Goal: Browse casually: Explore the website without a specific task or goal

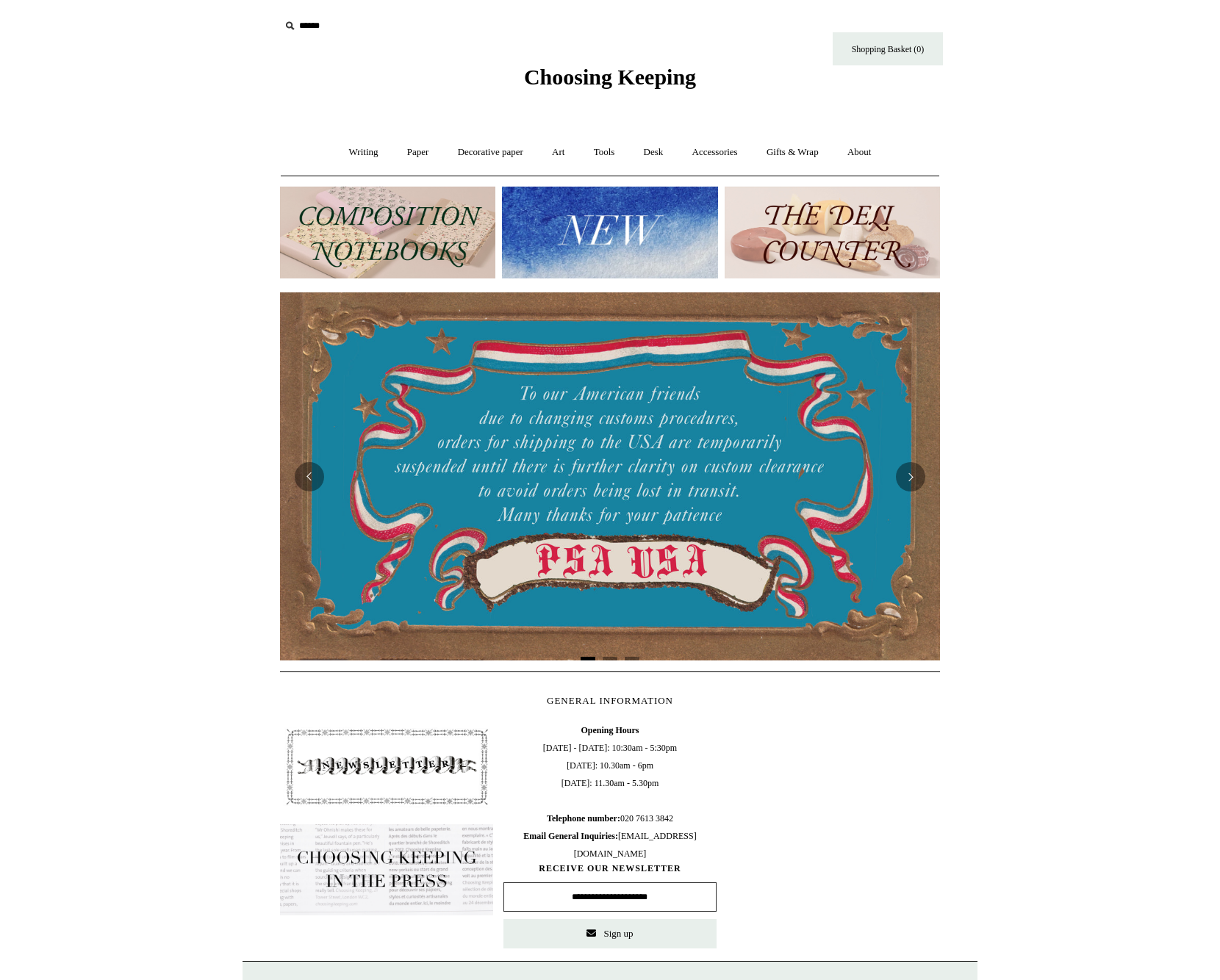
scroll to position [0, 660]
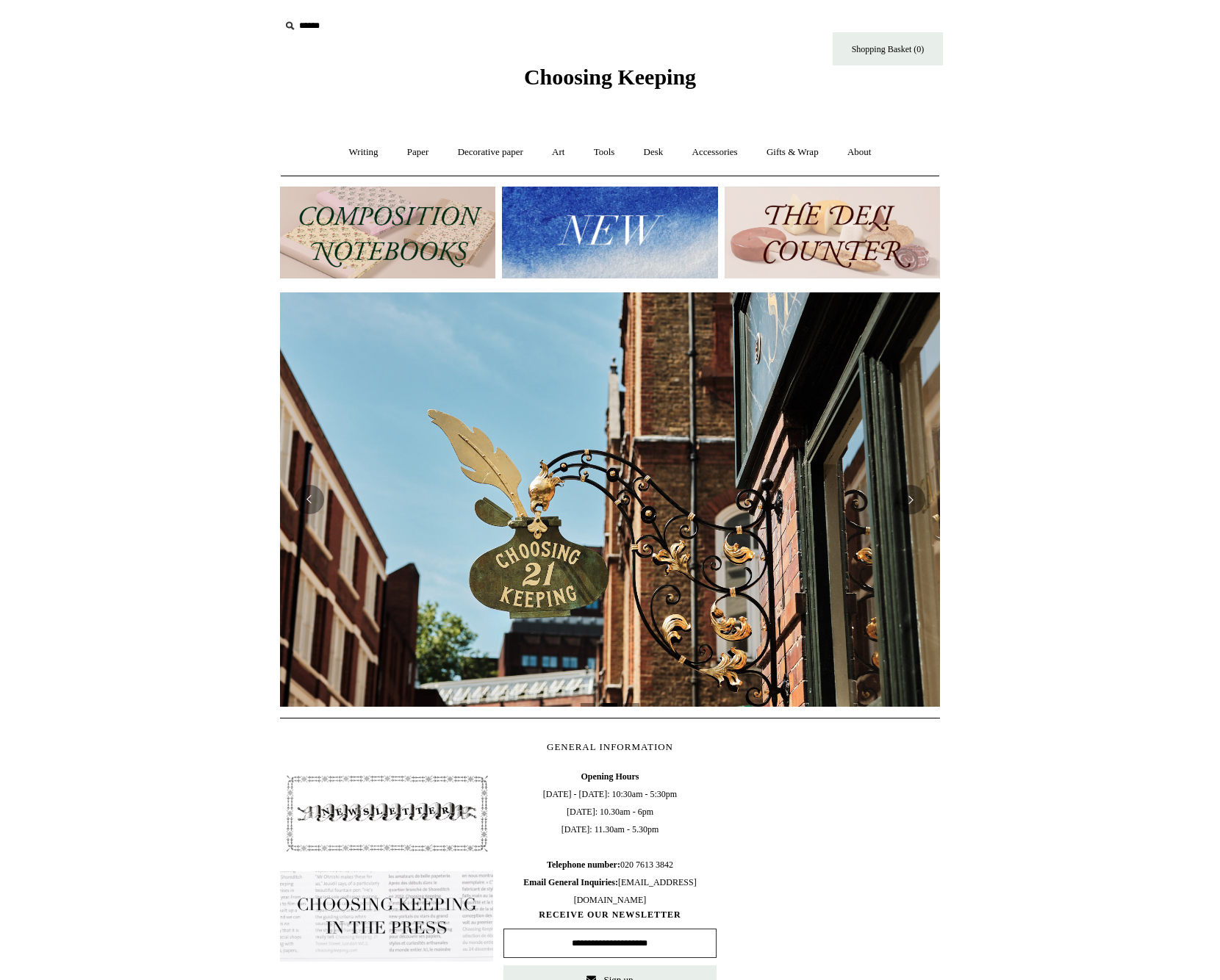
click at [873, 235] on img at bounding box center [832, 232] width 216 height 92
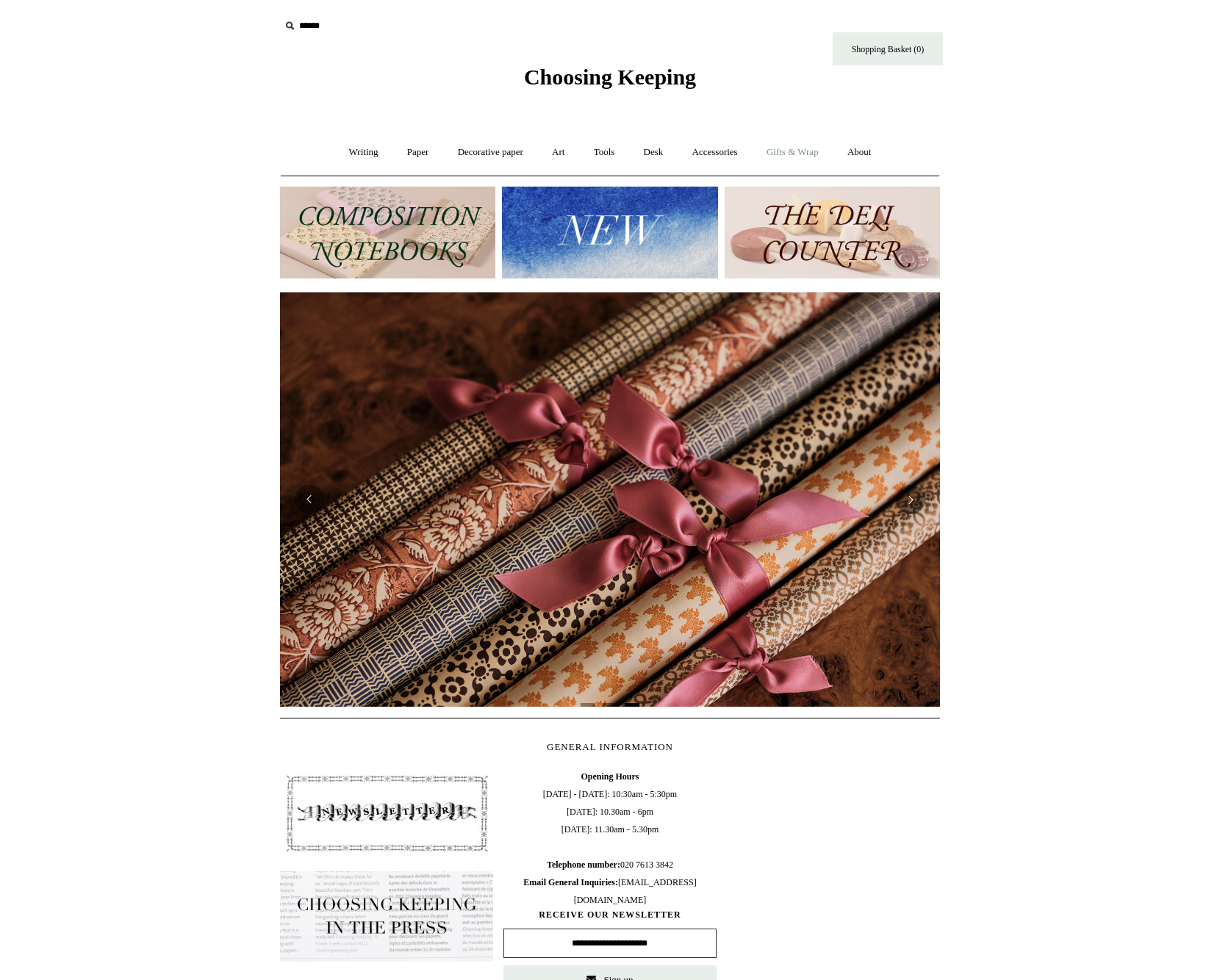
click at [802, 154] on link "Gifts & Wrap +" at bounding box center [792, 152] width 79 height 39
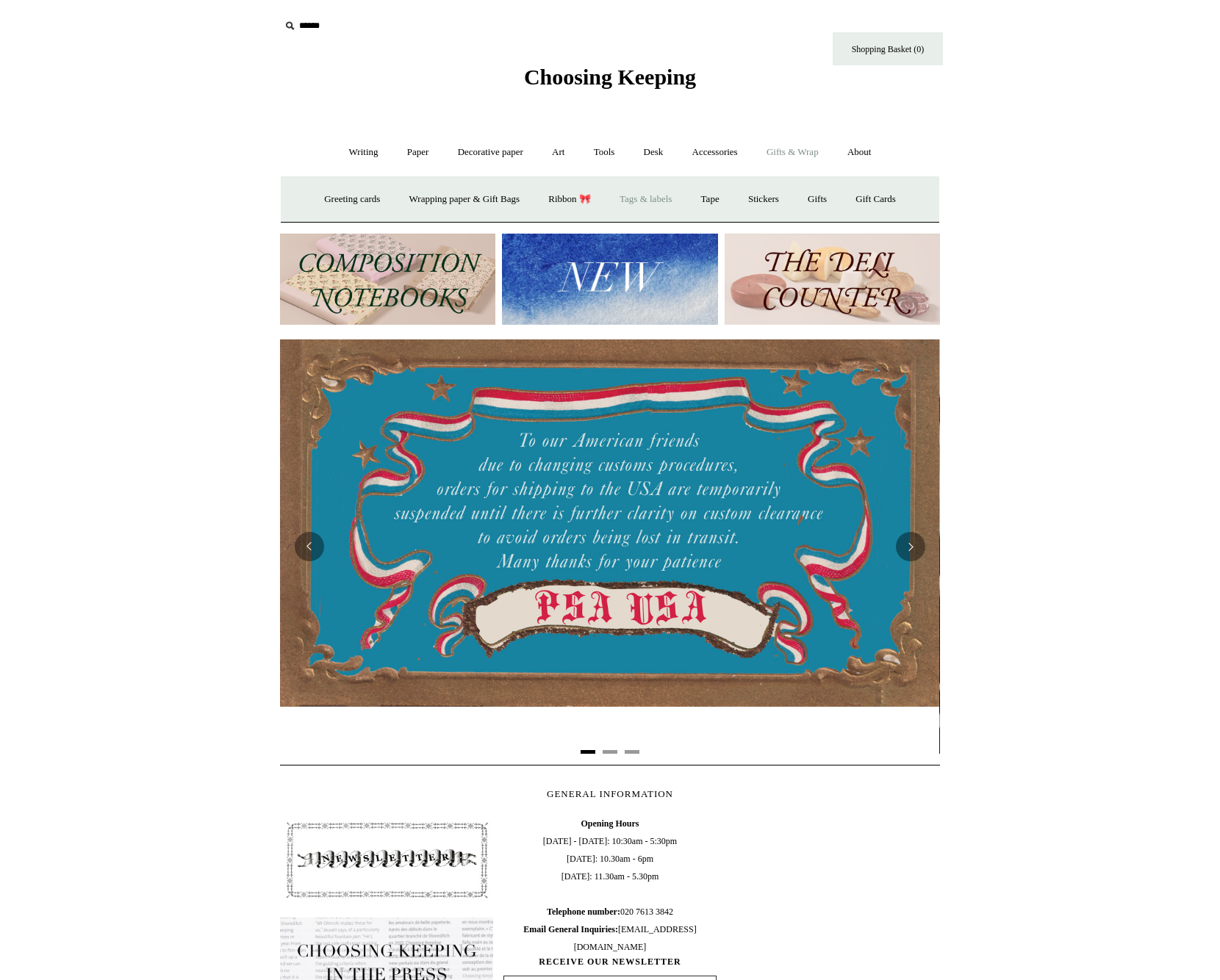
scroll to position [0, 0]
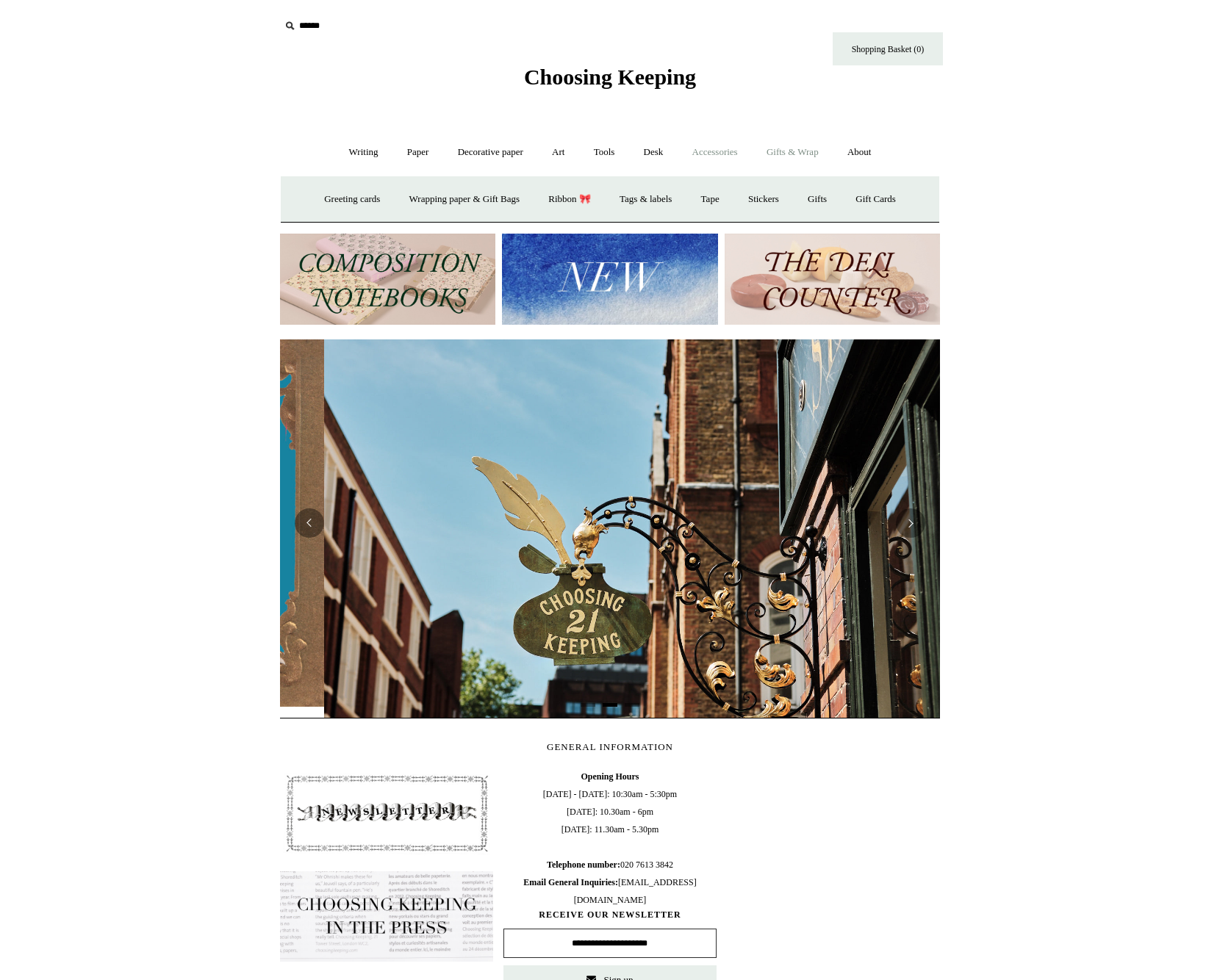
click at [717, 151] on link "Accessories +" at bounding box center [715, 152] width 72 height 39
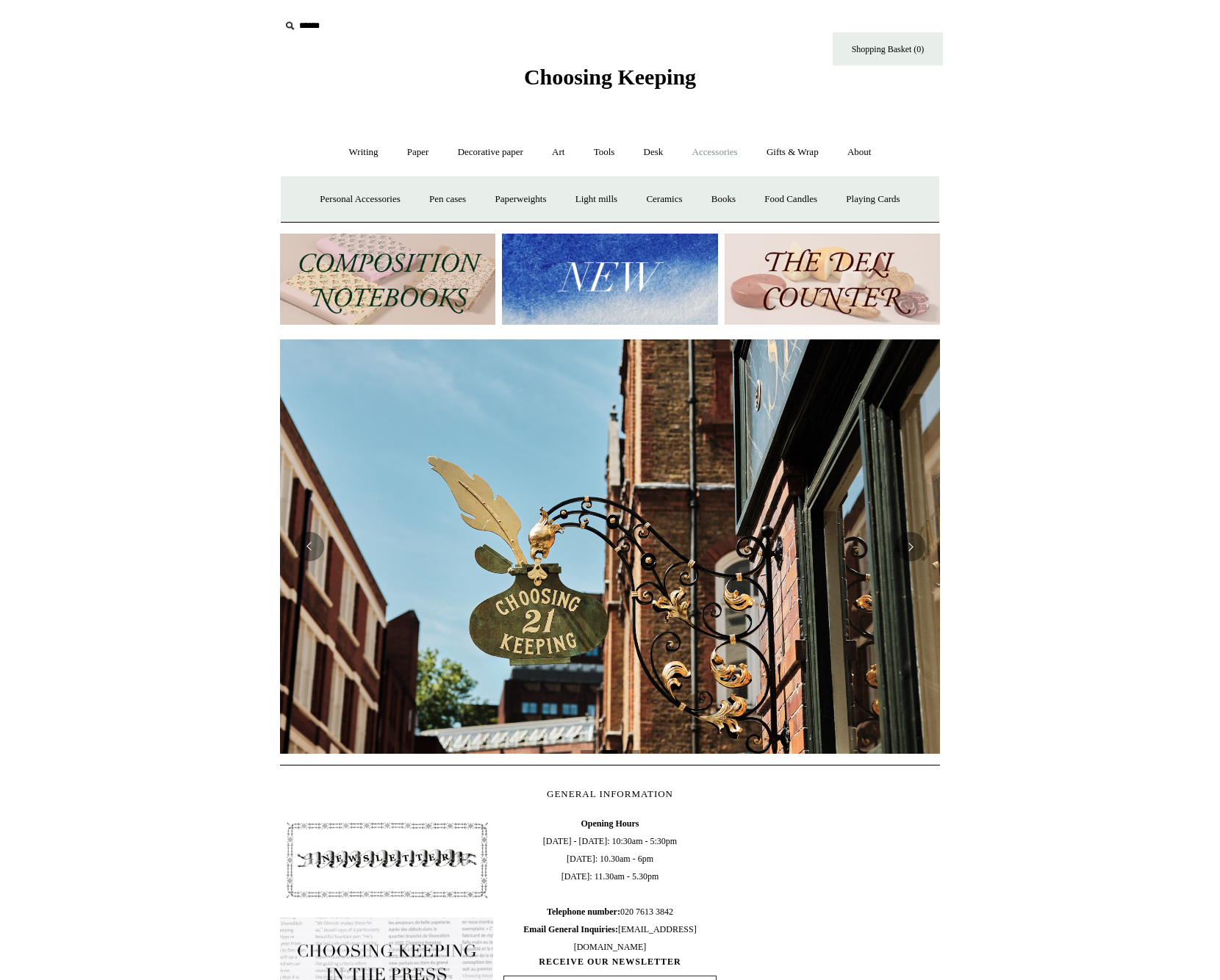
scroll to position [0, 660]
click at [901, 201] on link "Playing Cards" at bounding box center [872, 199] width 80 height 39
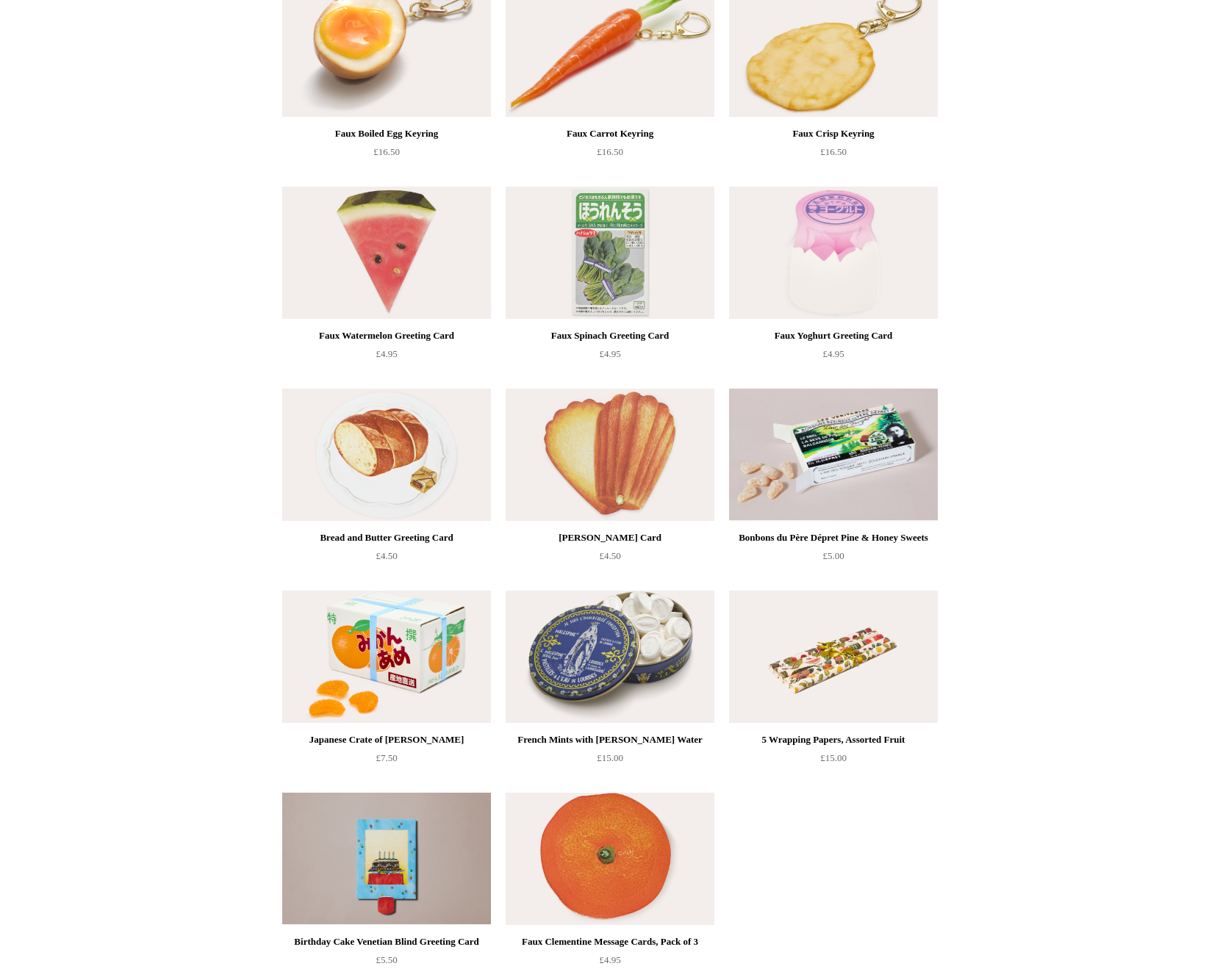
scroll to position [1028, 0]
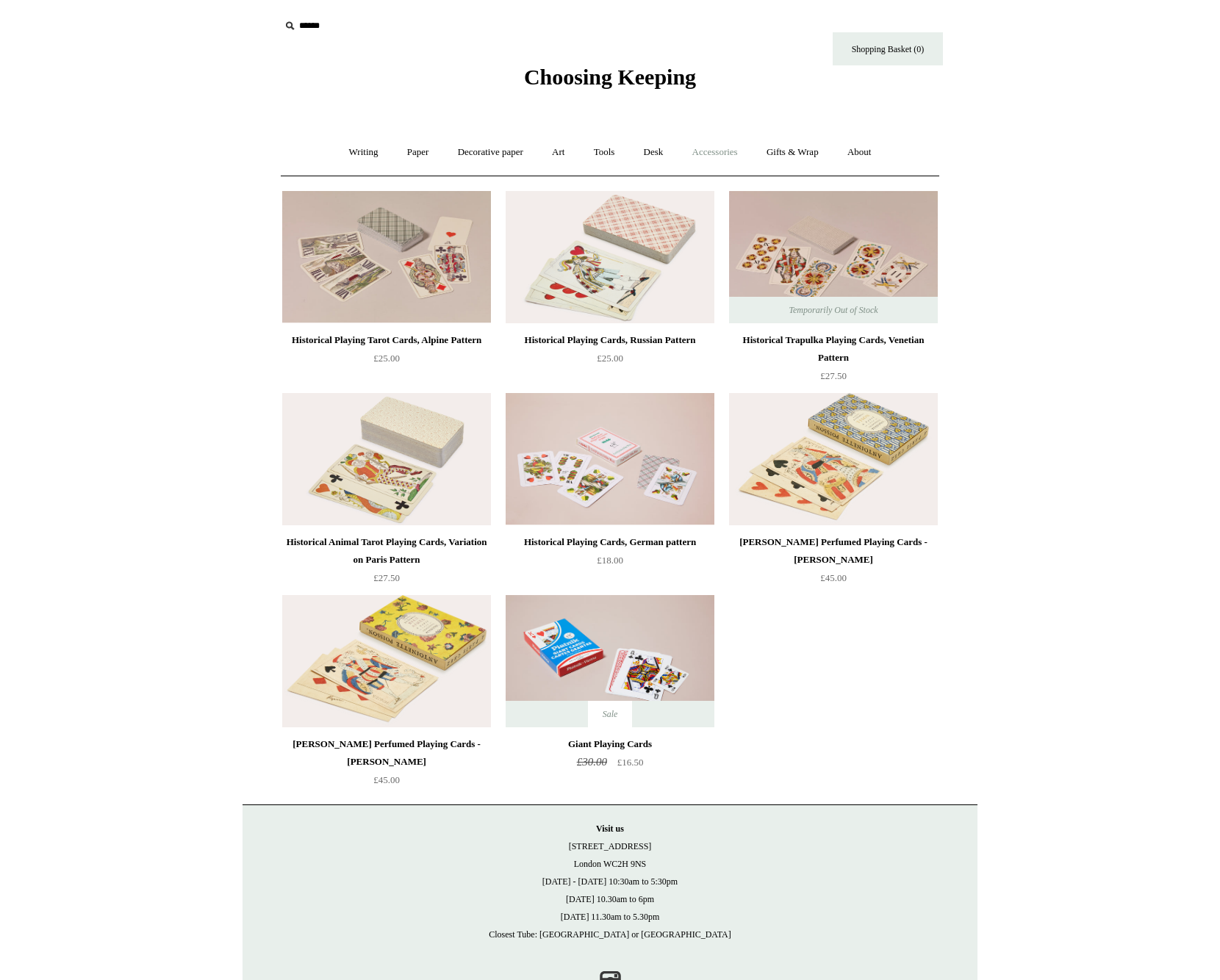
click at [738, 153] on link "Accessories +" at bounding box center [715, 152] width 72 height 39
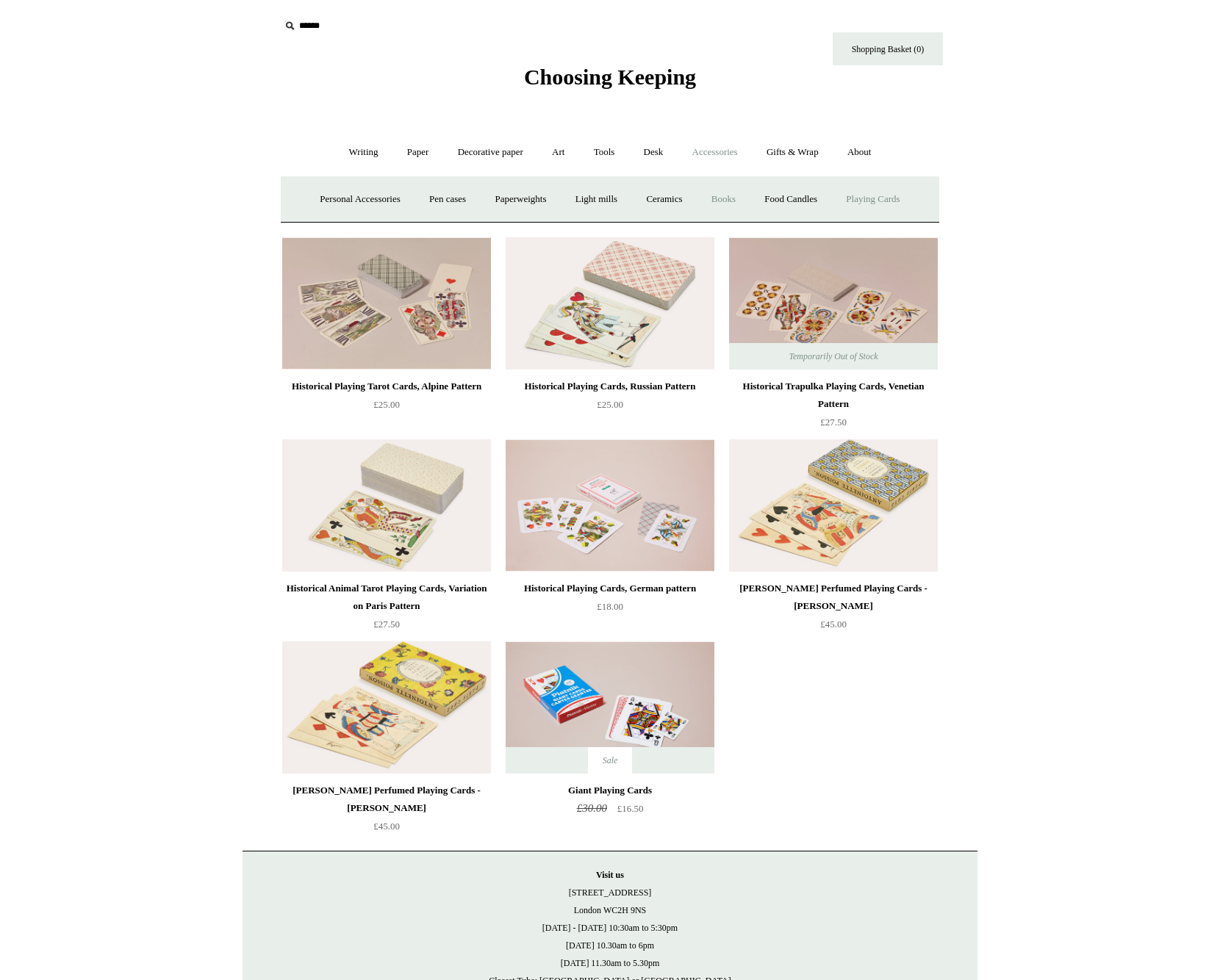
click at [742, 198] on link "Books" at bounding box center [723, 199] width 51 height 39
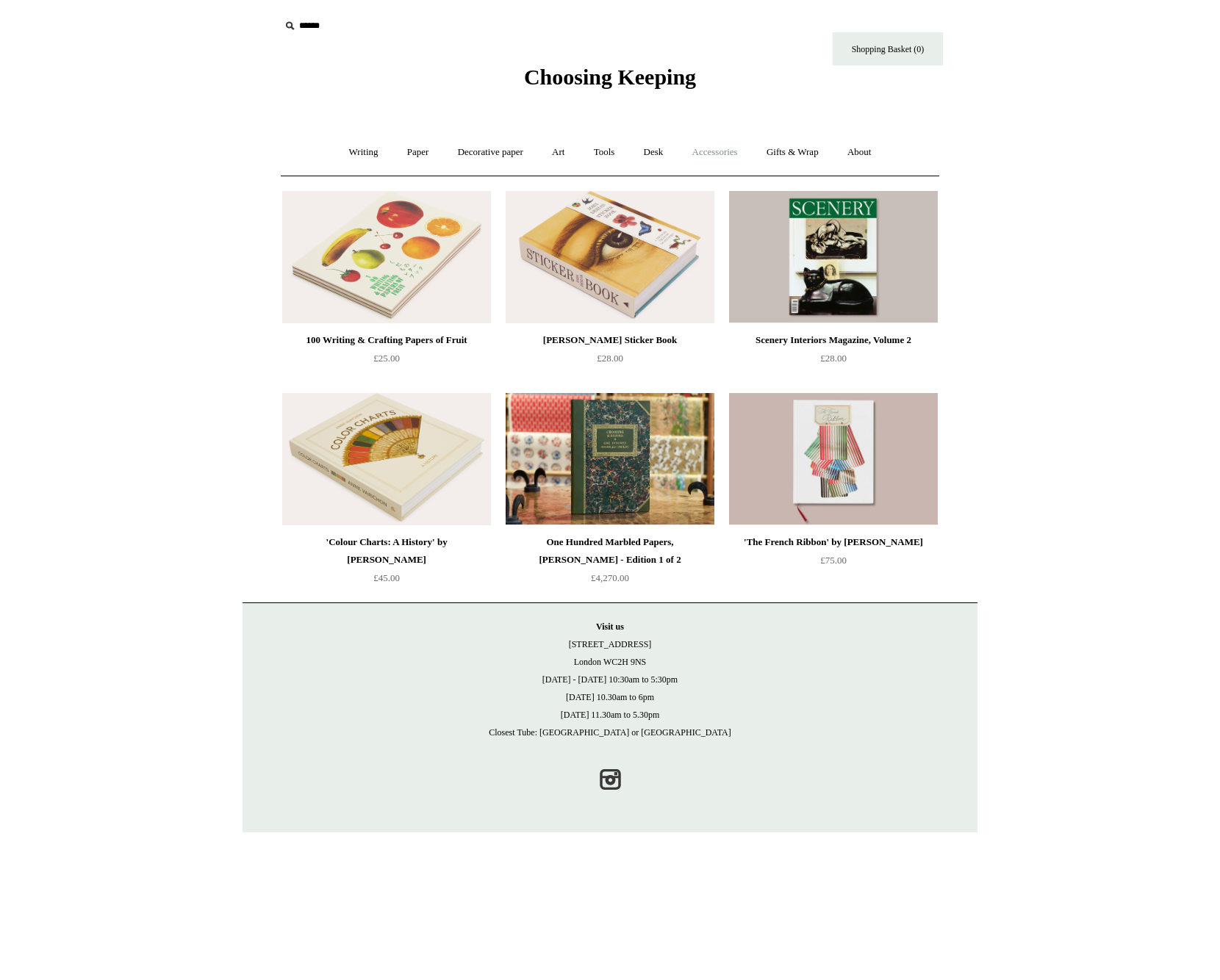
click at [725, 157] on link "Accessories +" at bounding box center [715, 152] width 72 height 39
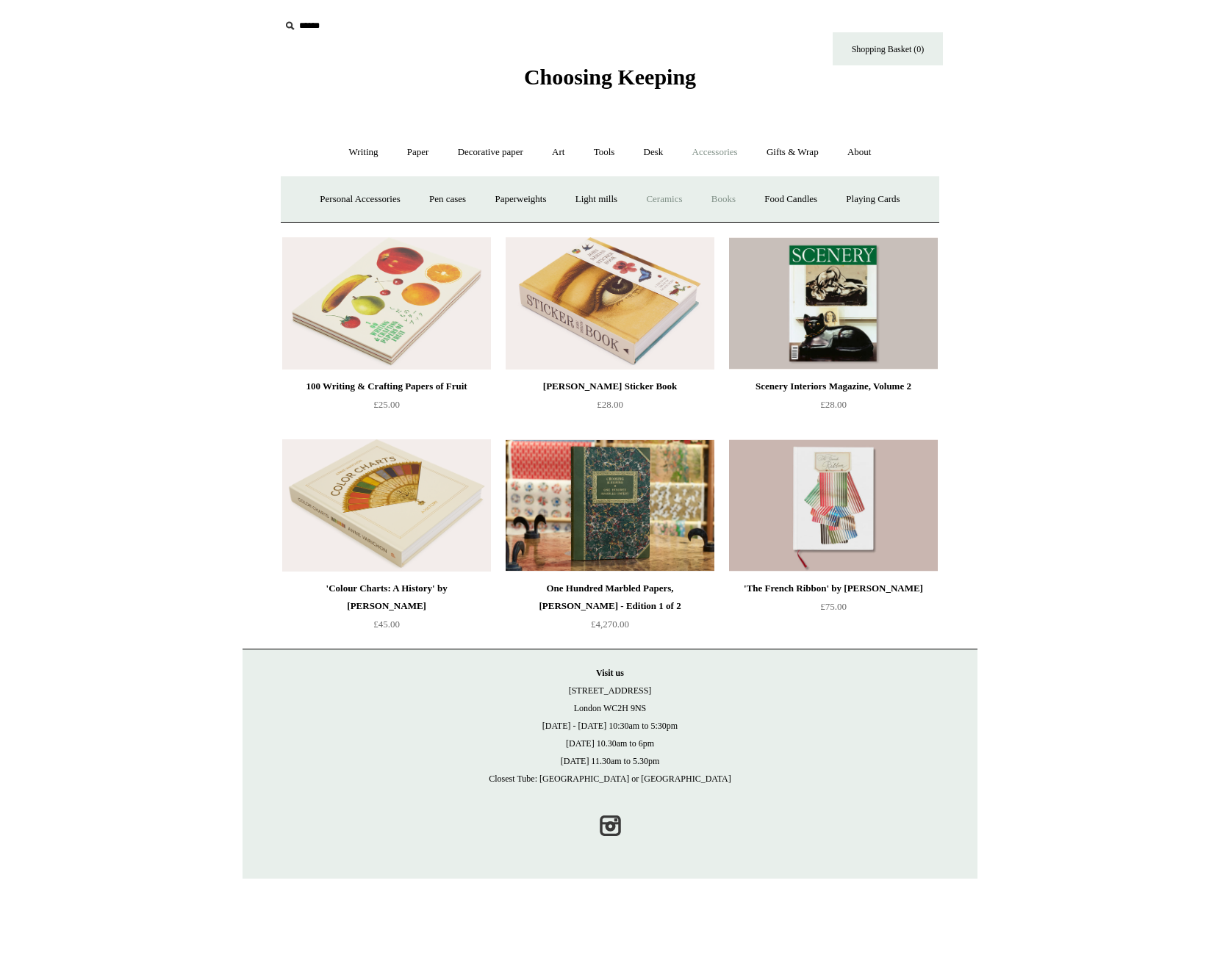
click at [679, 193] on link "Ceramics +" at bounding box center [663, 199] width 62 height 39
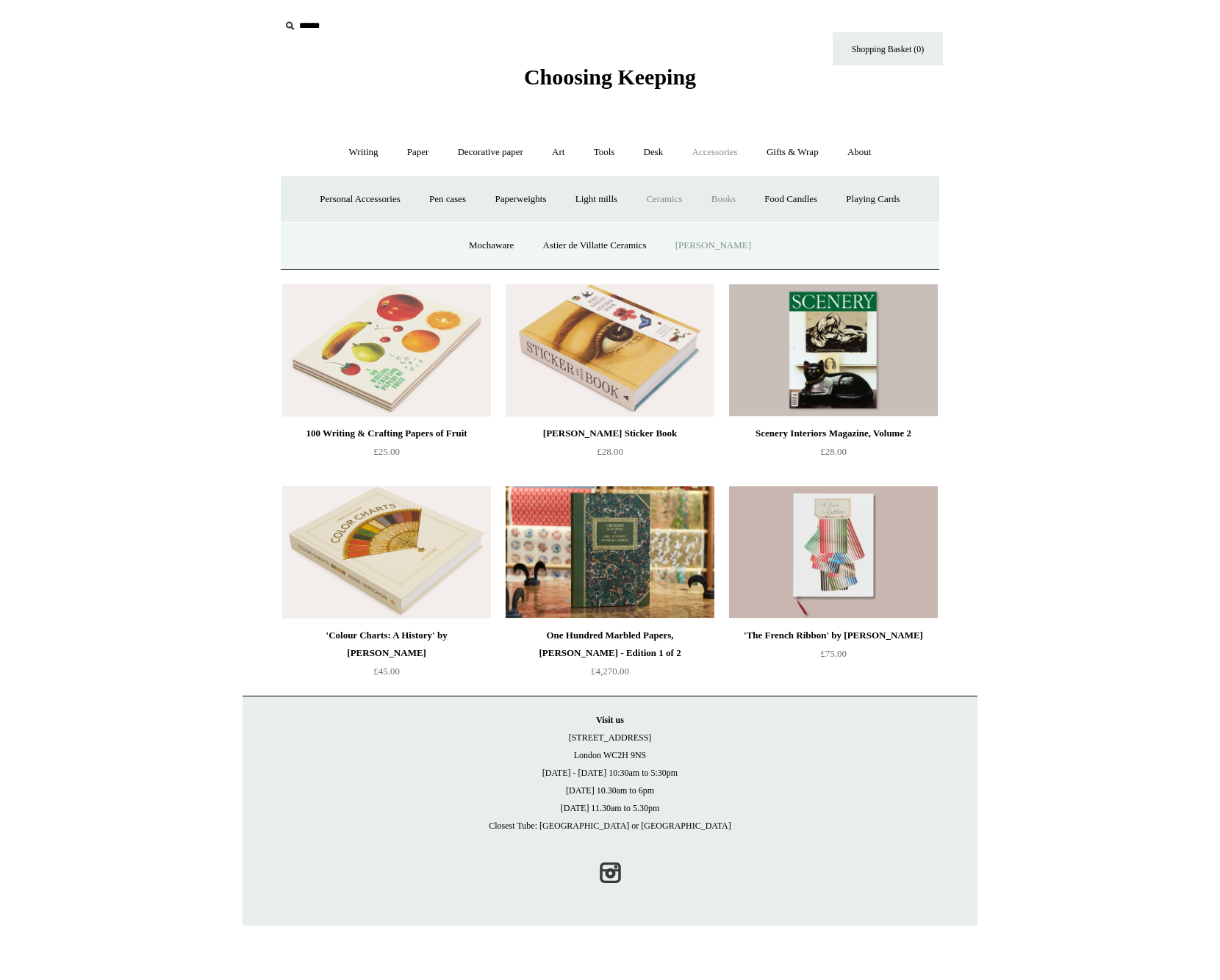
click at [702, 244] on link "[PERSON_NAME]" at bounding box center [712, 245] width 102 height 39
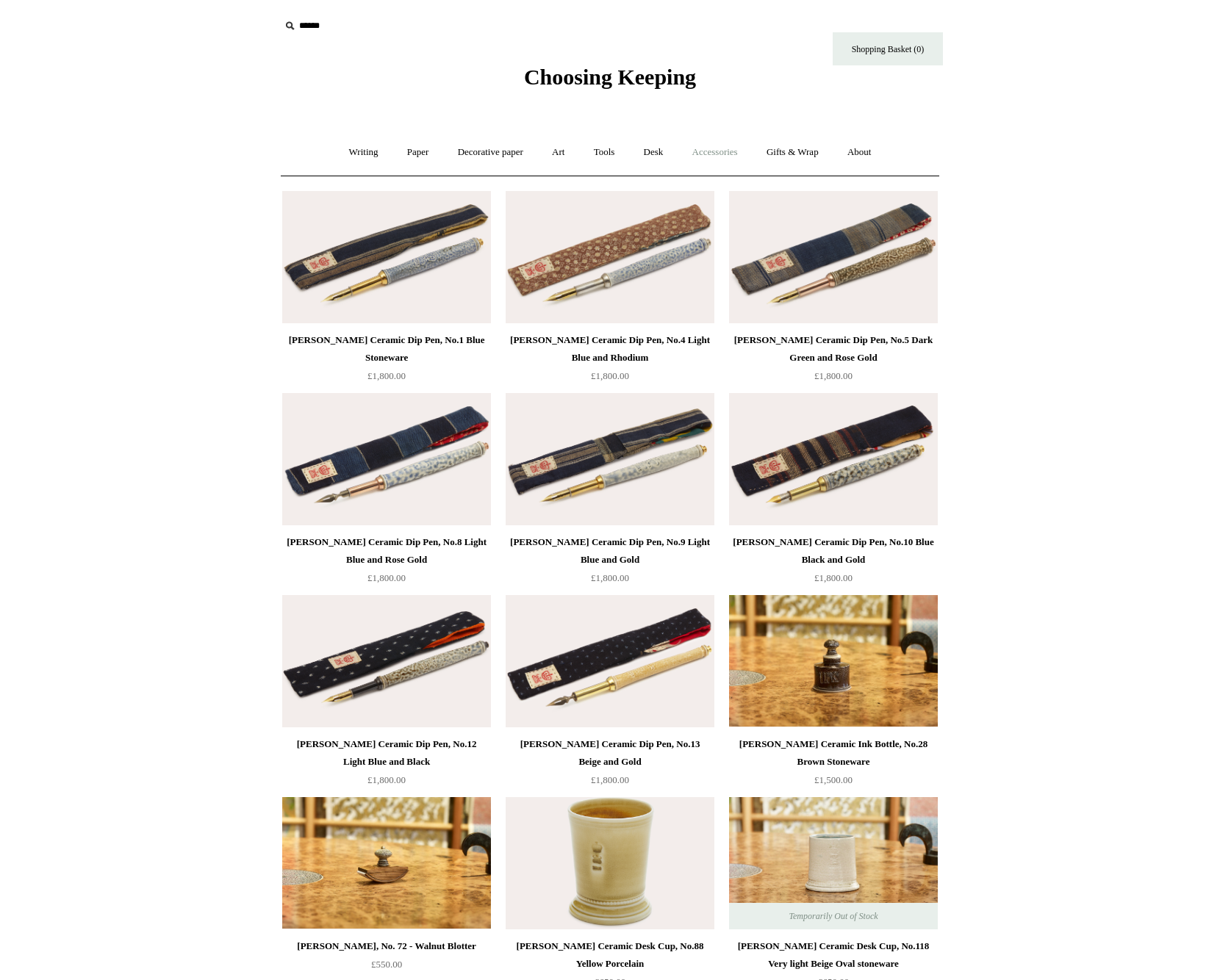
click at [716, 159] on link "Accessories +" at bounding box center [715, 152] width 72 height 39
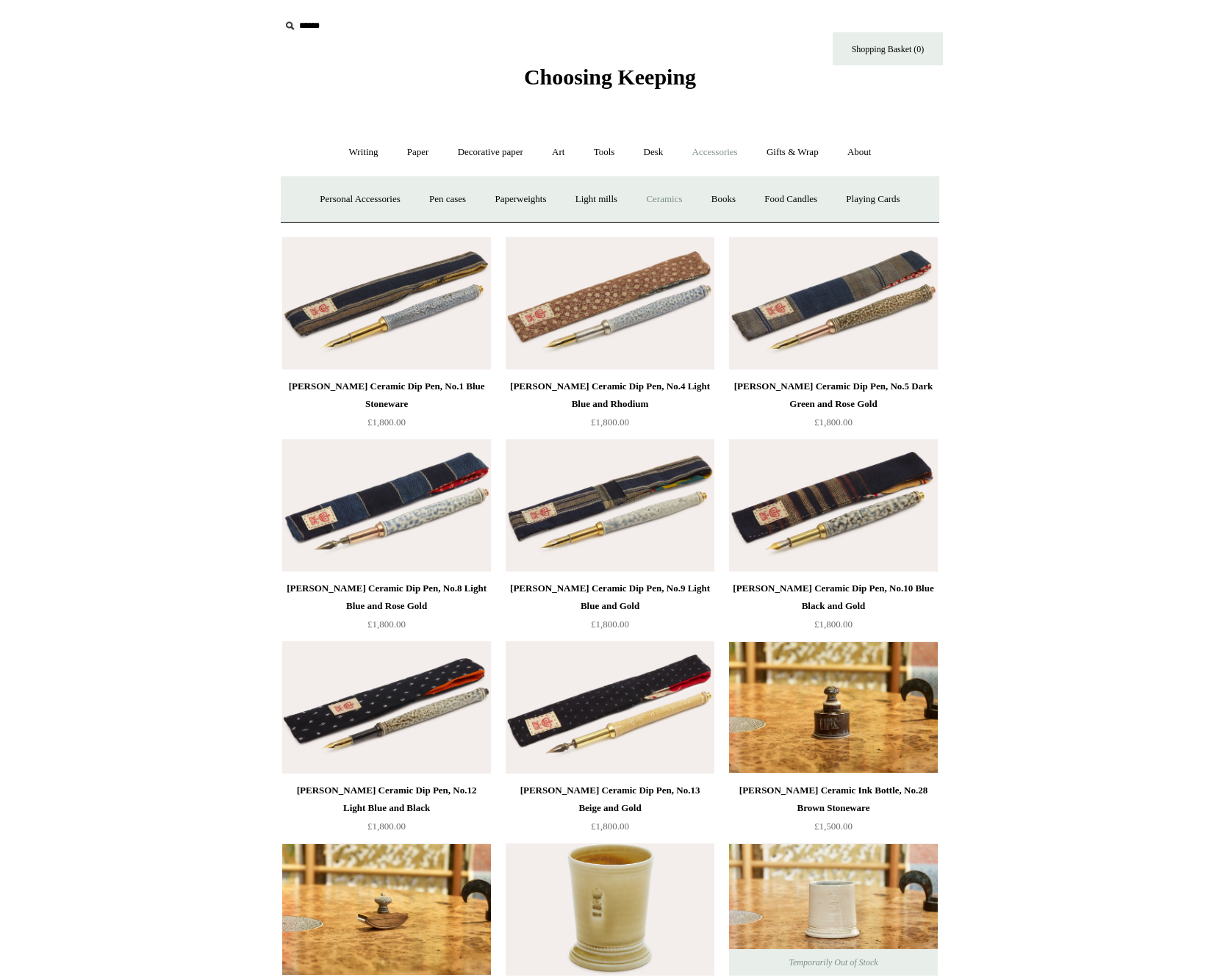
click at [657, 193] on link "Ceramics +" at bounding box center [663, 199] width 62 height 39
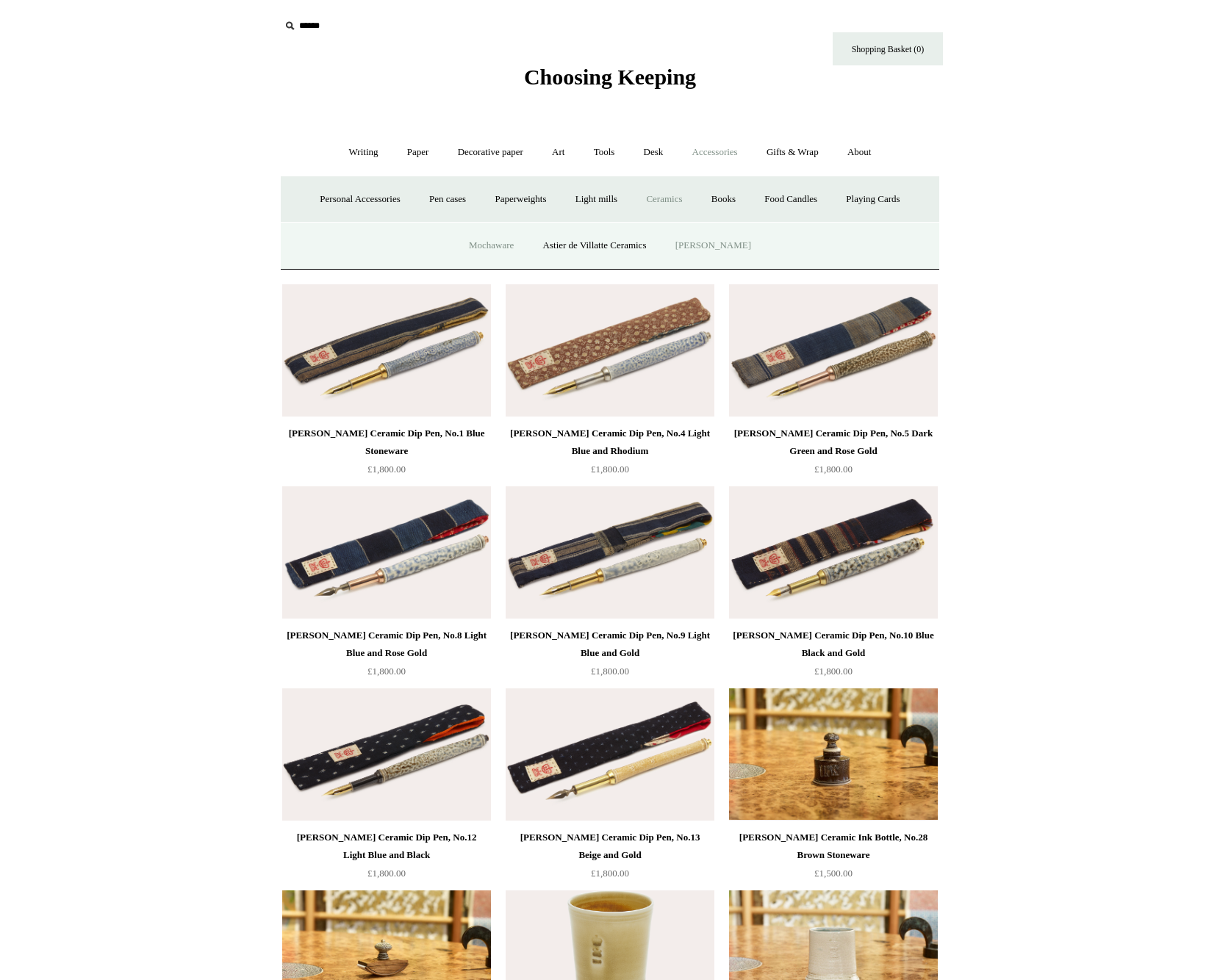
click at [518, 245] on link "Mochaware" at bounding box center [491, 245] width 71 height 39
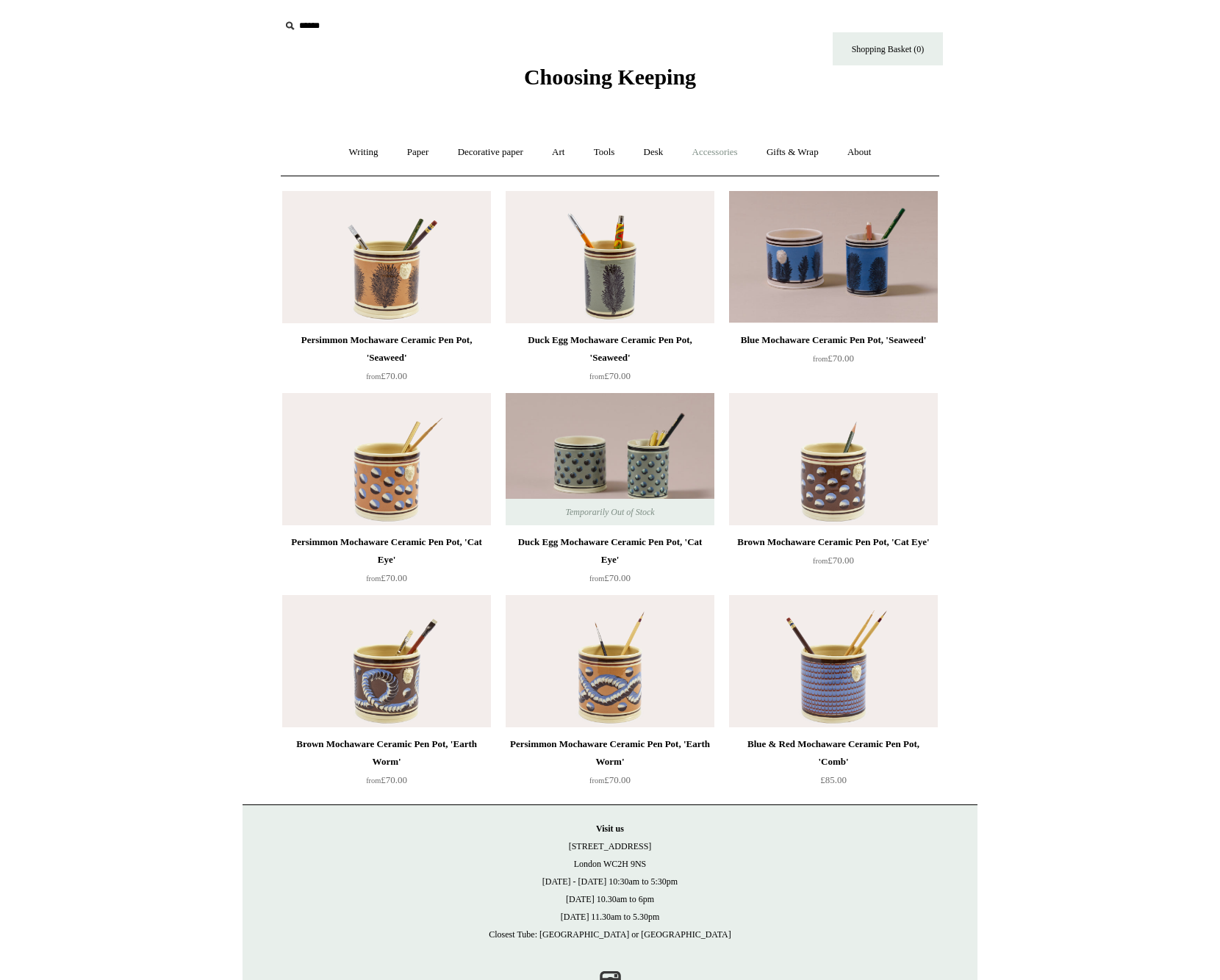
click at [705, 155] on link "Accessories +" at bounding box center [715, 152] width 72 height 39
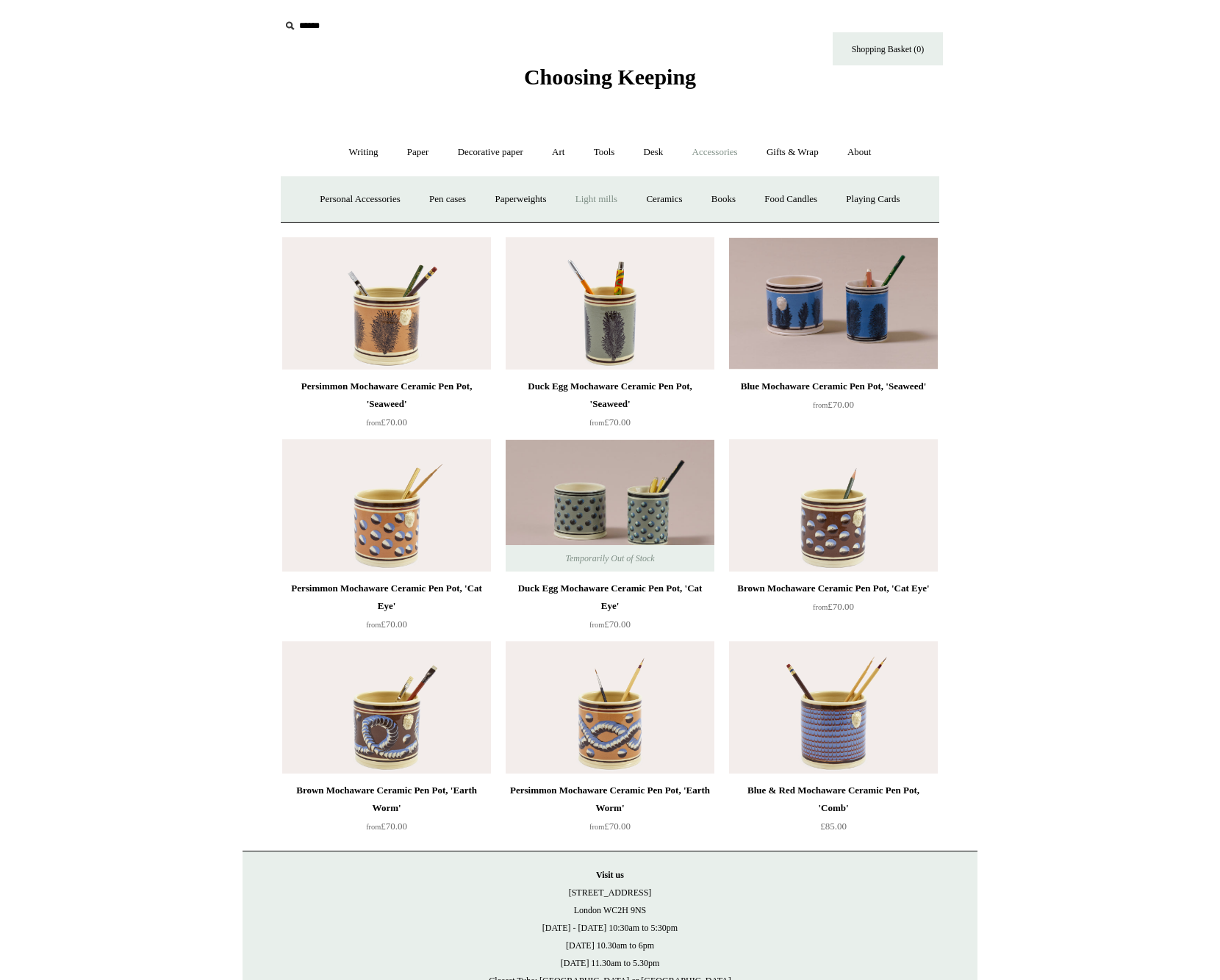
click at [607, 203] on link "Light mills" at bounding box center [596, 199] width 68 height 39
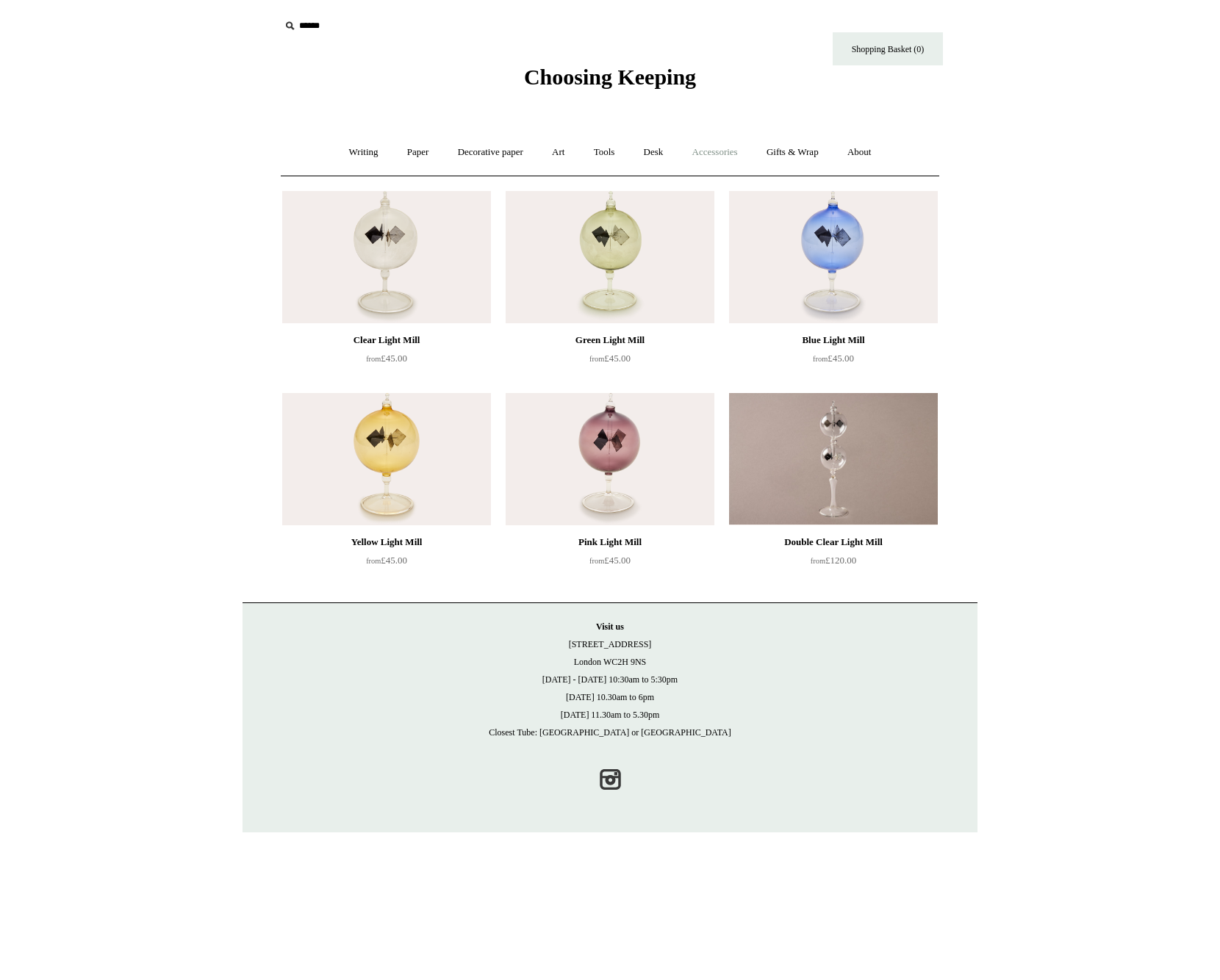
click at [715, 158] on link "Accessories +" at bounding box center [715, 152] width 72 height 39
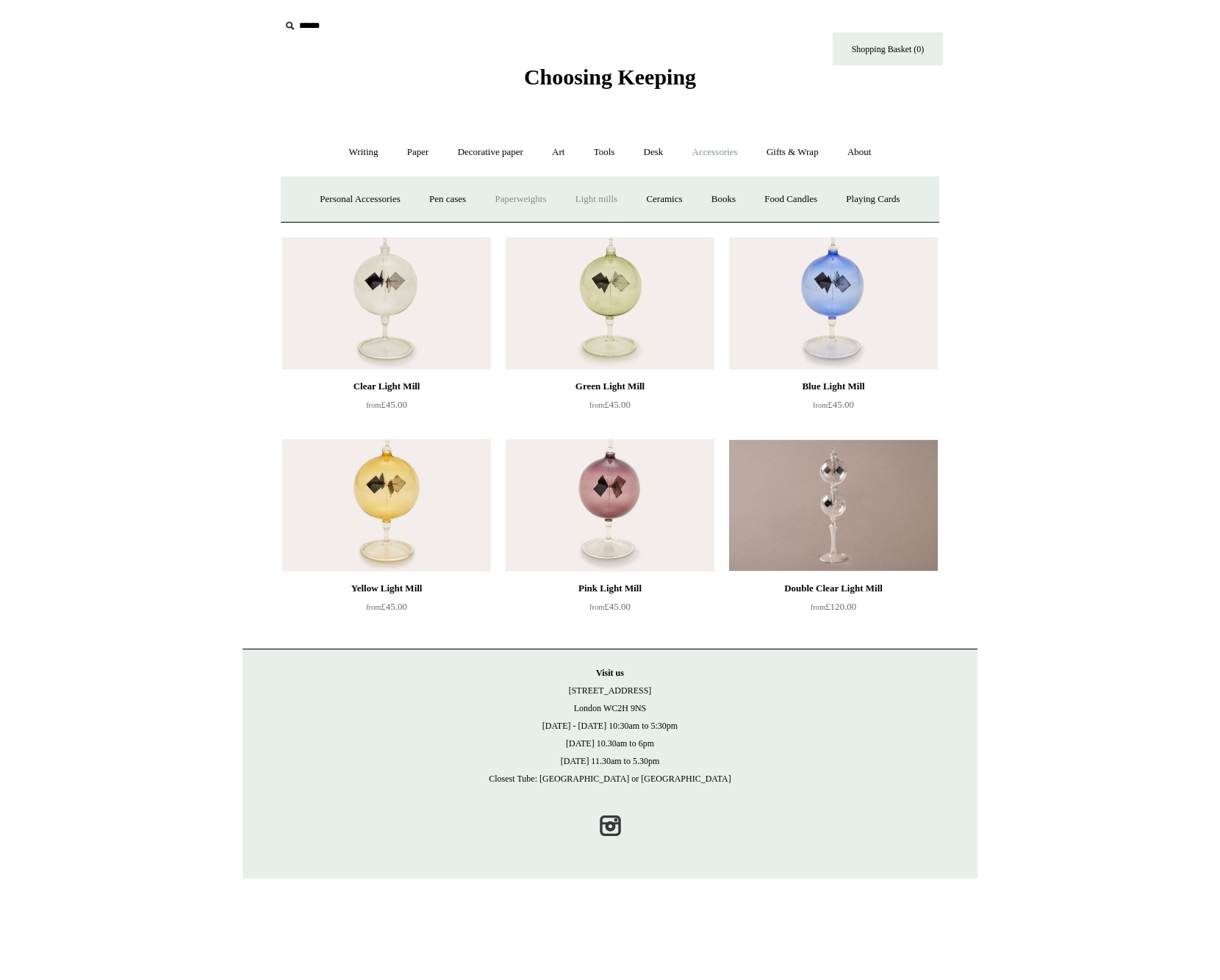
click at [535, 202] on link "Paperweights +" at bounding box center [520, 199] width 78 height 39
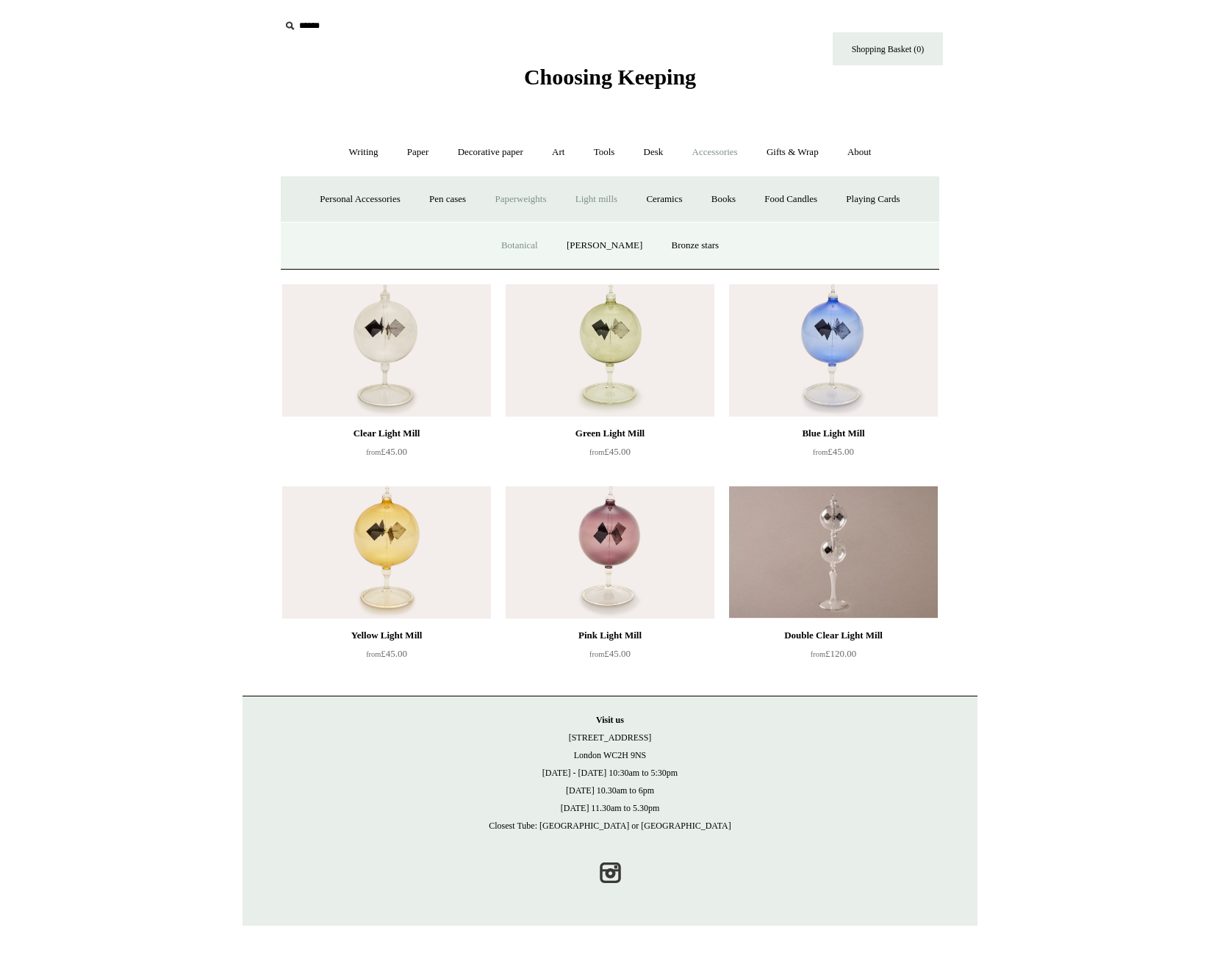
click at [541, 248] on link "Botanical" at bounding box center [519, 245] width 63 height 39
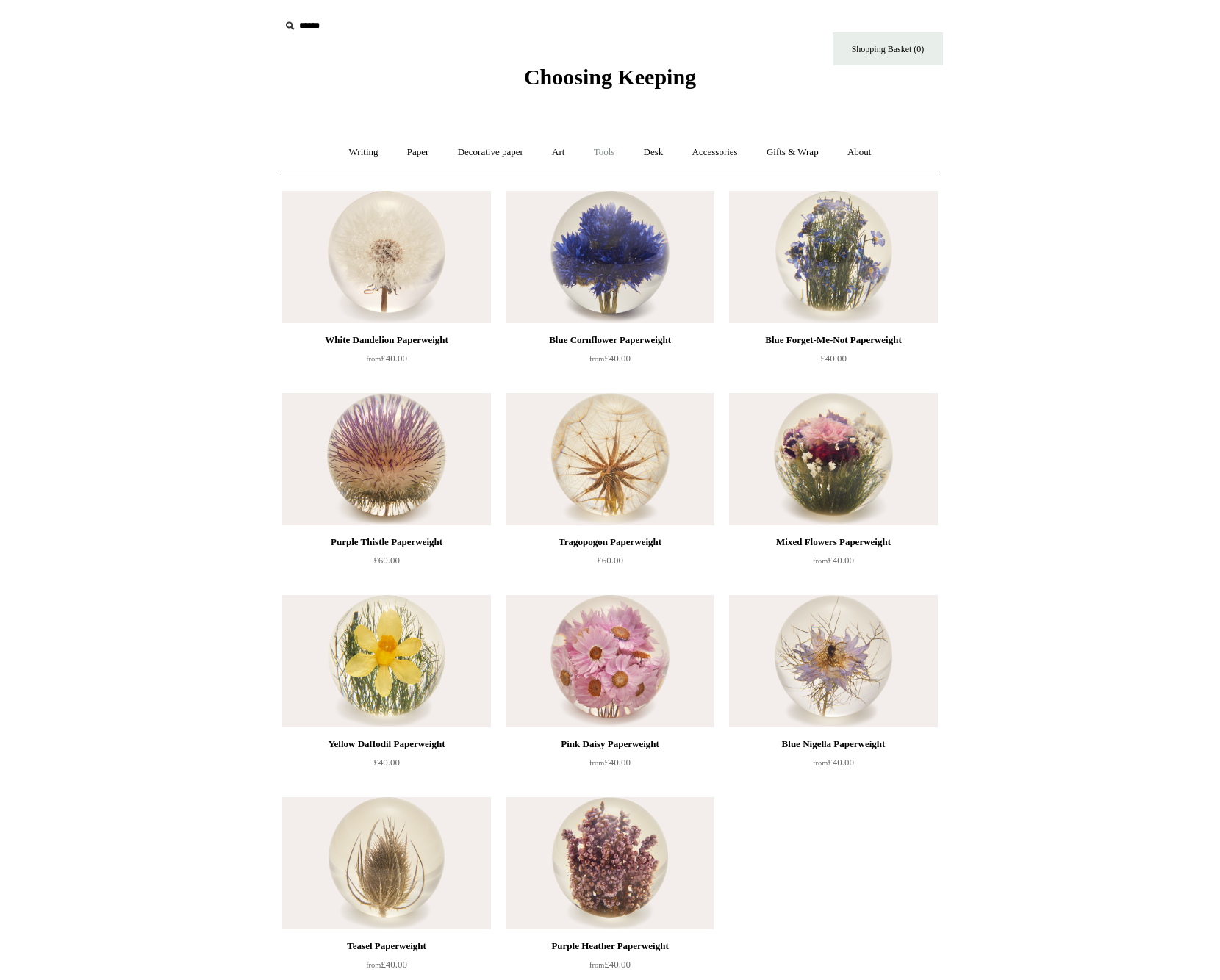
click at [613, 151] on link "Tools +" at bounding box center [605, 152] width 48 height 39
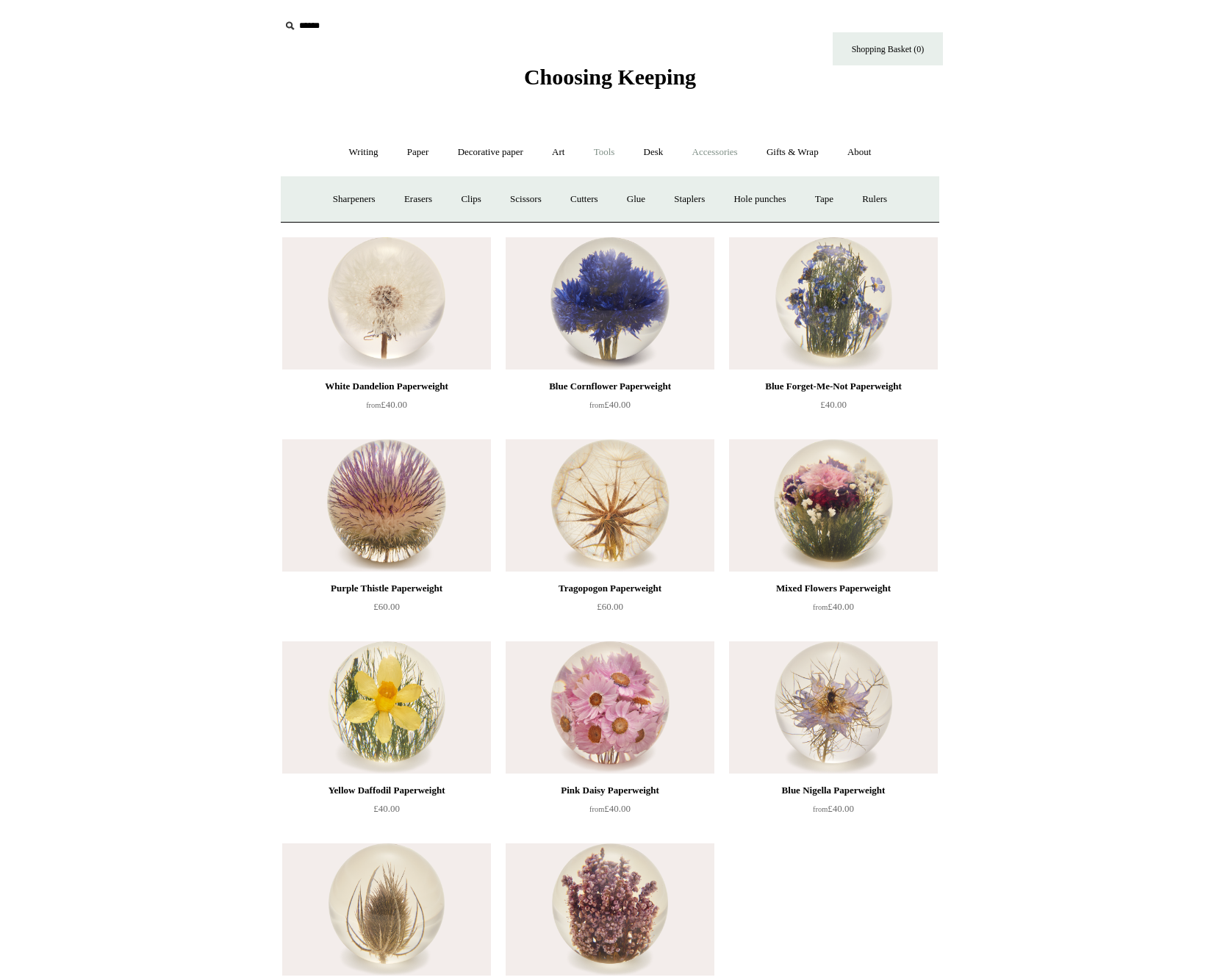
click at [703, 147] on link "Accessories +" at bounding box center [715, 152] width 72 height 39
click at [515, 203] on link "Paperweights +" at bounding box center [520, 199] width 78 height 39
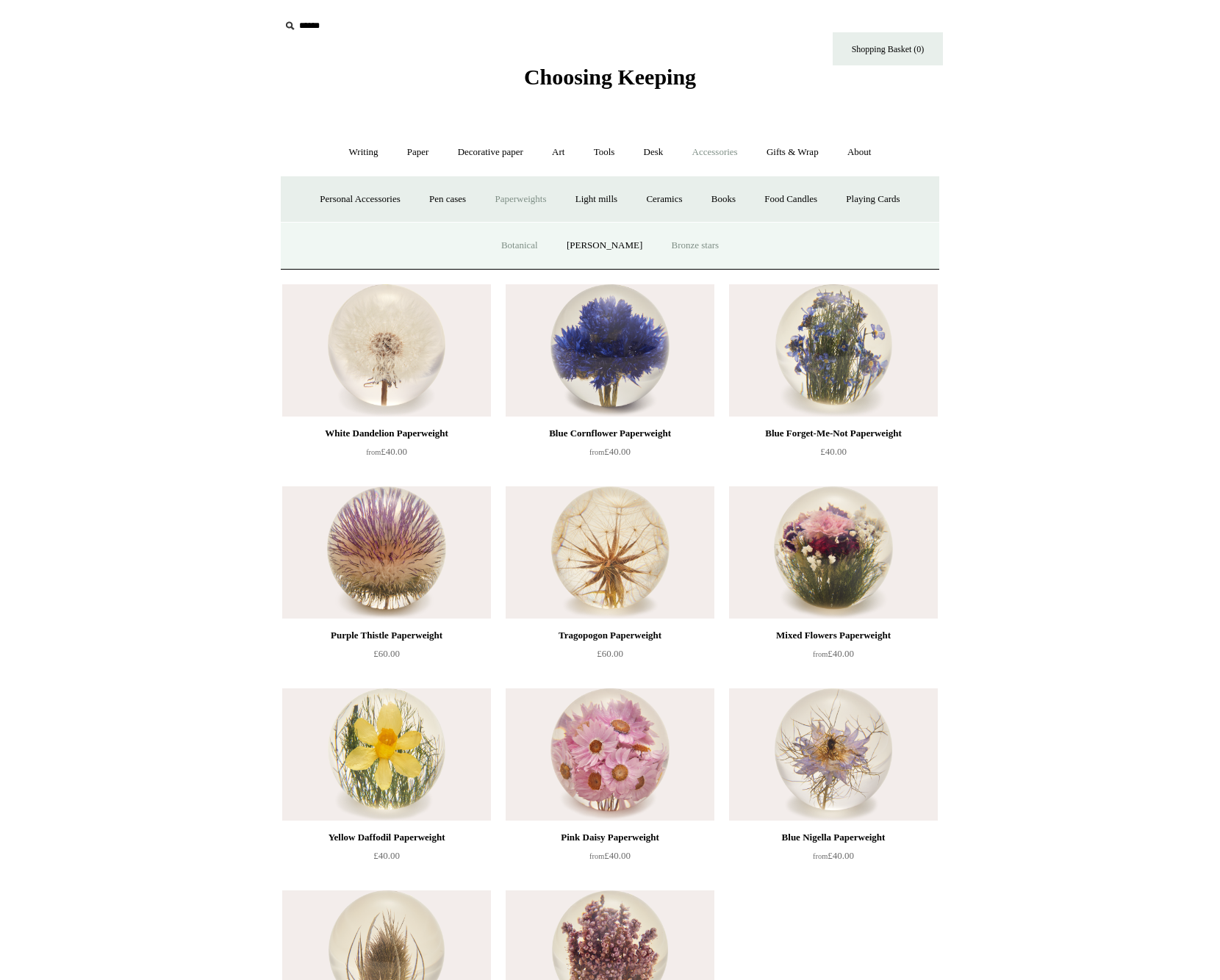
click at [672, 241] on link "Bronze stars" at bounding box center [695, 245] width 74 height 39
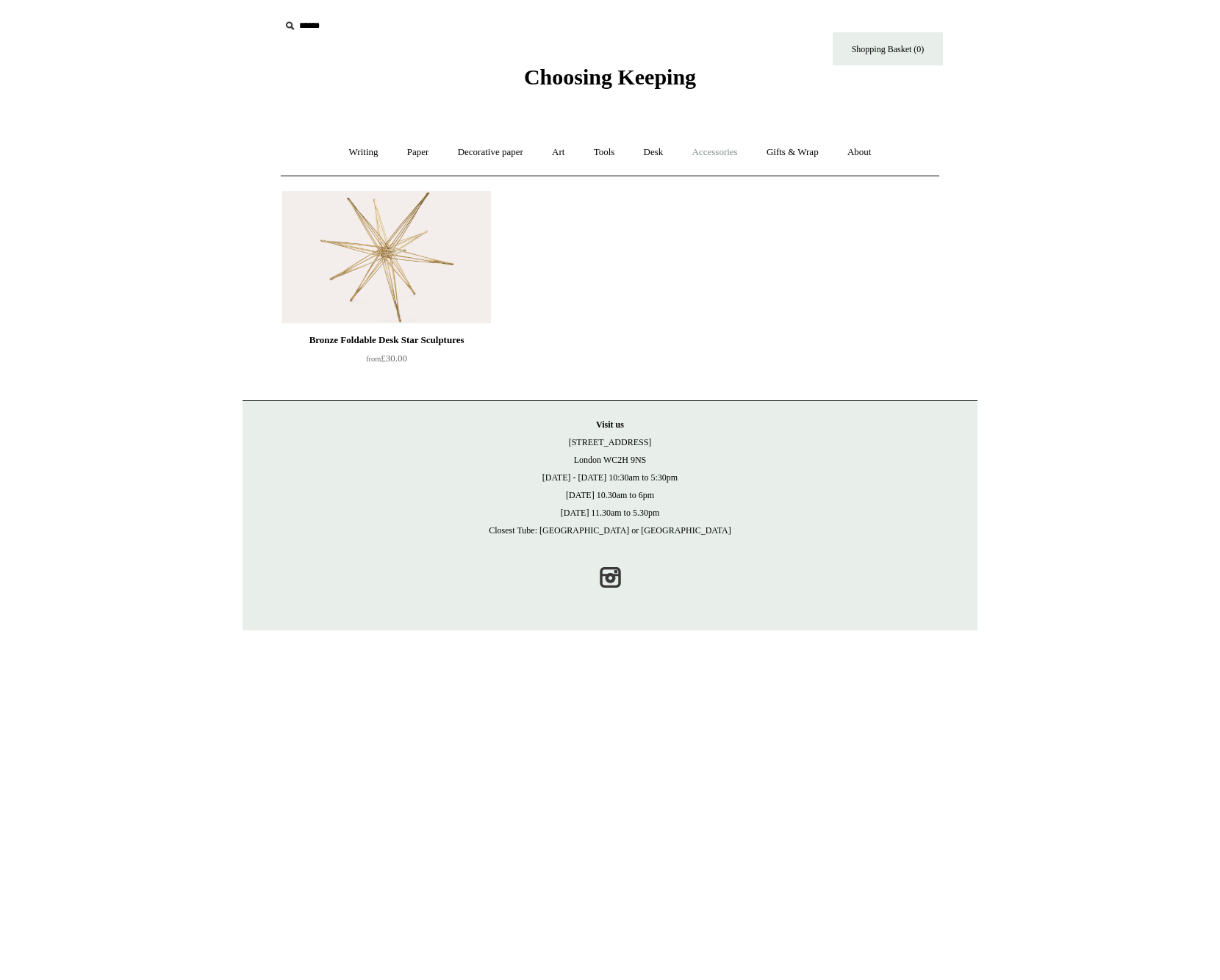
click at [702, 158] on link "Accessories +" at bounding box center [715, 152] width 72 height 39
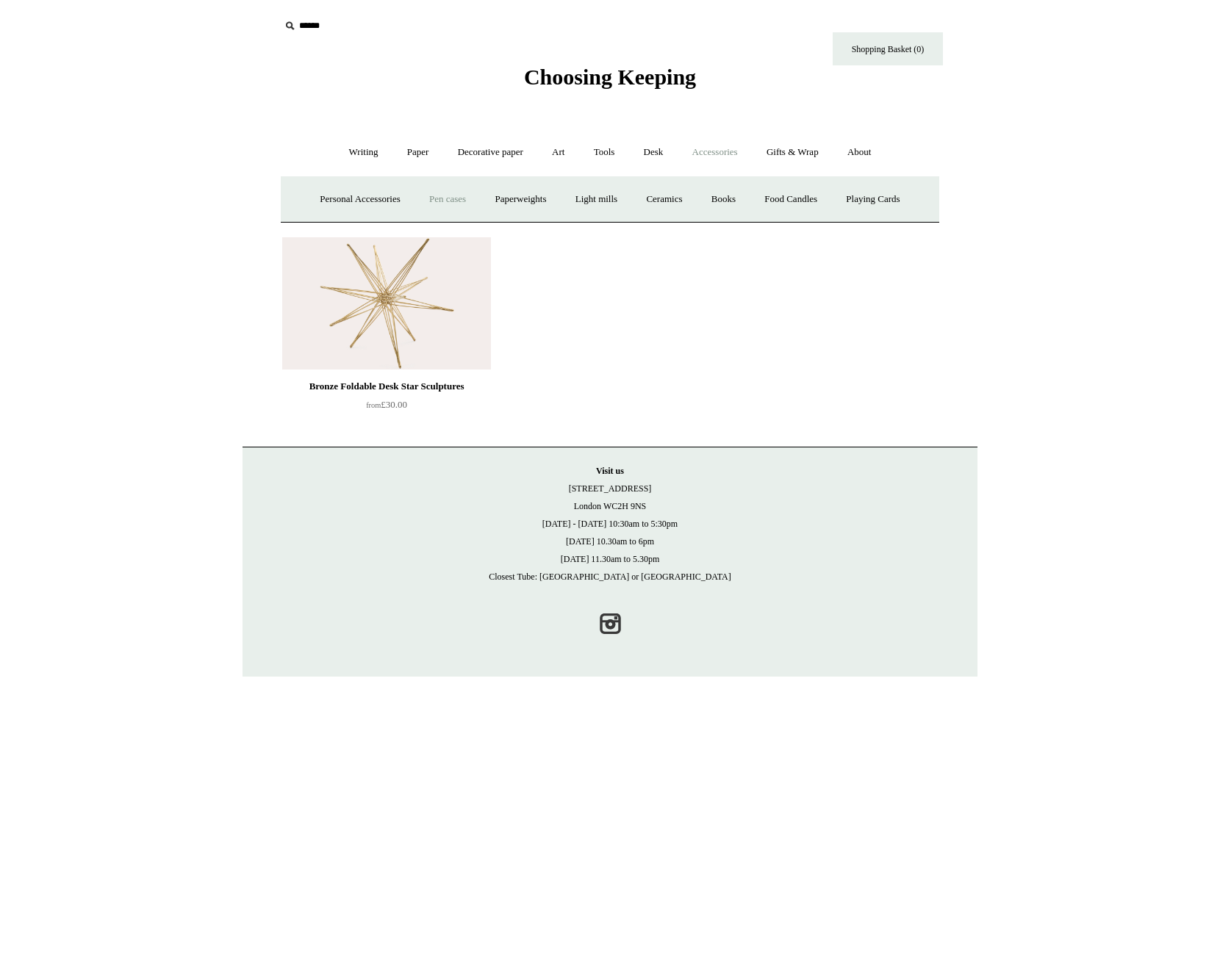
click at [450, 202] on link "Pen cases" at bounding box center [447, 199] width 63 height 39
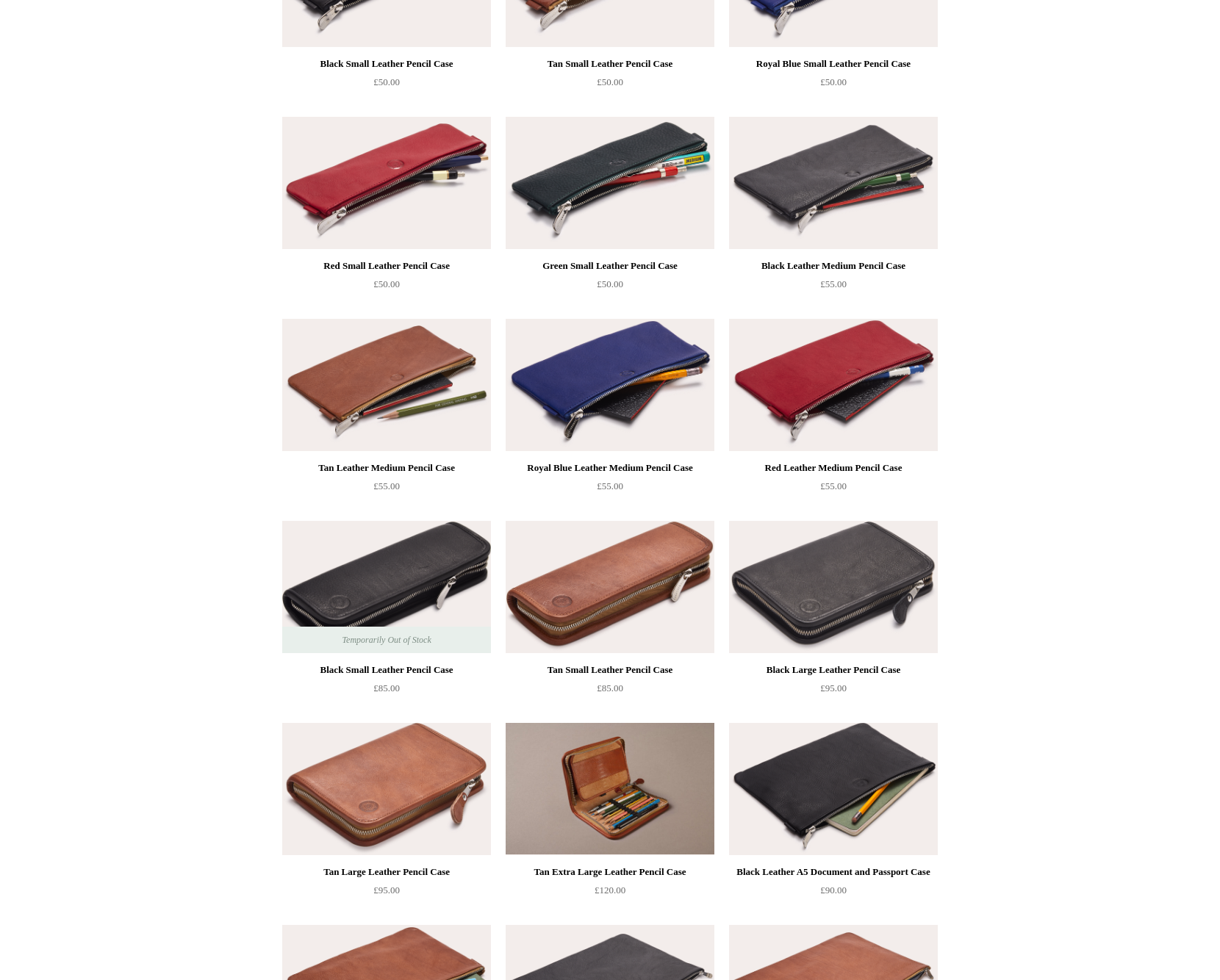
scroll to position [882, 0]
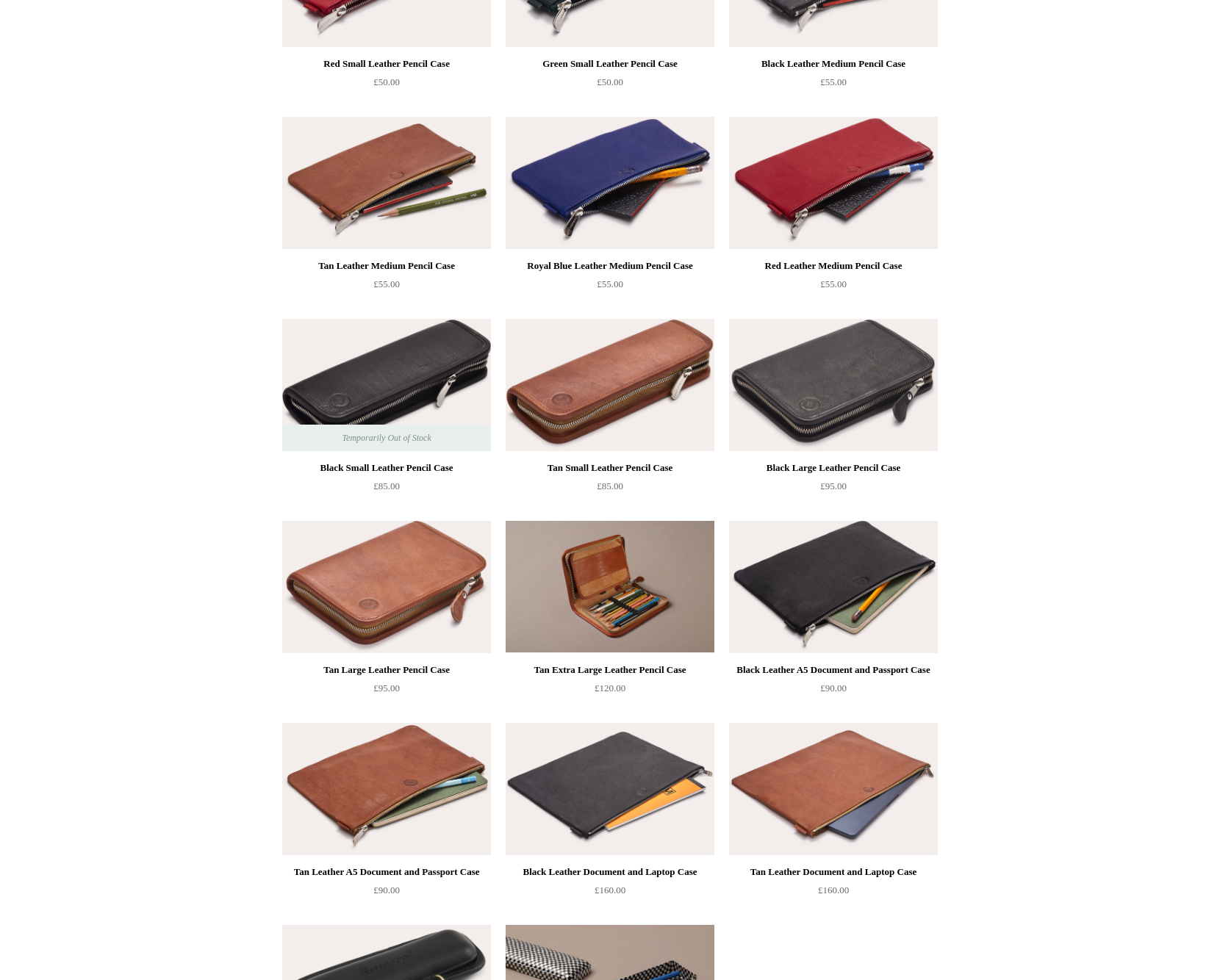
click at [609, 464] on div "Tan Small Leather Pencil Case" at bounding box center [610, 468] width 202 height 17
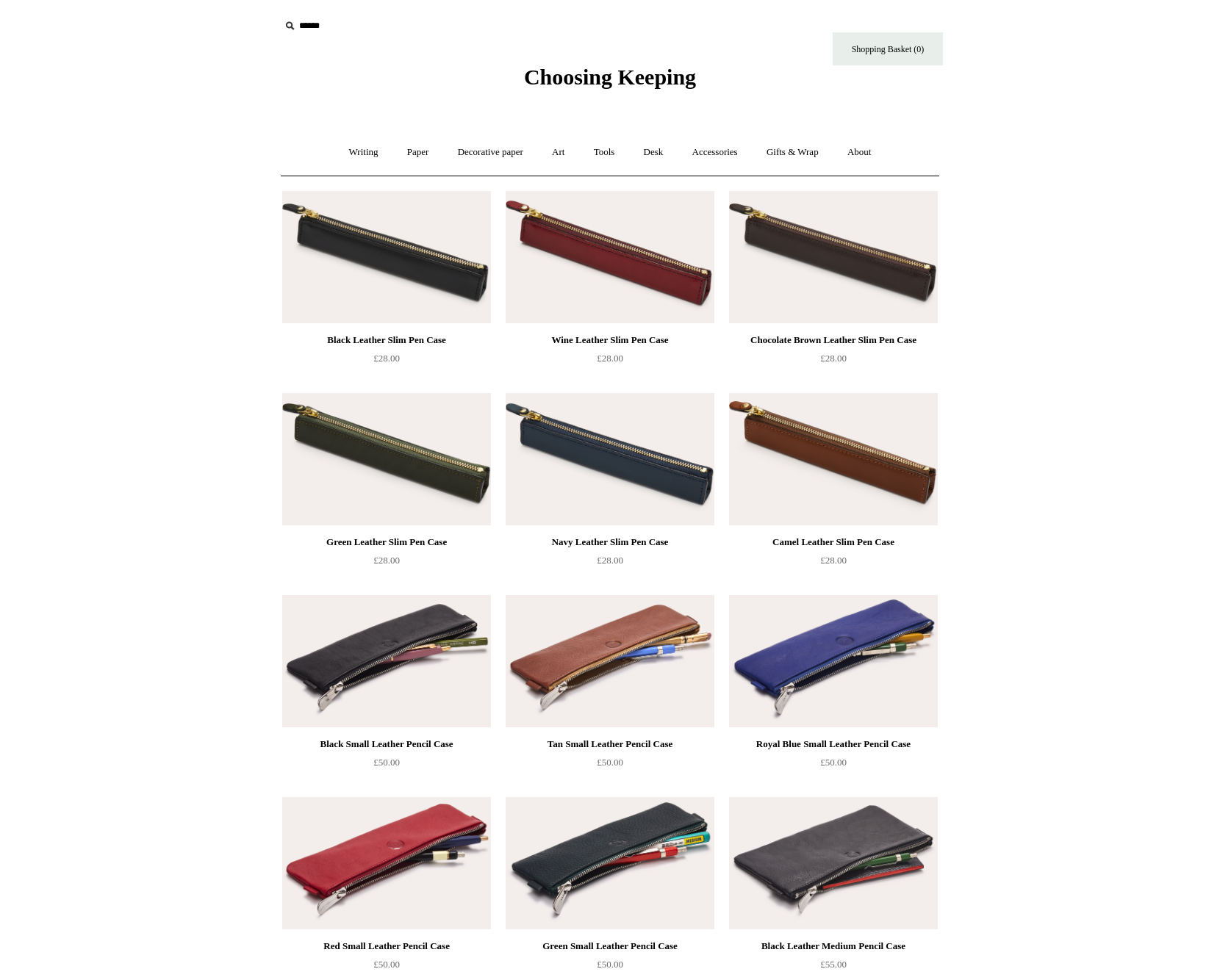
scroll to position [0, 0]
click at [706, 154] on link "Accessories +" at bounding box center [715, 152] width 72 height 39
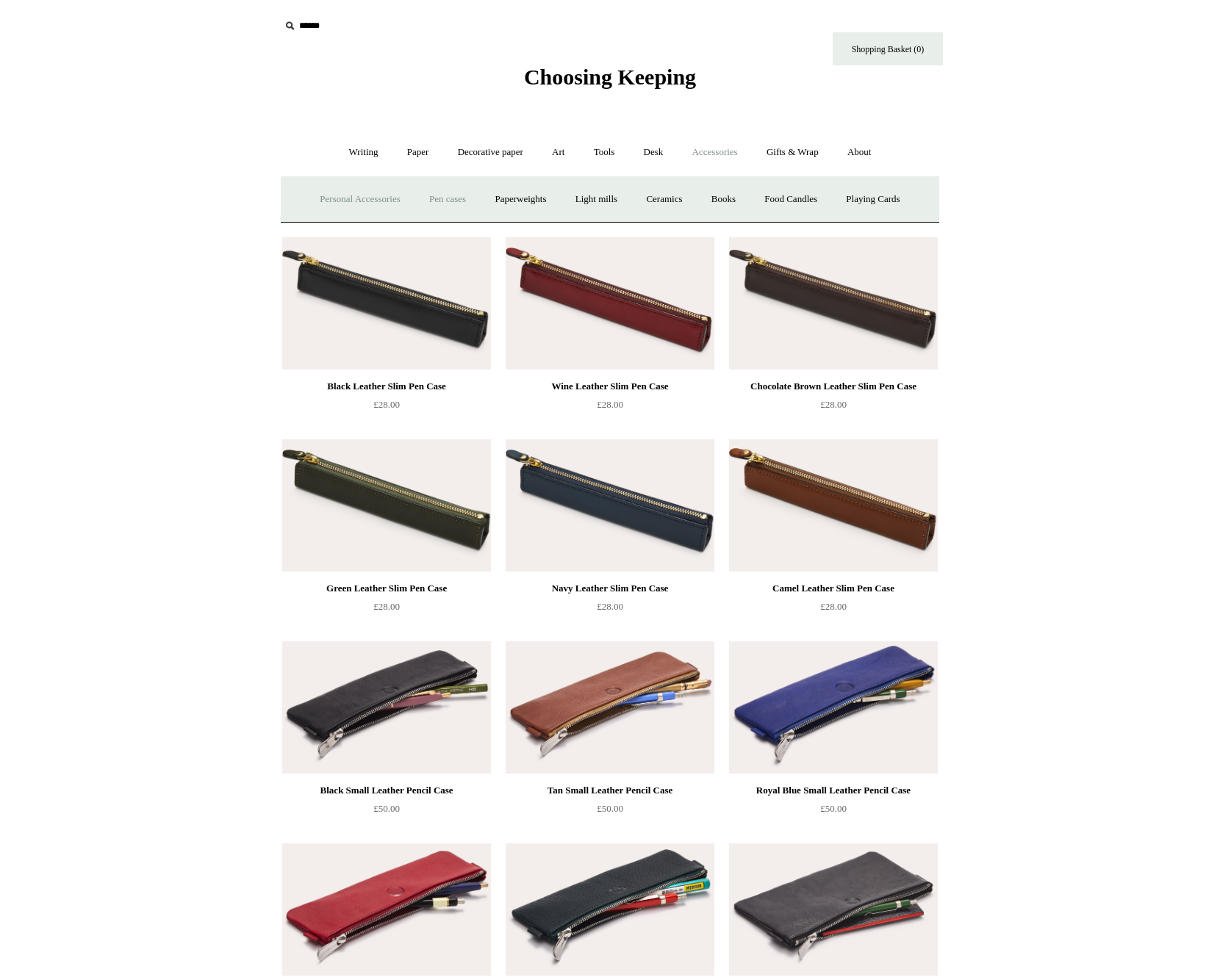
click at [371, 199] on link "Personal Accessories +" at bounding box center [359, 199] width 106 height 39
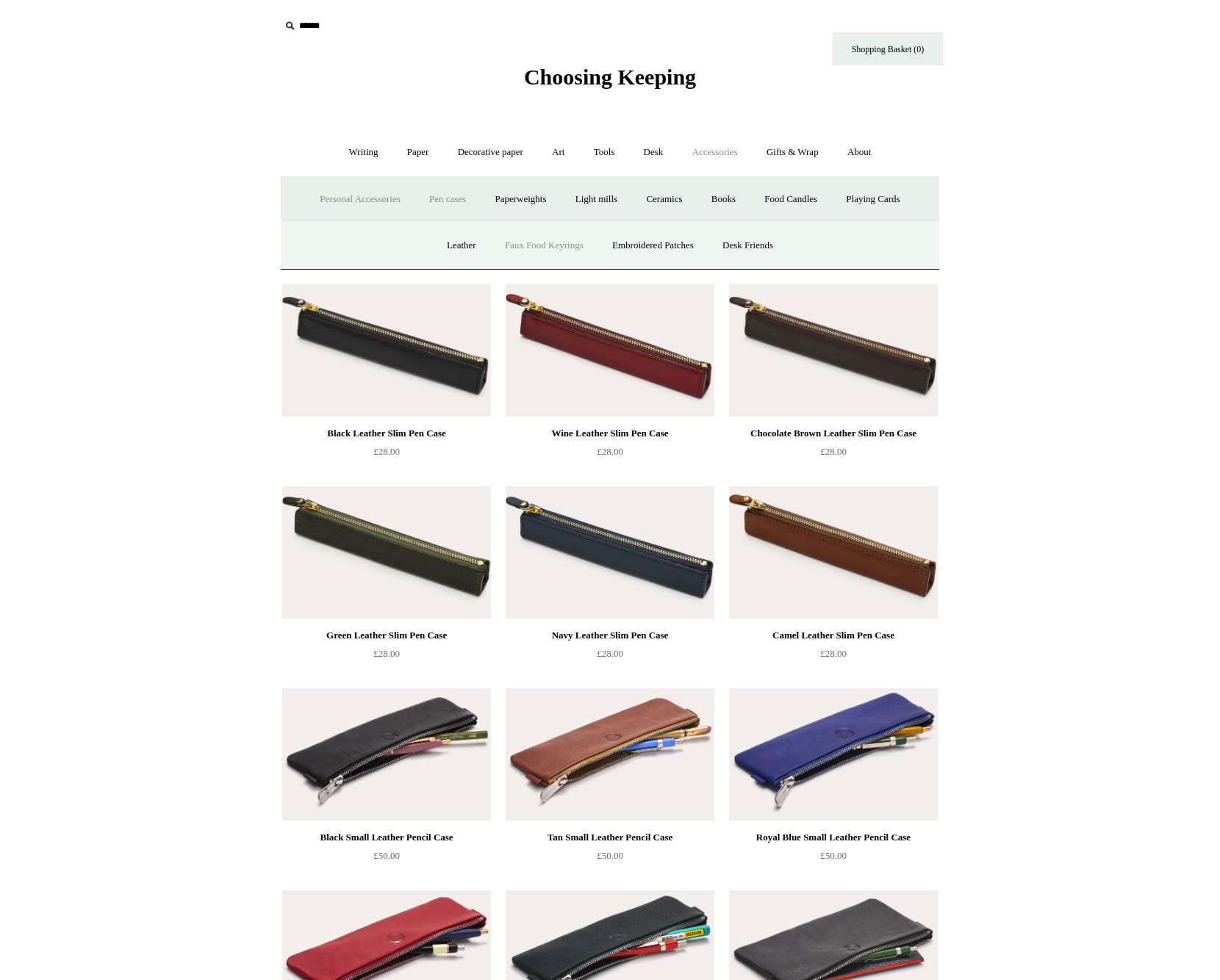
click at [550, 247] on link "Faux Food Keyrings" at bounding box center [544, 245] width 105 height 39
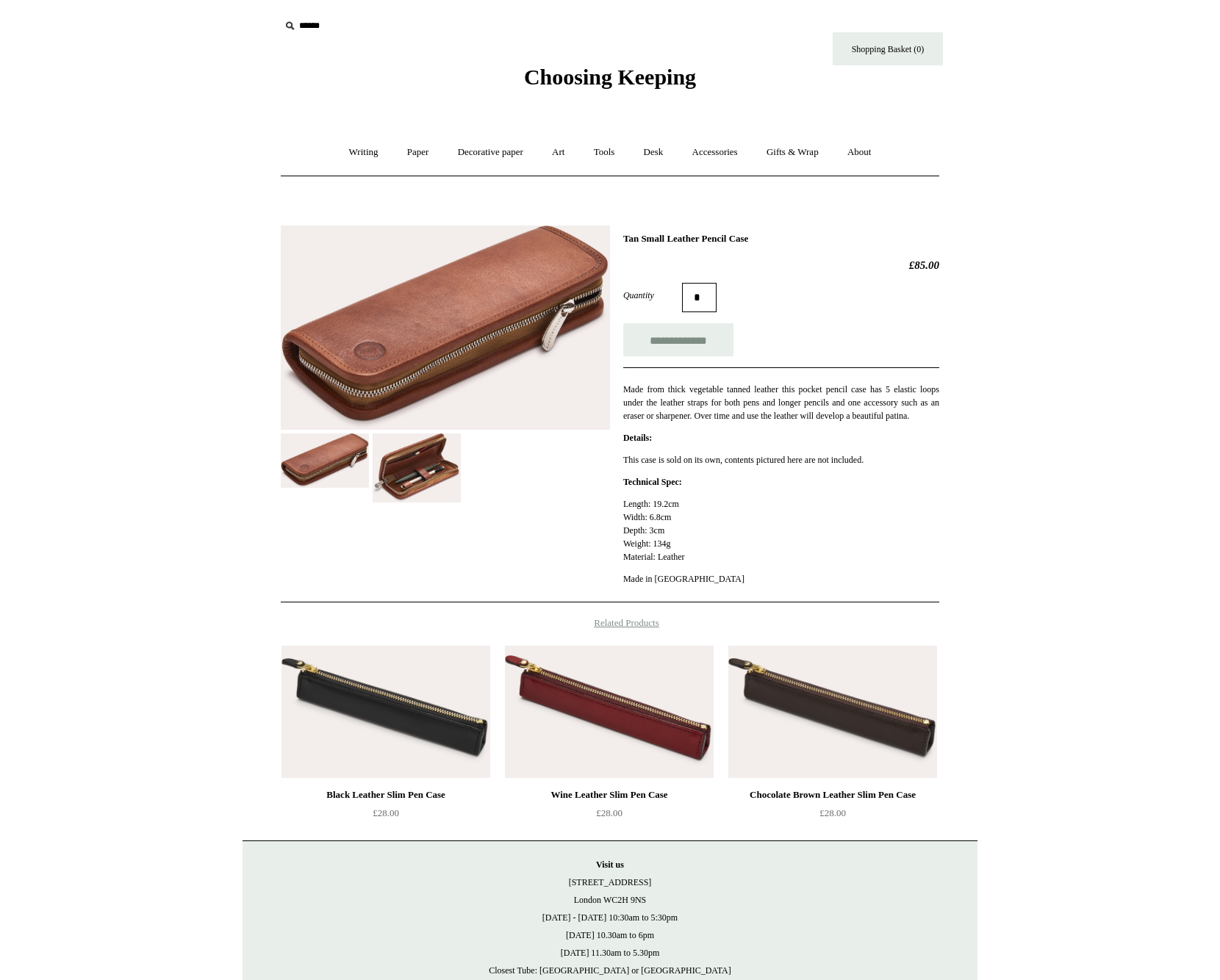
click at [417, 468] on img at bounding box center [416, 468] width 88 height 69
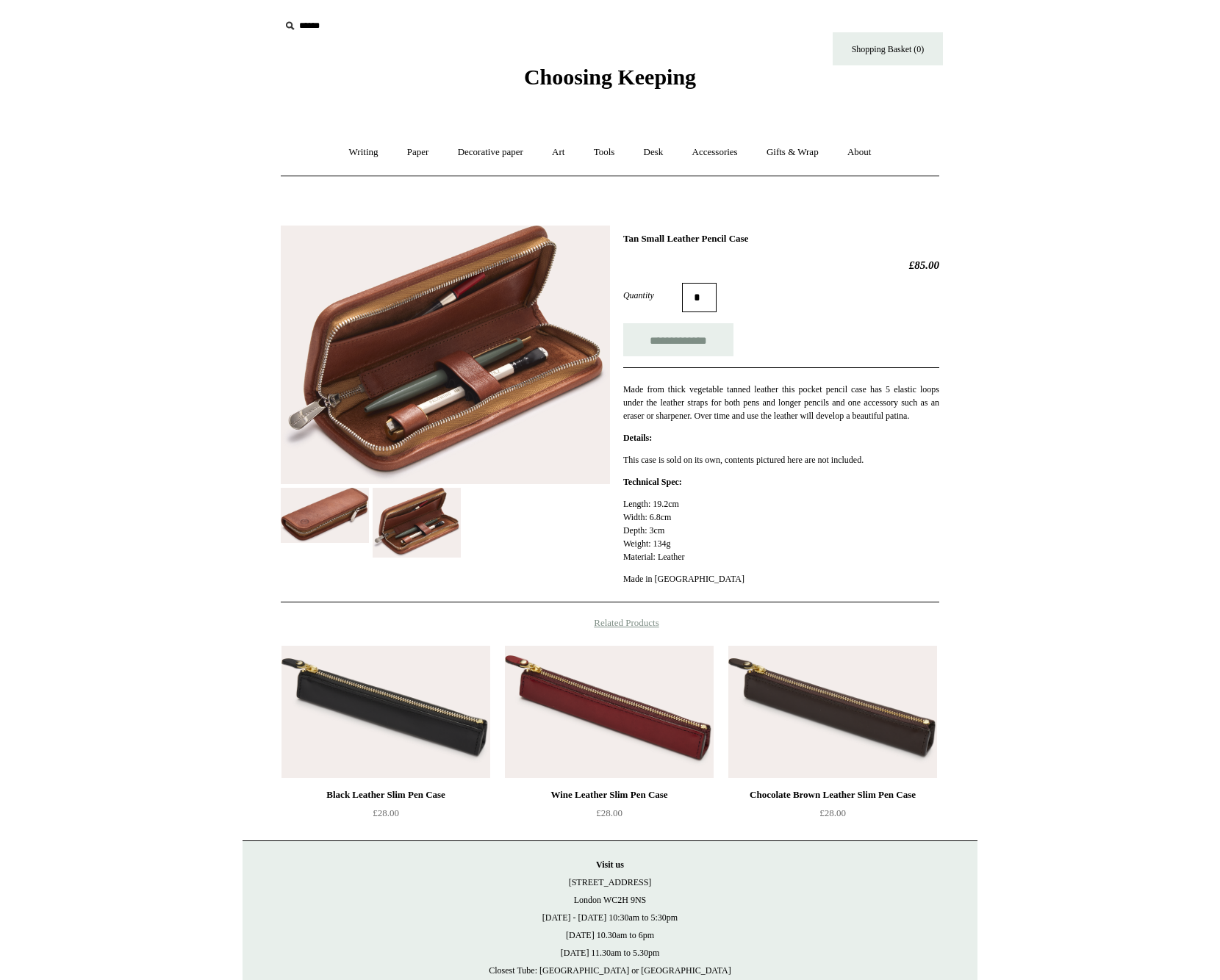
click at [490, 347] on img at bounding box center [445, 355] width 329 height 260
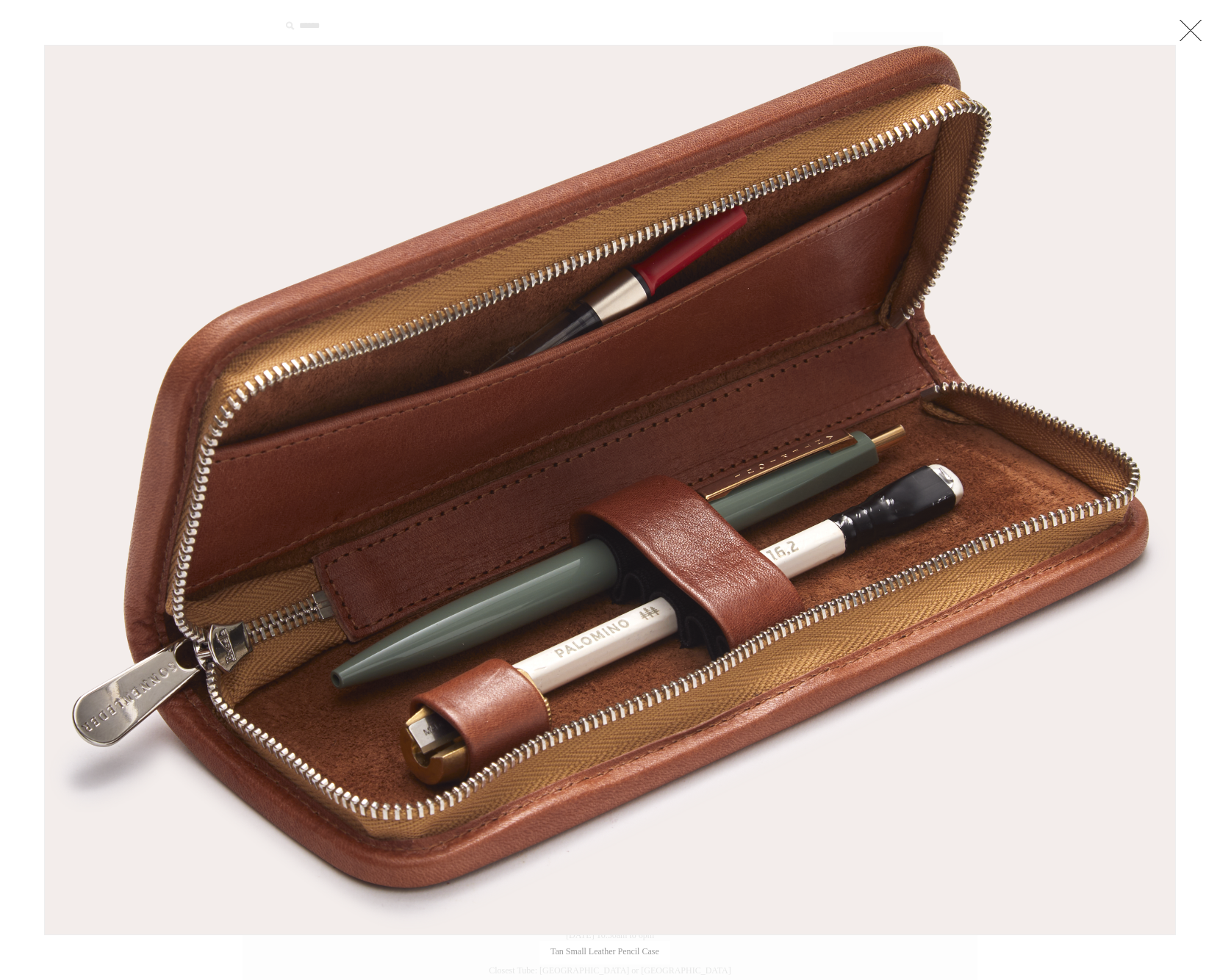
click at [1184, 27] on link at bounding box center [1189, 30] width 29 height 29
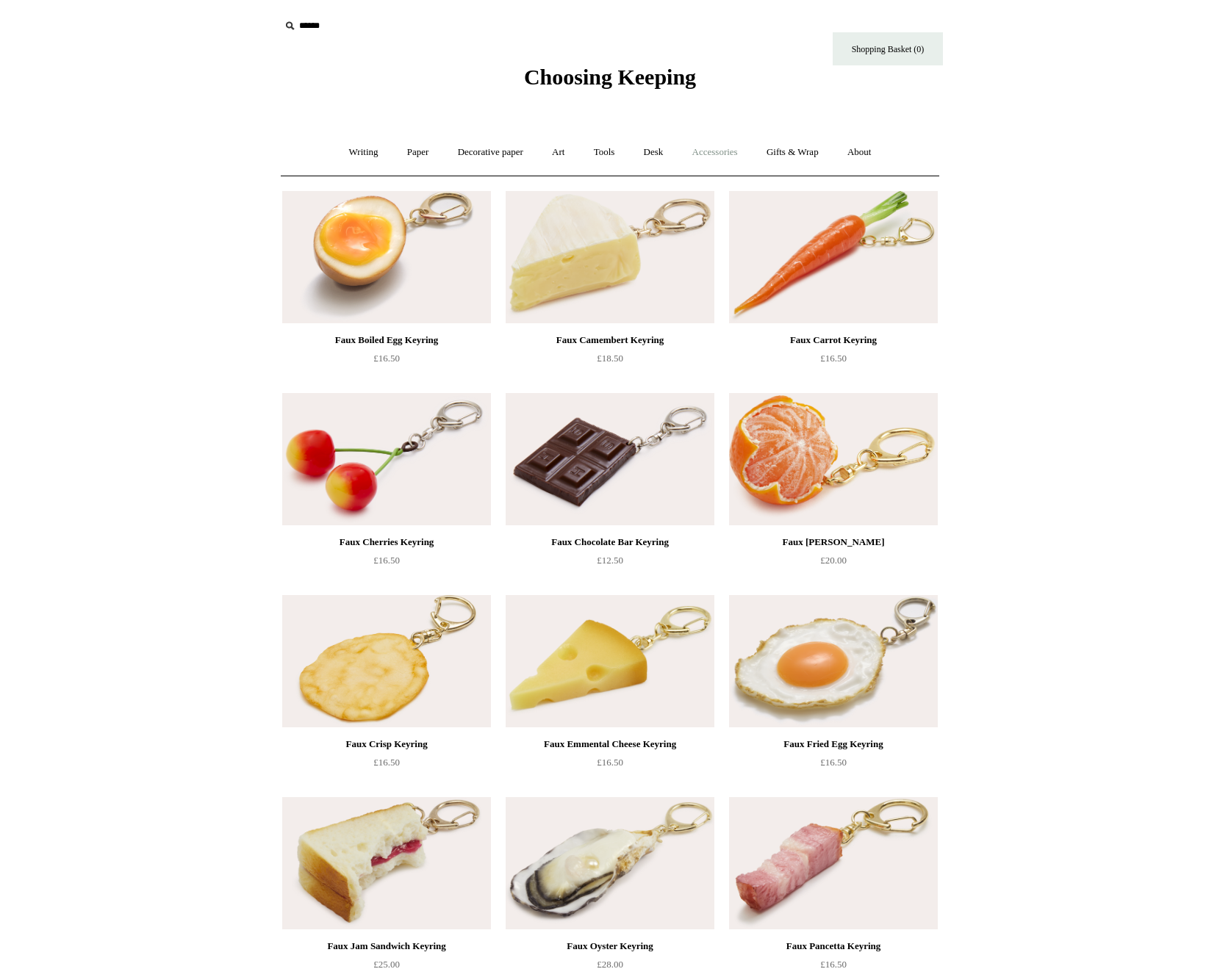
click at [712, 156] on link "Accessories +" at bounding box center [715, 152] width 72 height 39
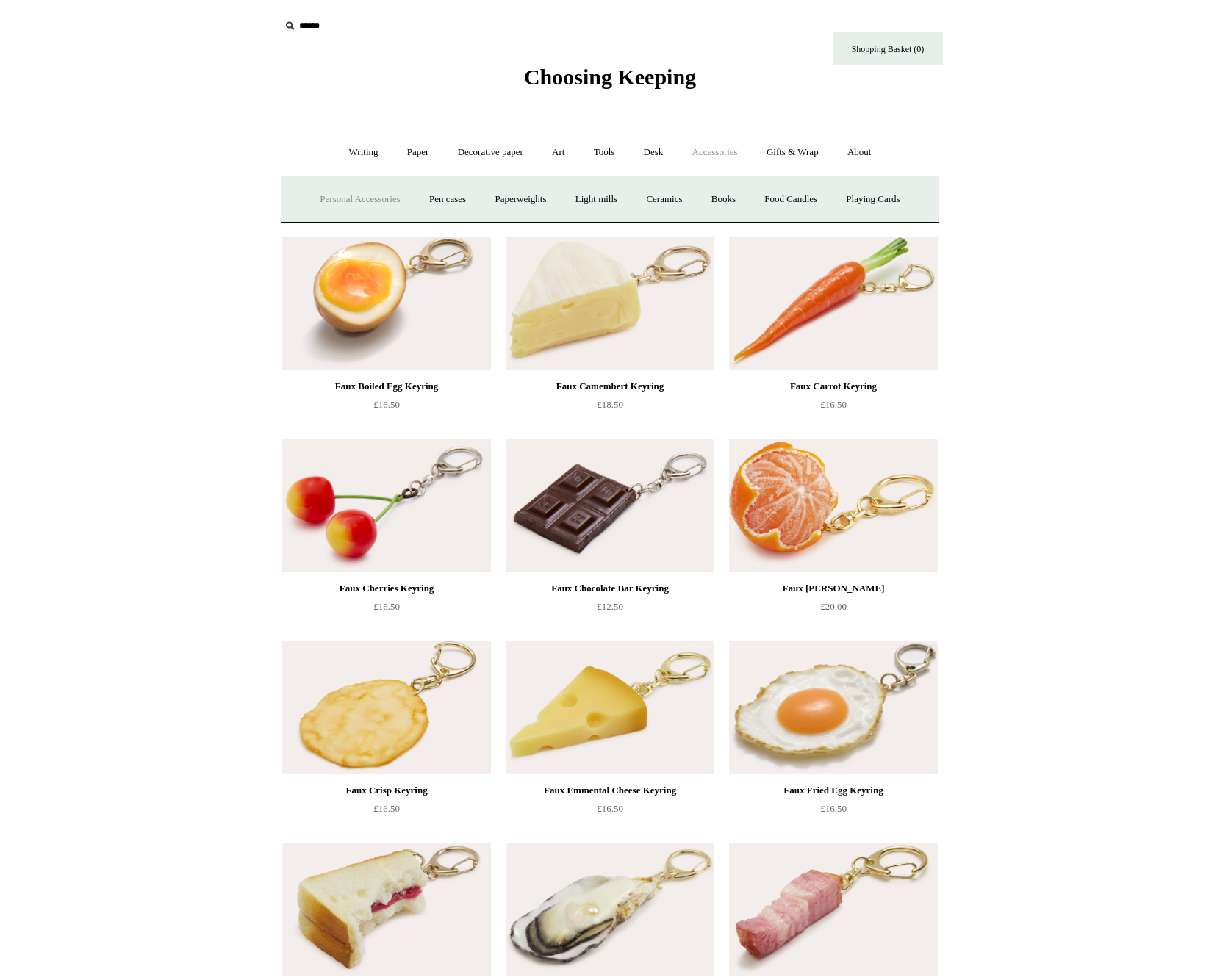
click at [375, 205] on link "Personal Accessories +" at bounding box center [359, 199] width 106 height 39
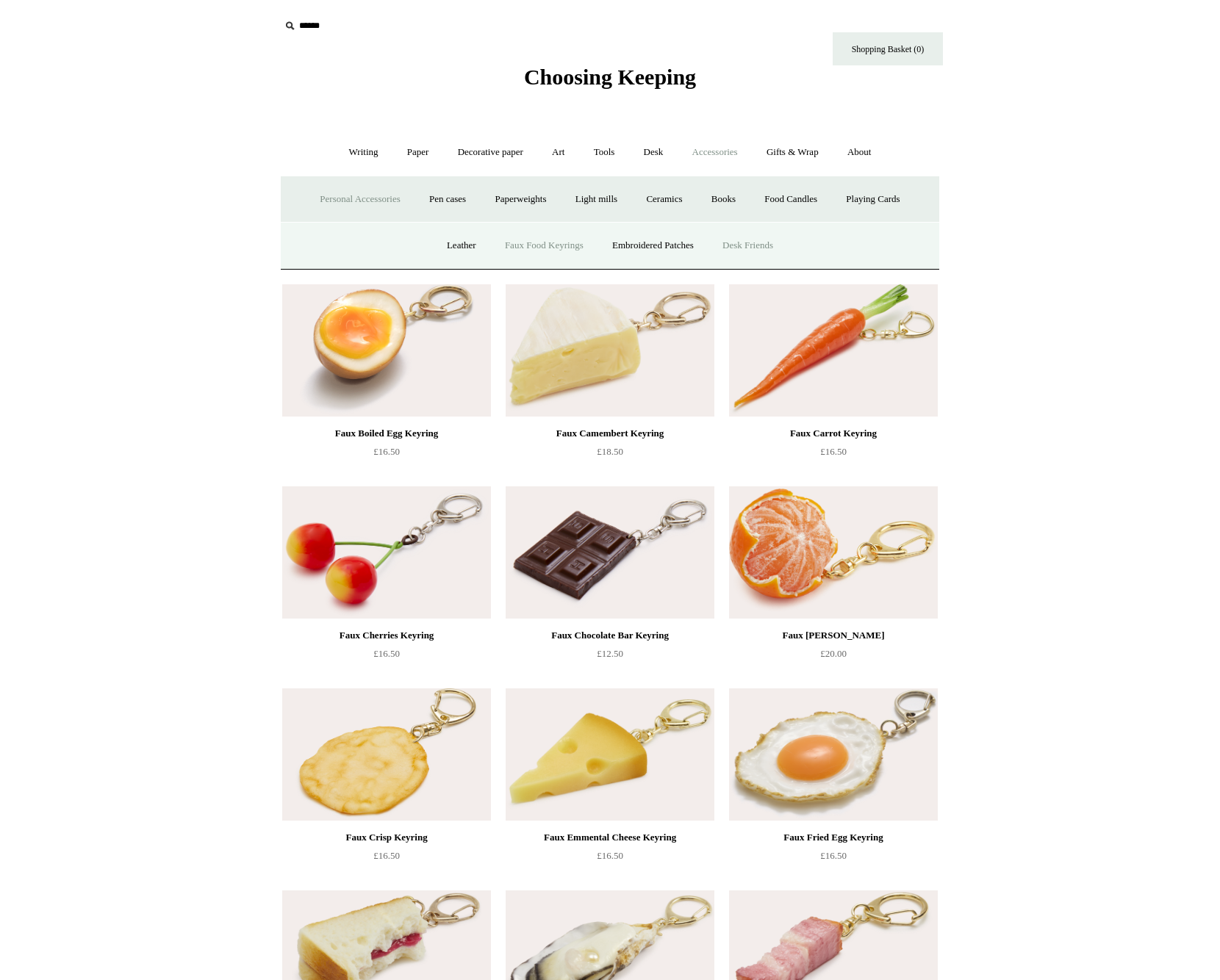
click at [729, 245] on link "Desk Friends" at bounding box center [747, 245] width 77 height 39
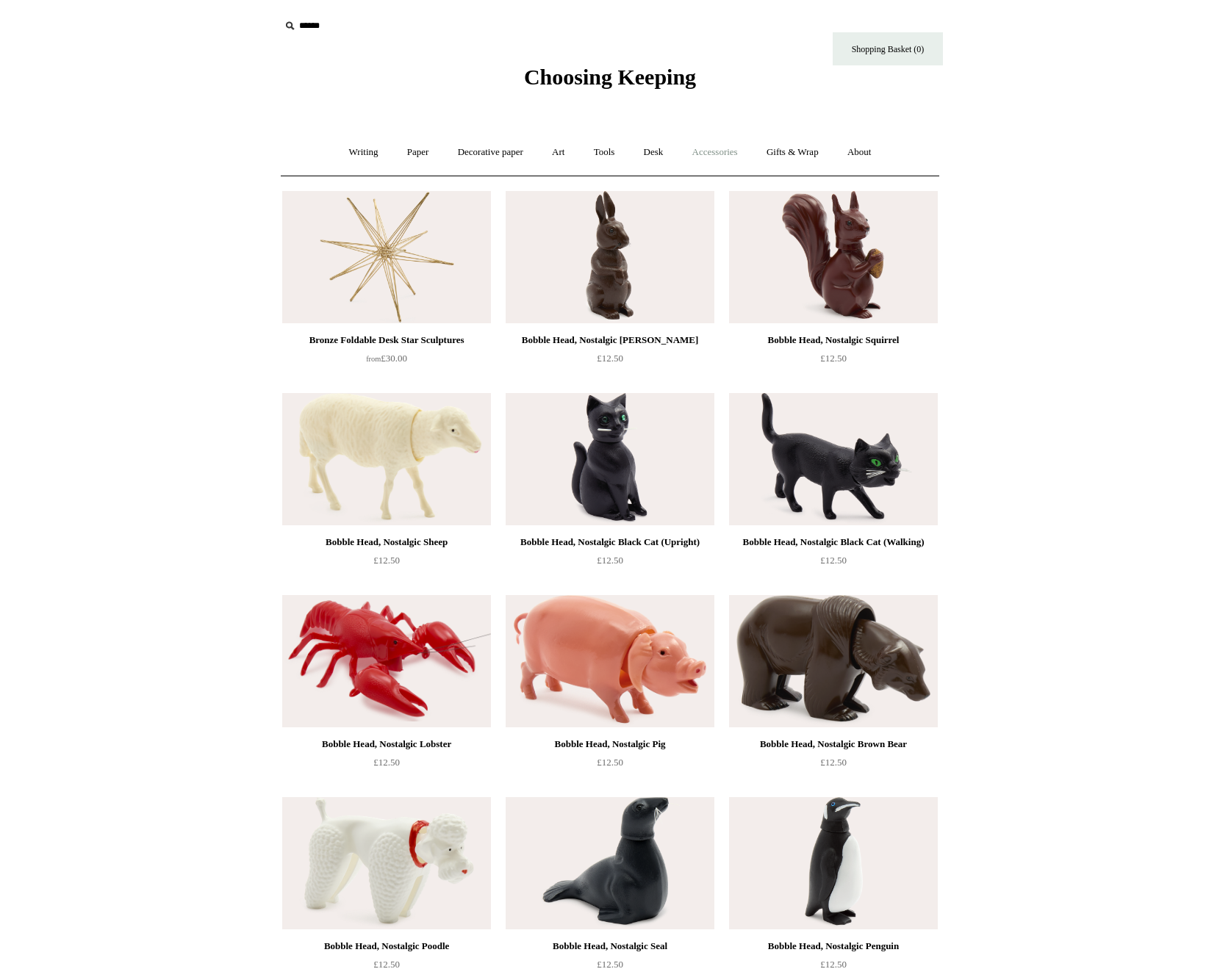
click at [720, 158] on link "Accessories +" at bounding box center [715, 152] width 72 height 39
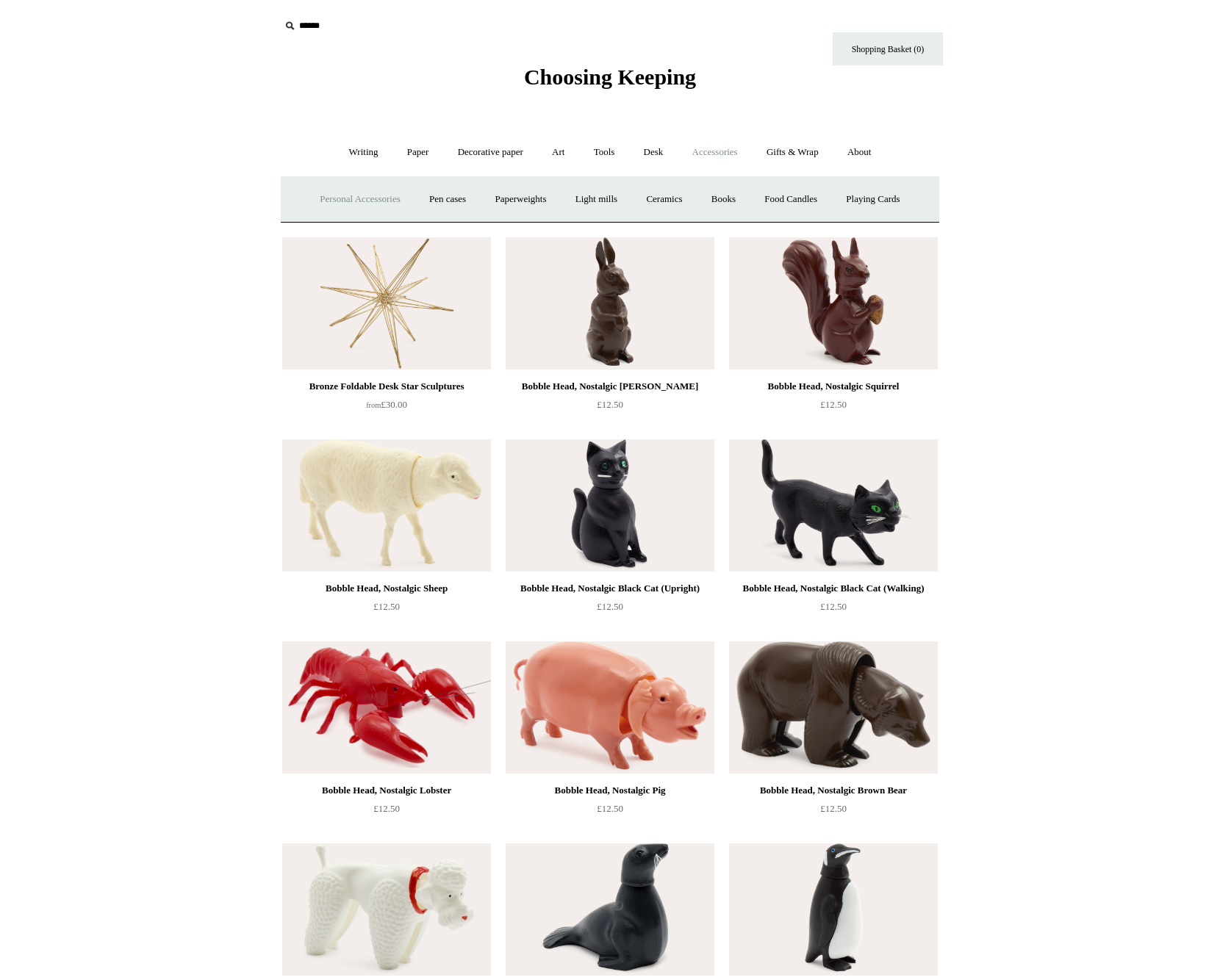
click at [384, 202] on link "Personal Accessories +" at bounding box center [359, 199] width 106 height 39
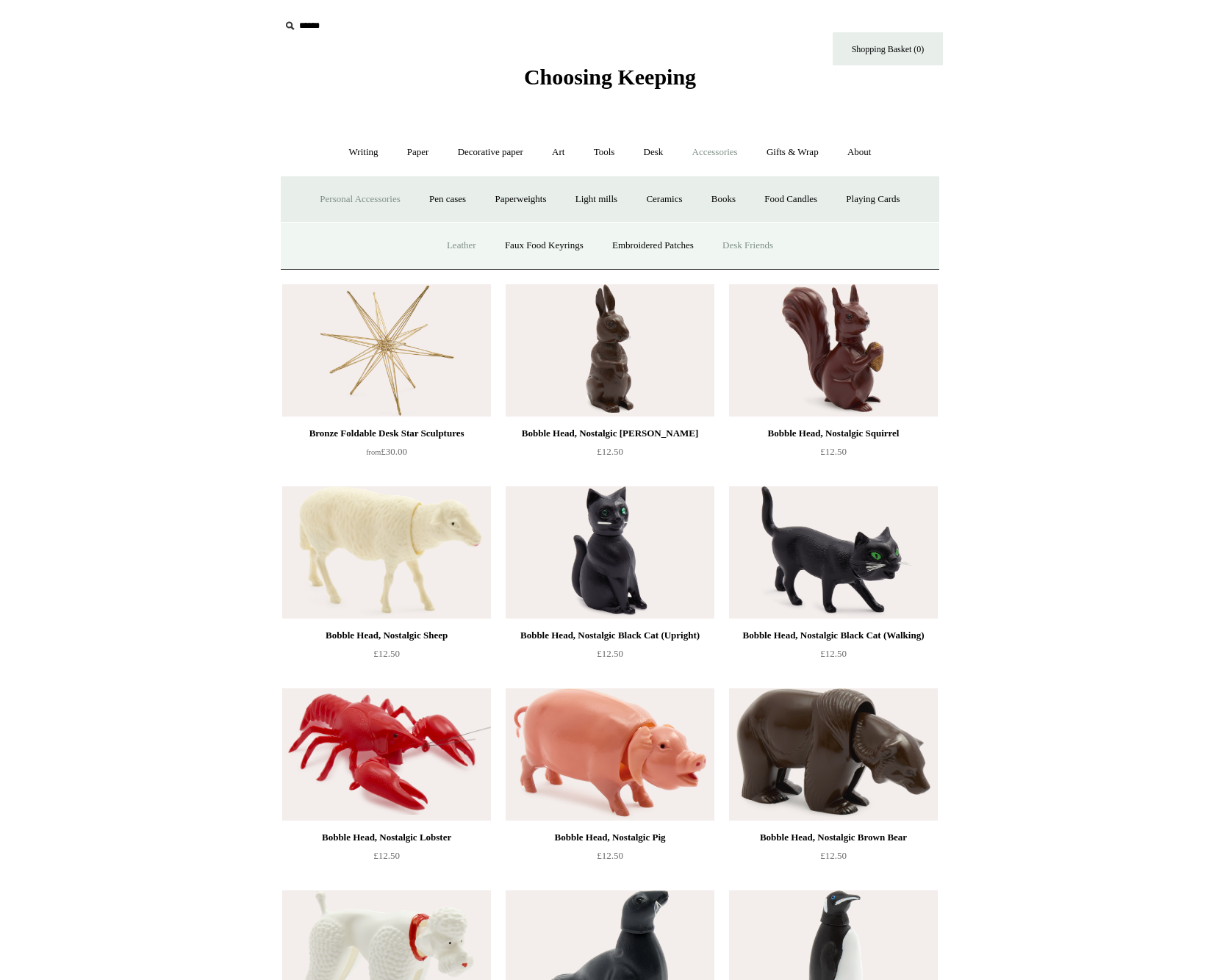
click at [457, 245] on link "Leather" at bounding box center [461, 245] width 56 height 39
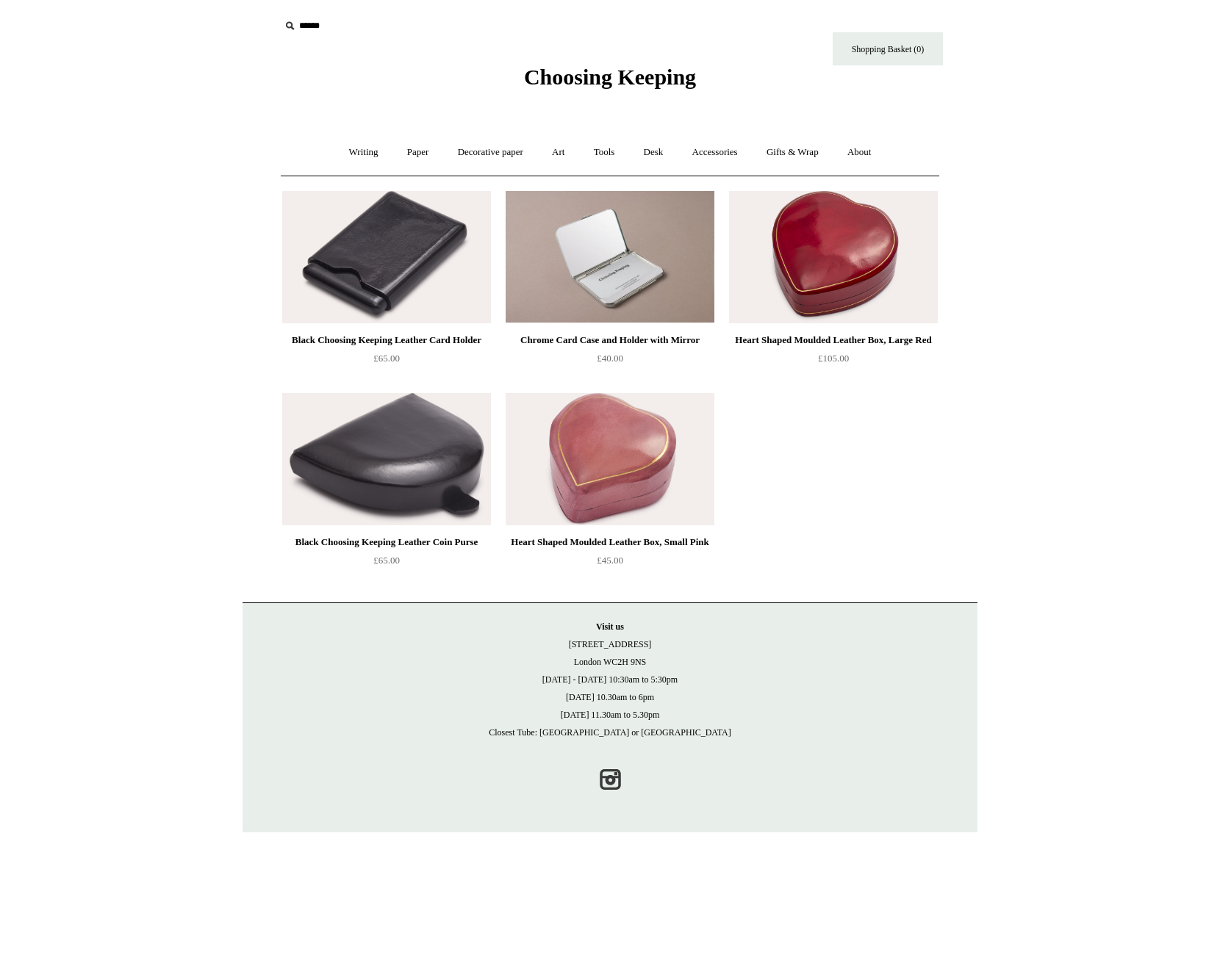
click at [460, 433] on img at bounding box center [386, 458] width 209 height 132
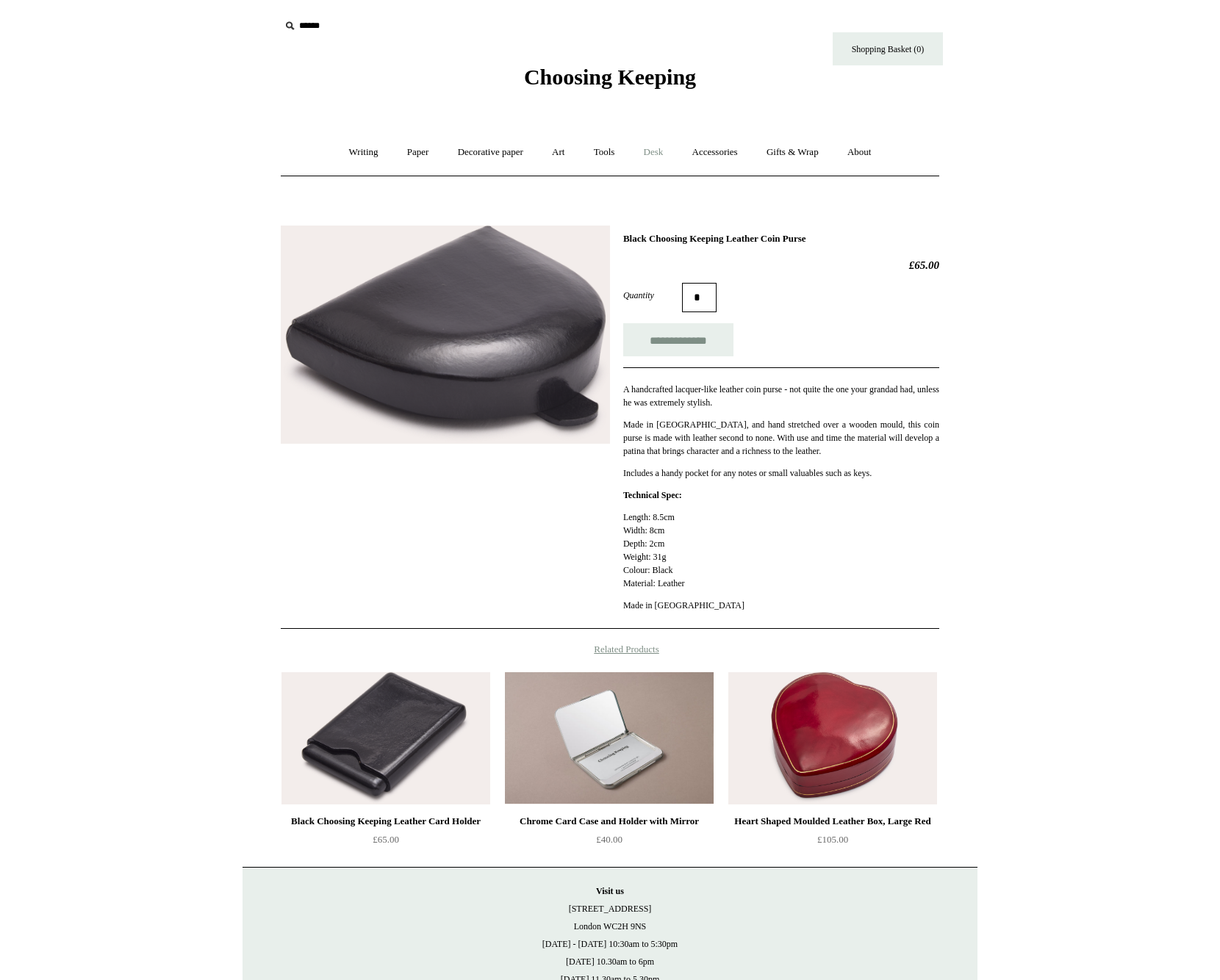
click at [665, 158] on link "Desk +" at bounding box center [654, 152] width 46 height 39
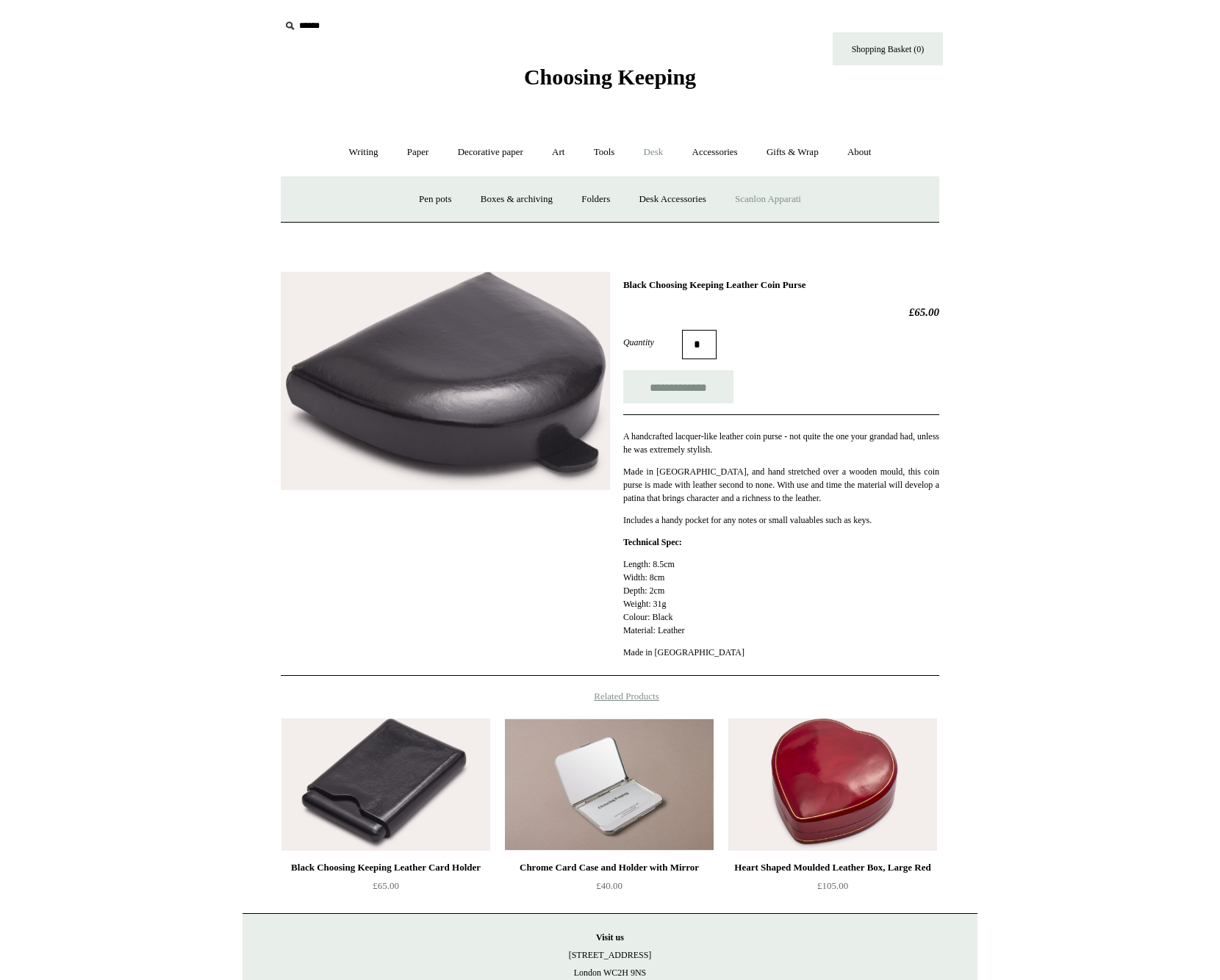
click at [770, 194] on link "Scanlon Apparati" at bounding box center [768, 199] width 93 height 39
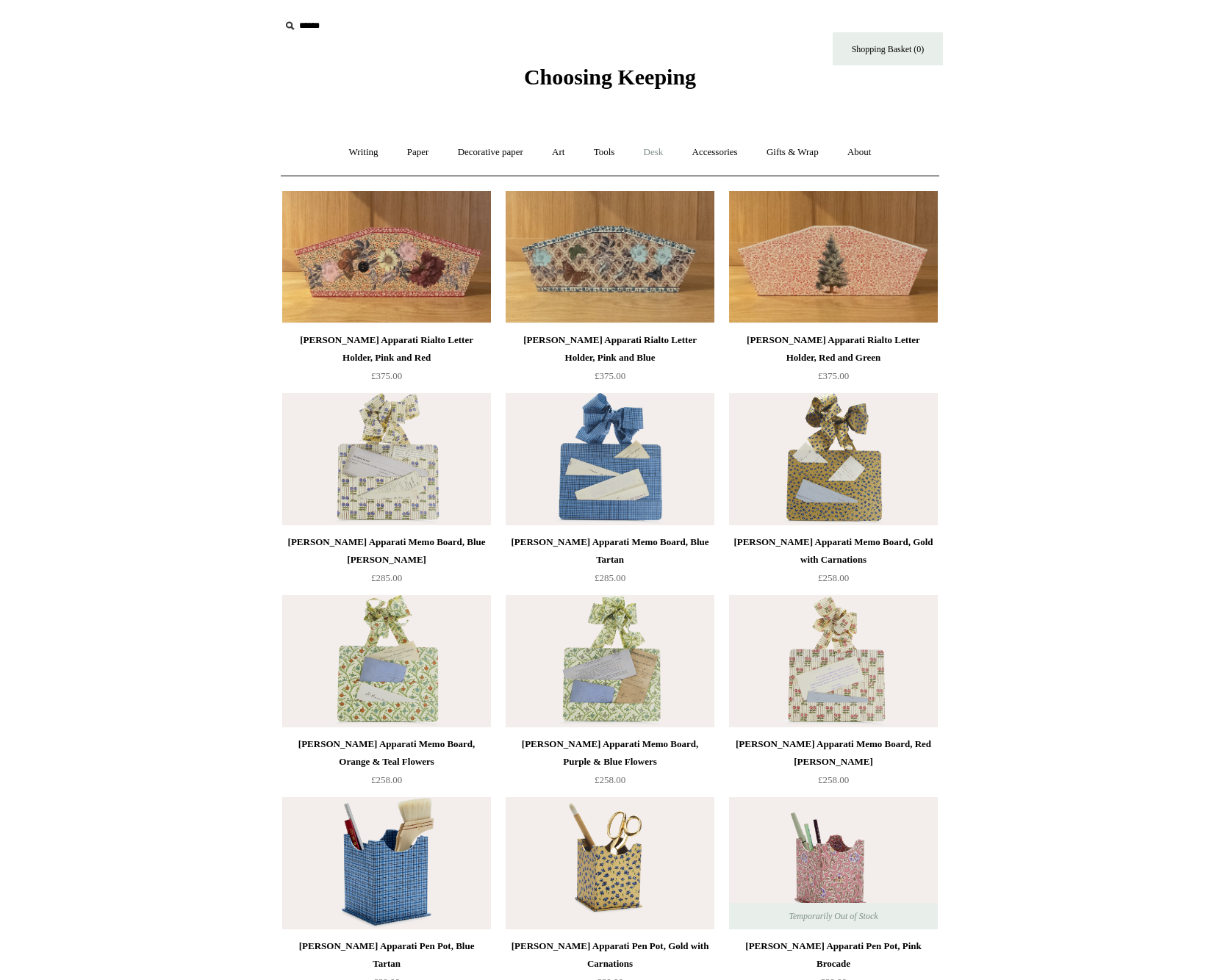
click at [639, 150] on link "Desk +" at bounding box center [654, 152] width 46 height 39
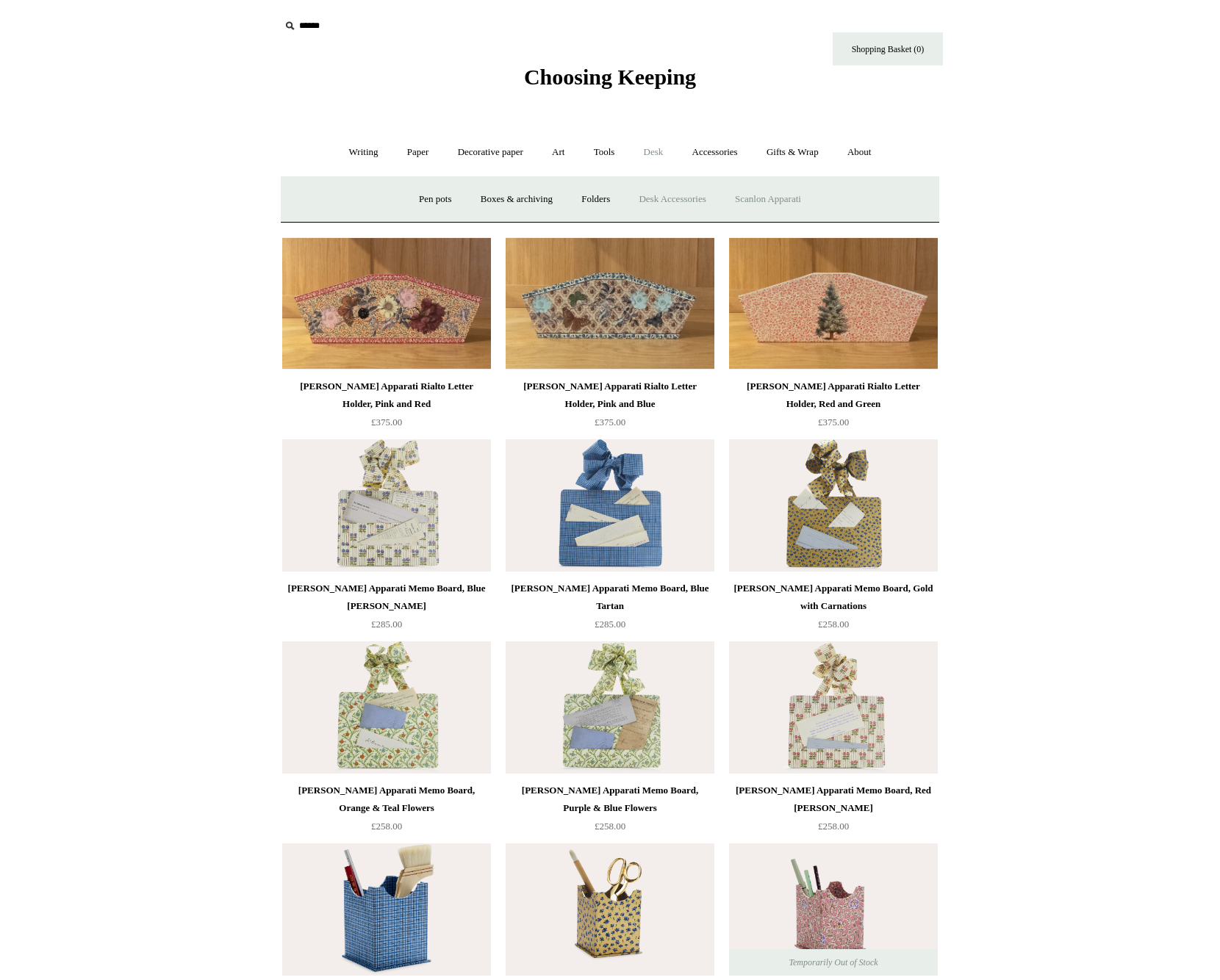
click at [667, 201] on link "Desk Accessories" at bounding box center [672, 199] width 94 height 39
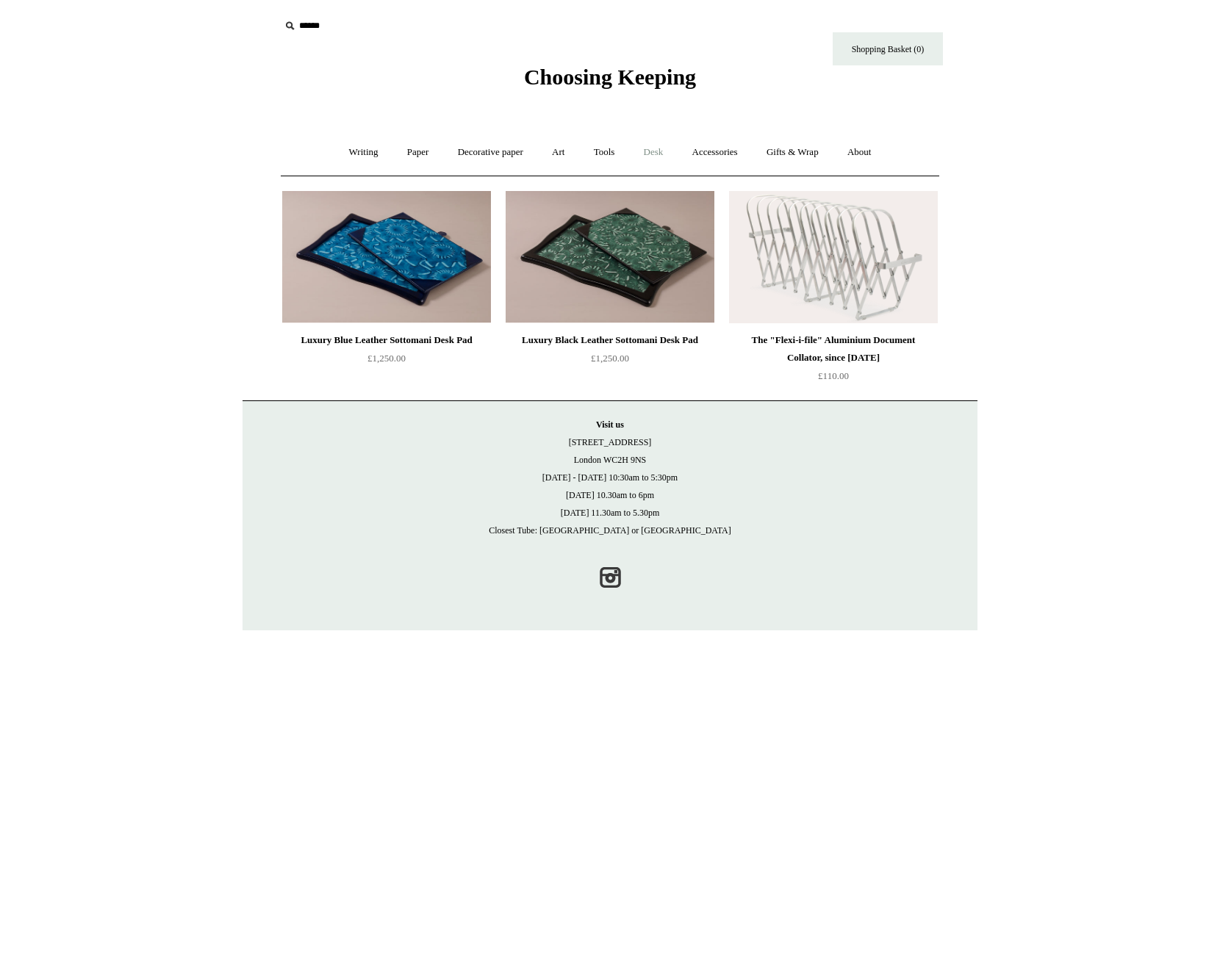
click at [659, 158] on link "Desk +" at bounding box center [654, 152] width 46 height 39
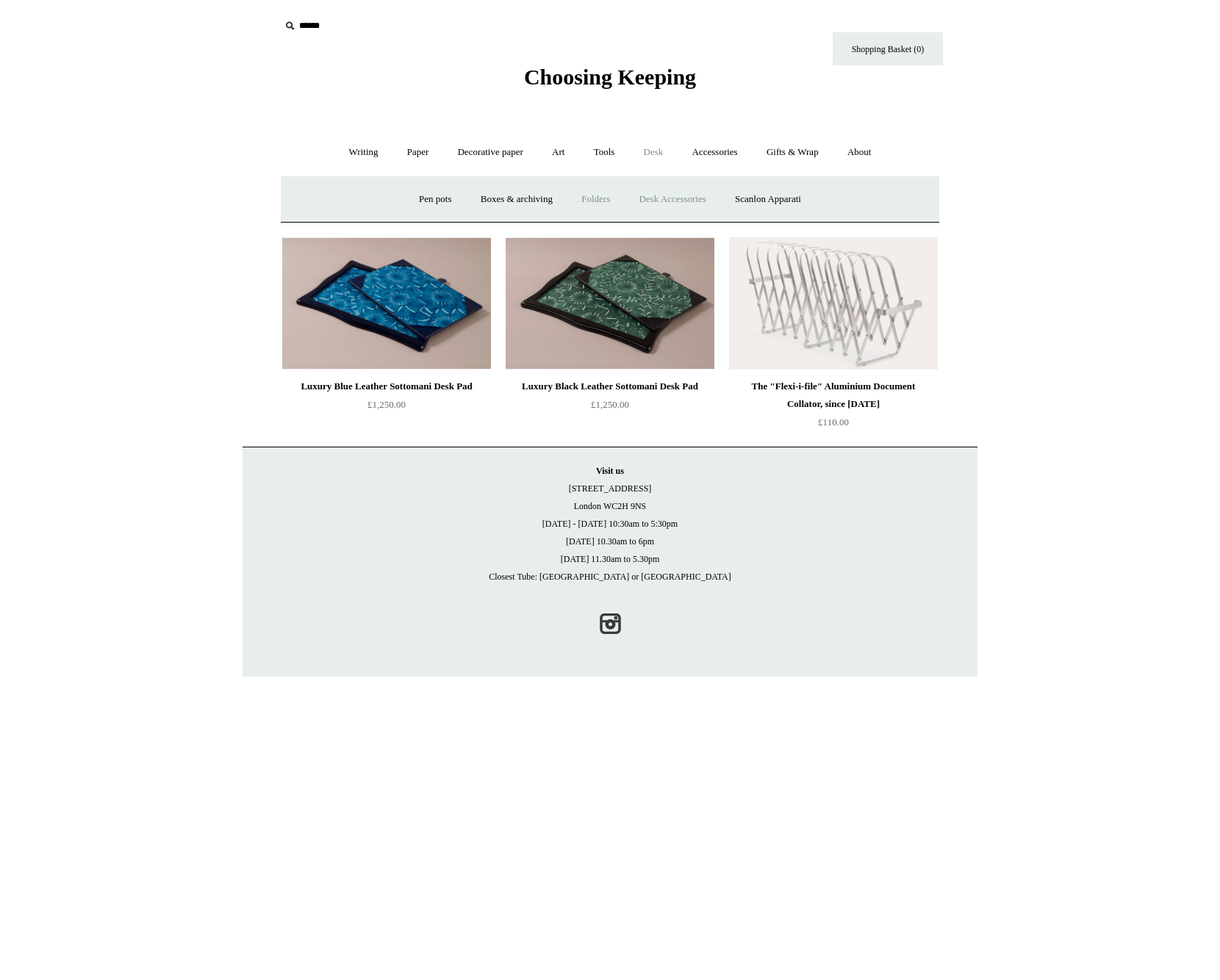
click at [598, 196] on link "Folders" at bounding box center [595, 199] width 55 height 39
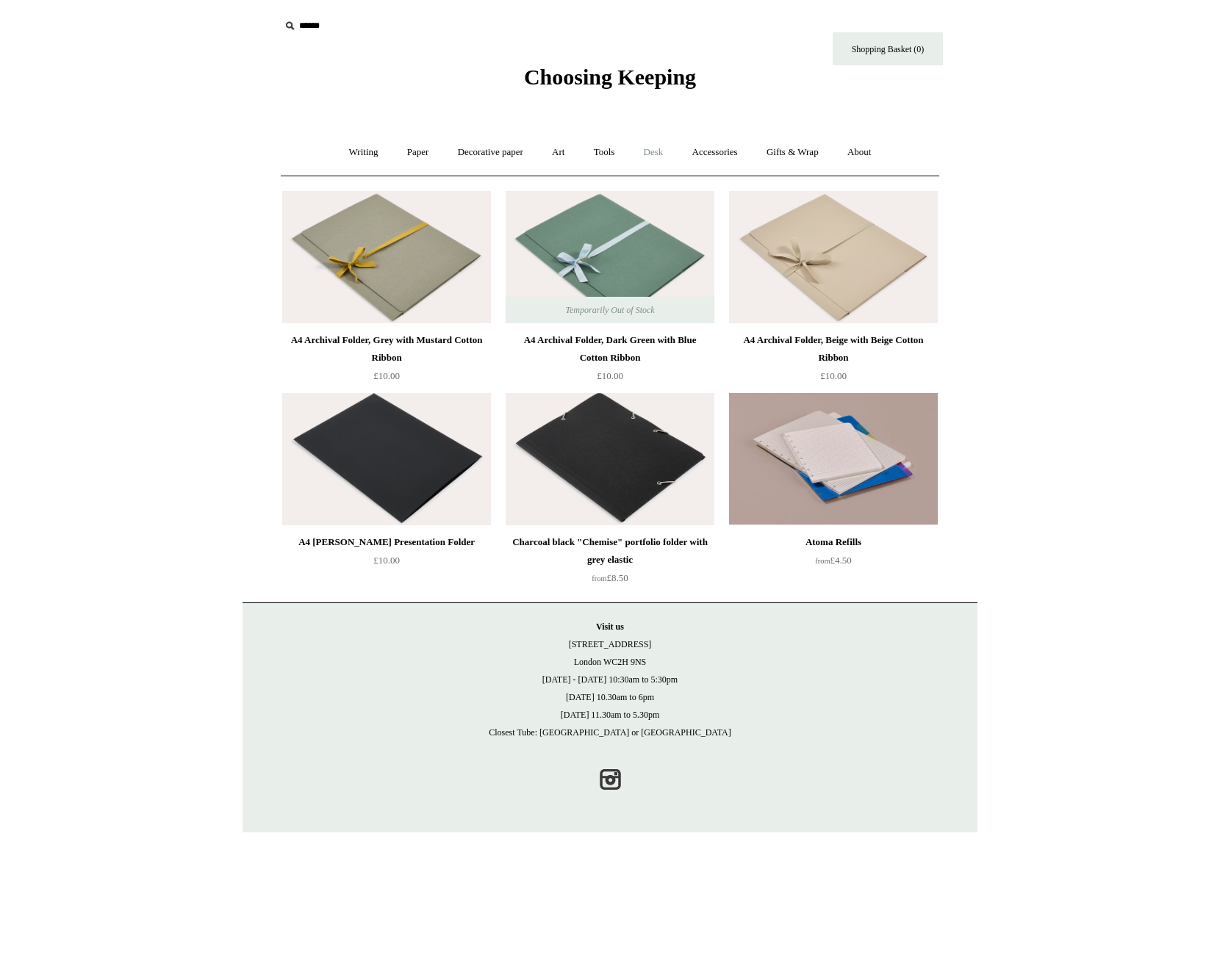
click at [654, 163] on link "Desk +" at bounding box center [654, 152] width 46 height 39
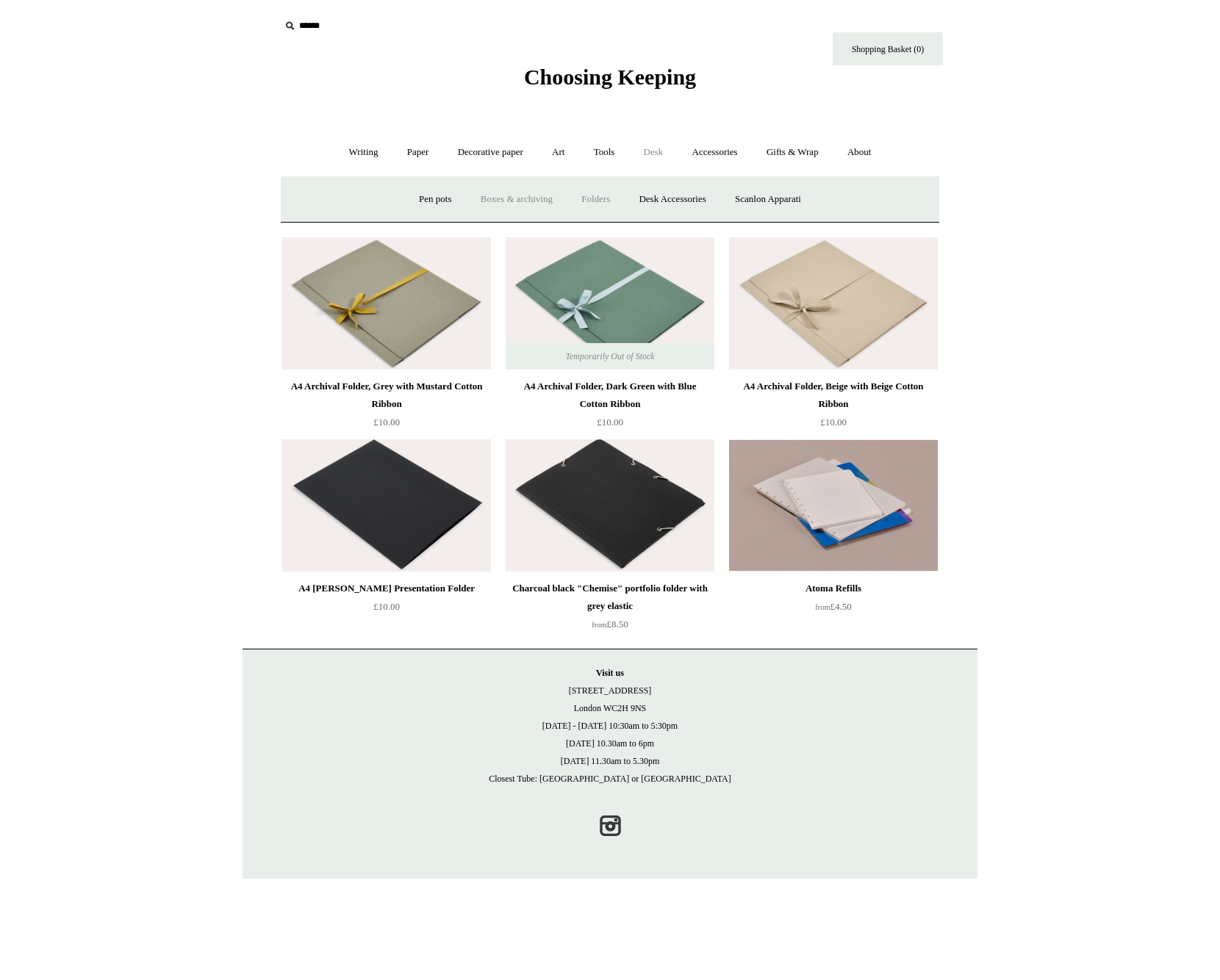
click at [544, 196] on link "Boxes & archiving" at bounding box center [516, 199] width 99 height 39
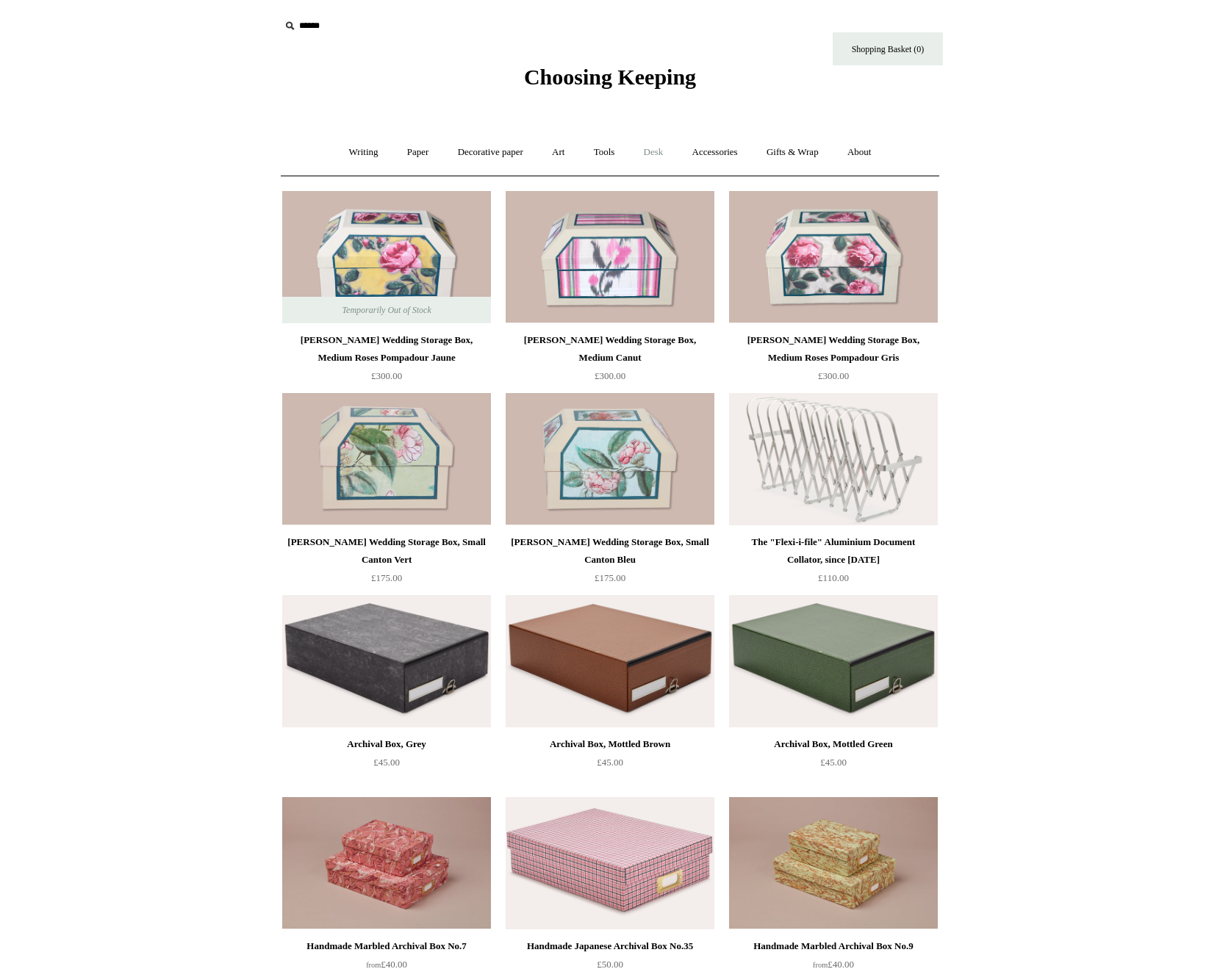
click at [668, 156] on link "Desk +" at bounding box center [654, 152] width 46 height 39
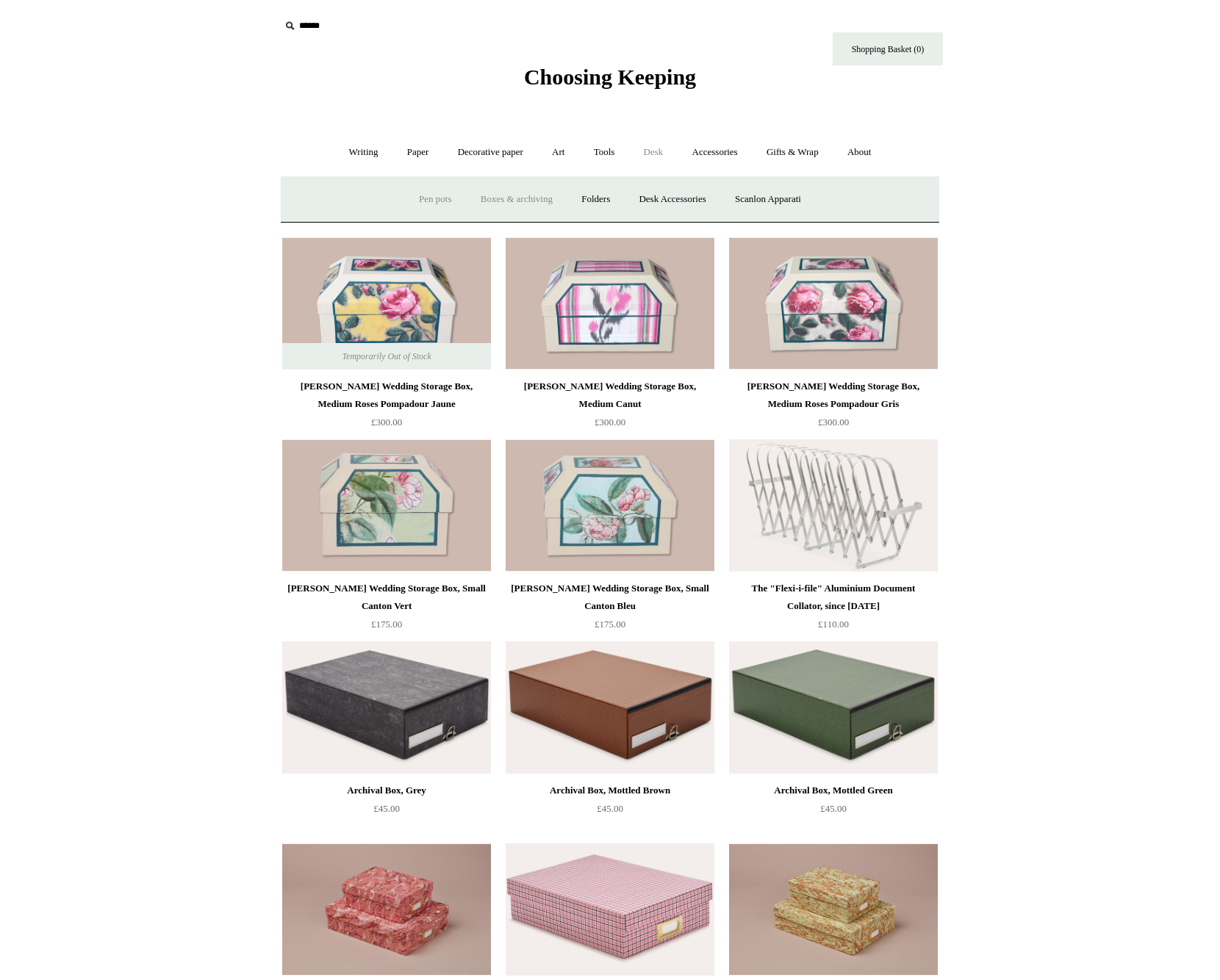
click at [453, 202] on link "Pen pots" at bounding box center [435, 199] width 59 height 39
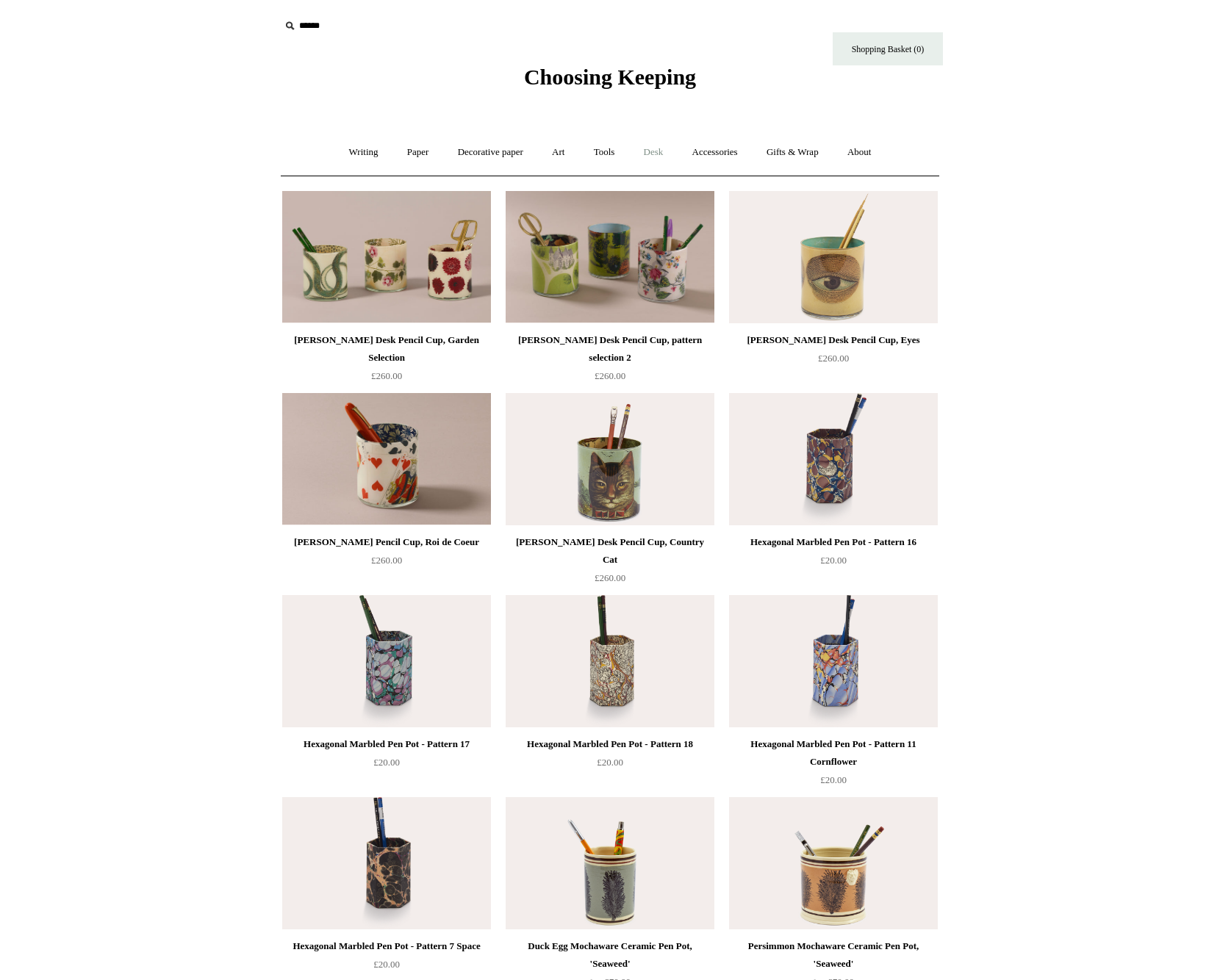
click at [659, 153] on link "Desk +" at bounding box center [654, 152] width 46 height 39
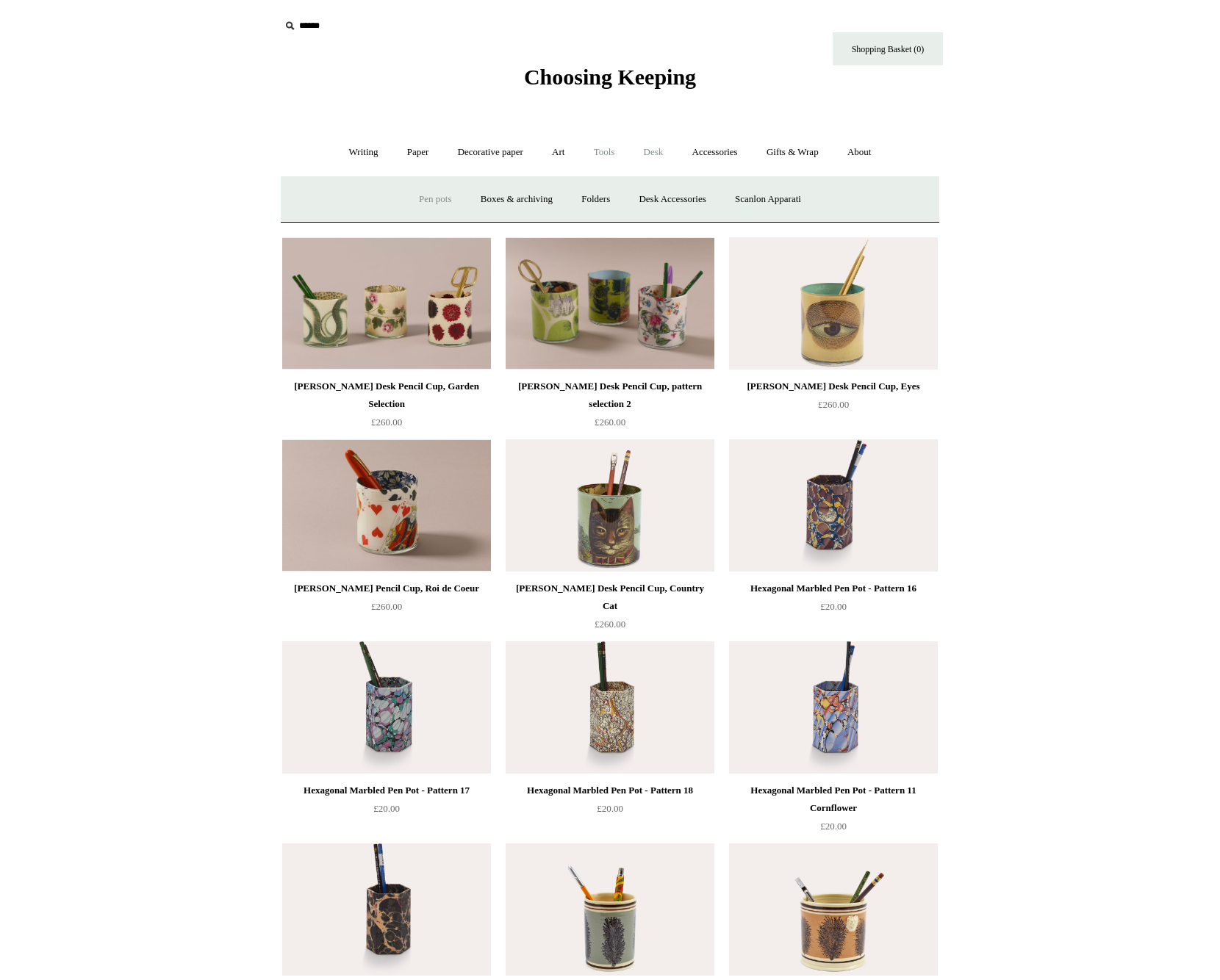
click at [610, 153] on link "Tools +" at bounding box center [605, 152] width 48 height 39
click at [613, 196] on ul "Sharpeners Erasers Clips + Paper clips Pen clips Scissors Cutters Glue Staplers…" at bounding box center [610, 199] width 581 height 39
click at [587, 196] on link "Cutters" at bounding box center [584, 199] width 55 height 39
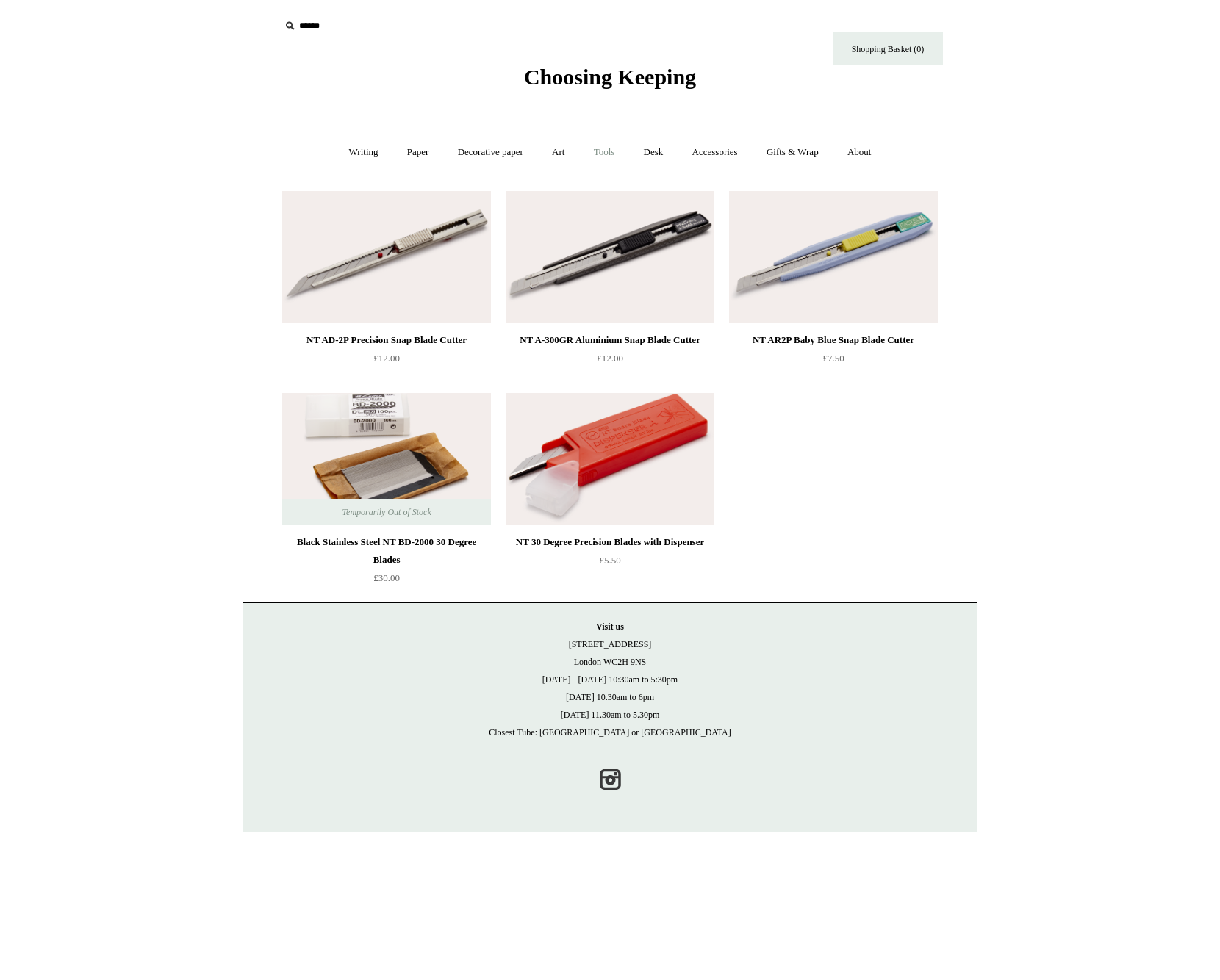
click at [613, 160] on link "Tools +" at bounding box center [605, 152] width 48 height 39
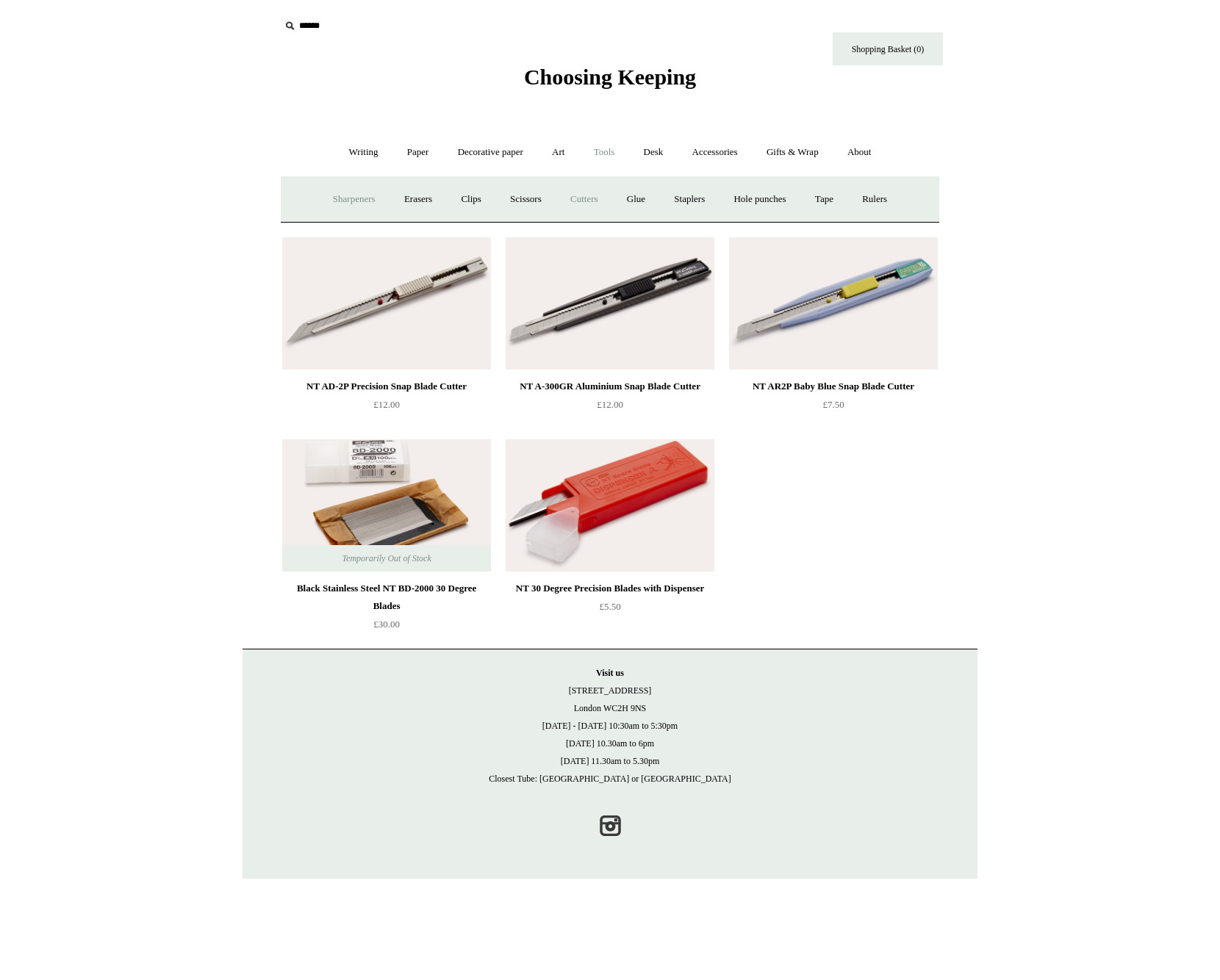
click at [357, 200] on link "Sharpeners" at bounding box center [353, 199] width 69 height 39
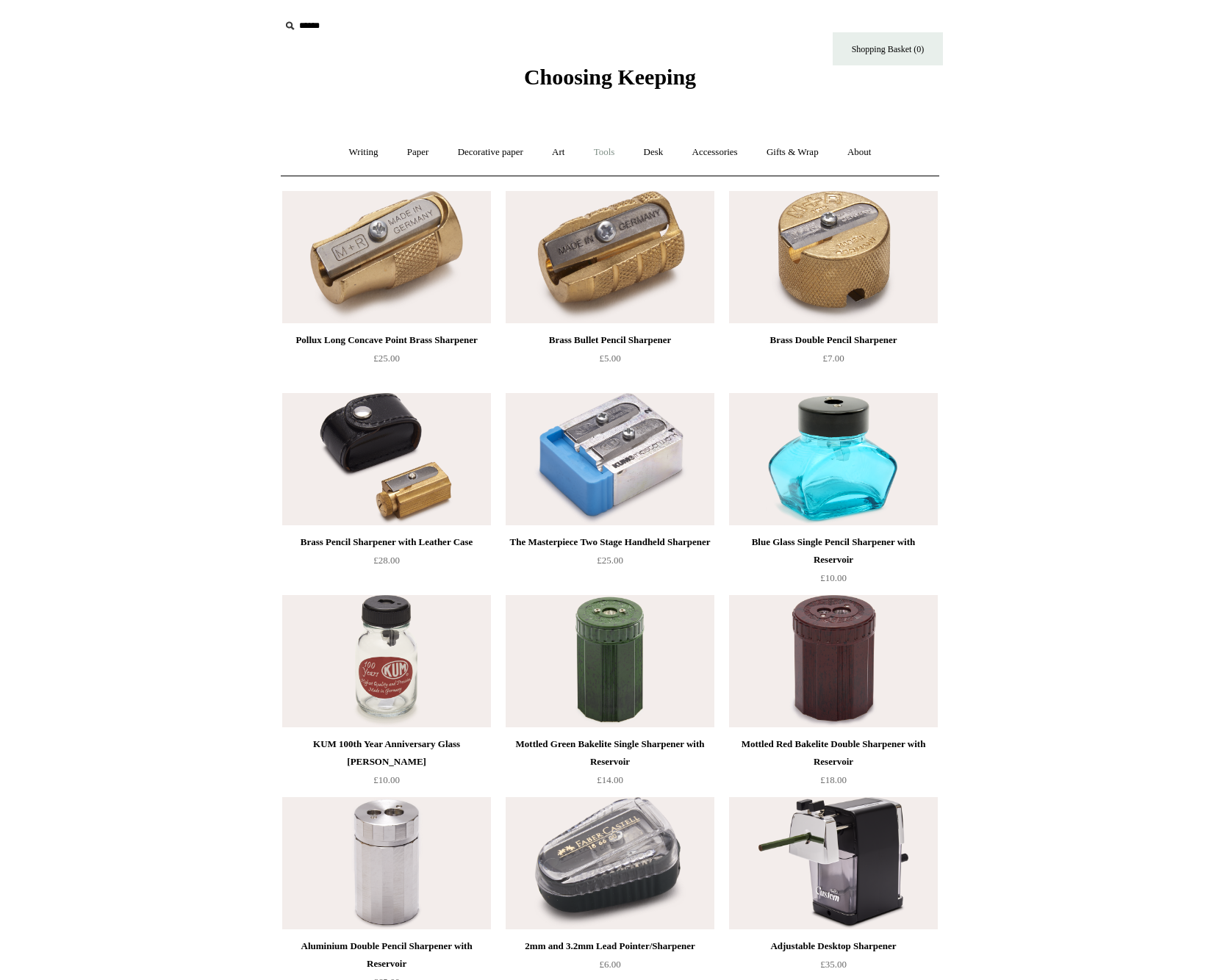
click at [600, 148] on link "Tools +" at bounding box center [605, 152] width 48 height 39
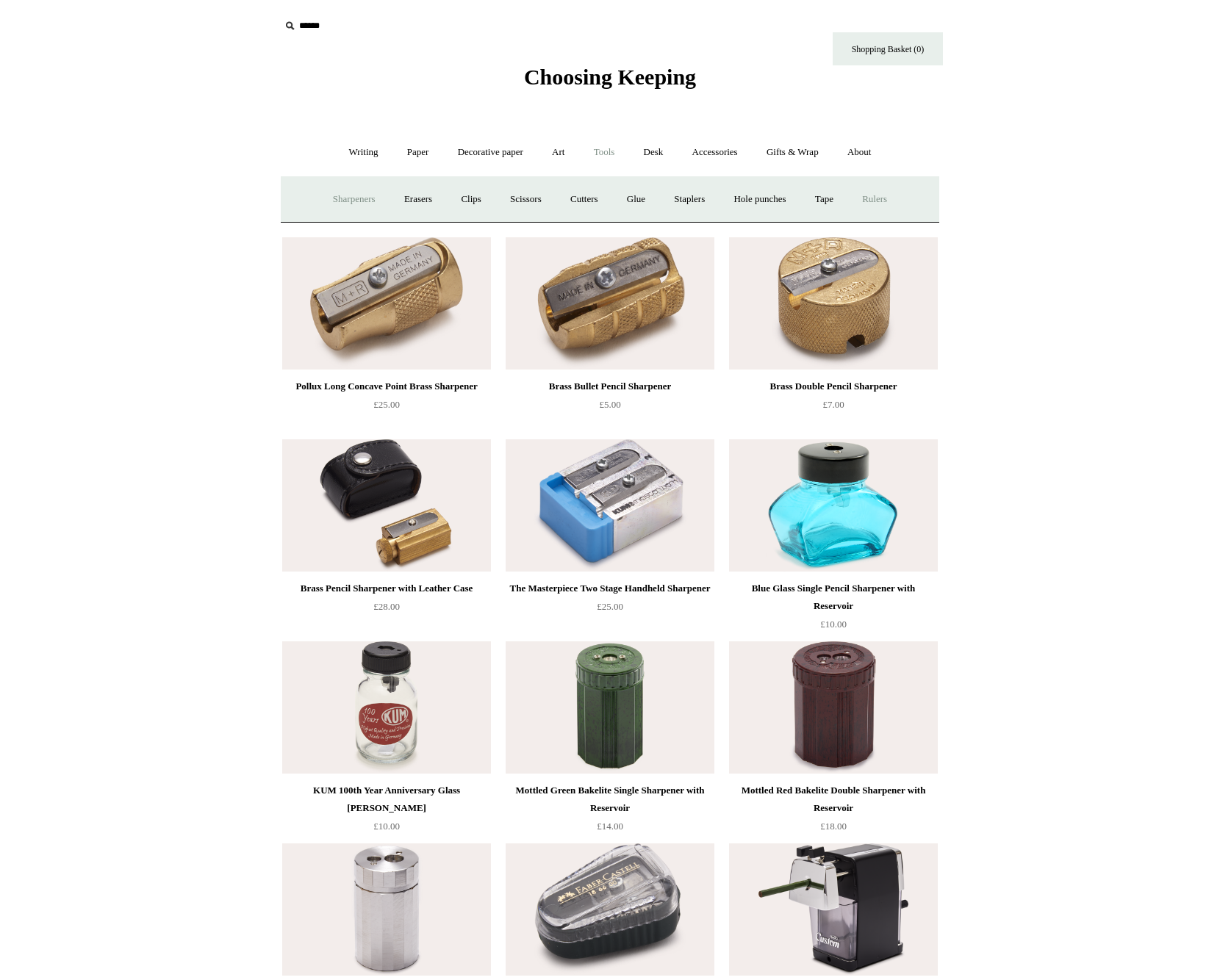
click at [874, 200] on link "Rulers" at bounding box center [874, 199] width 51 height 39
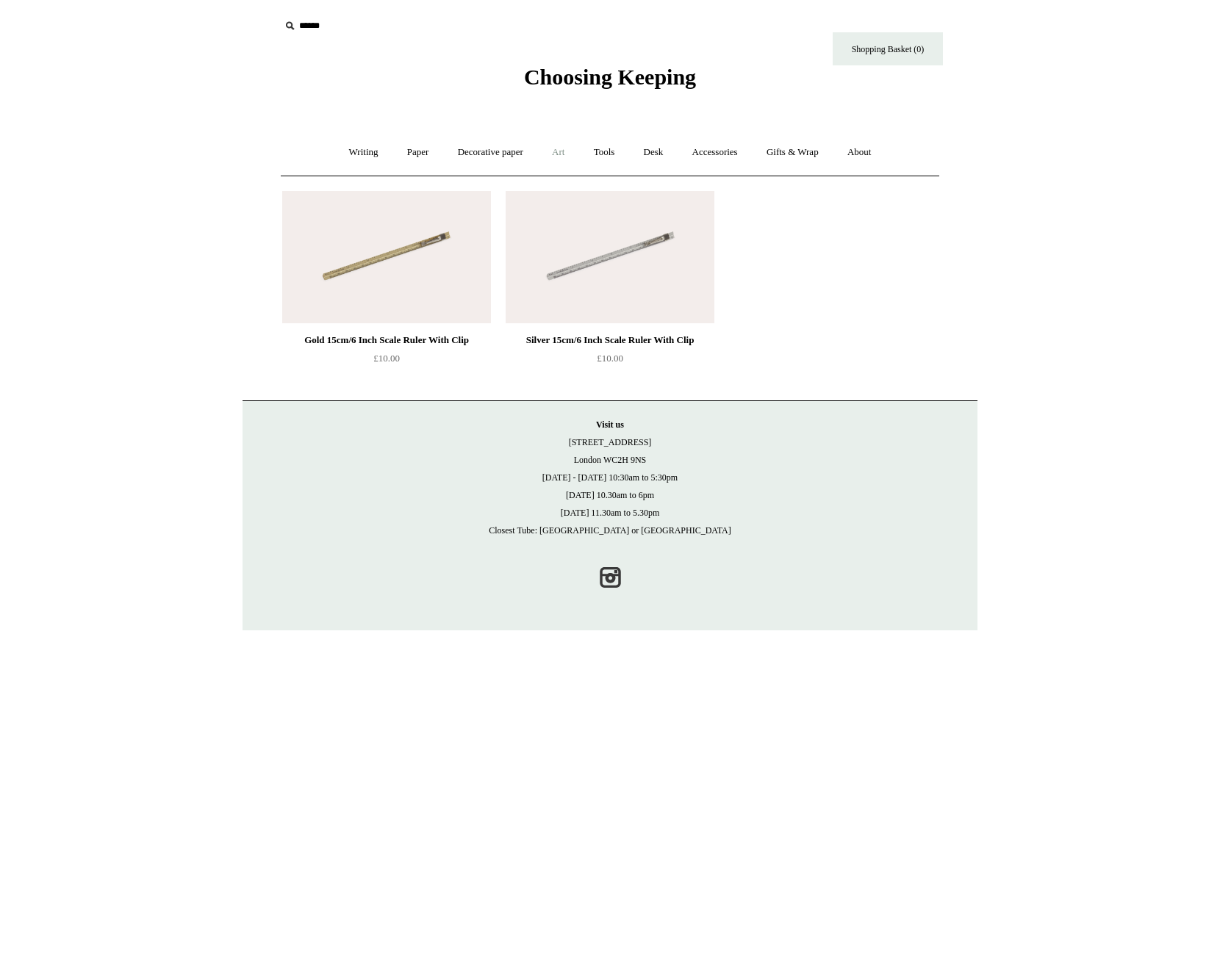
click at [557, 150] on link "Art +" at bounding box center [557, 152] width 39 height 39
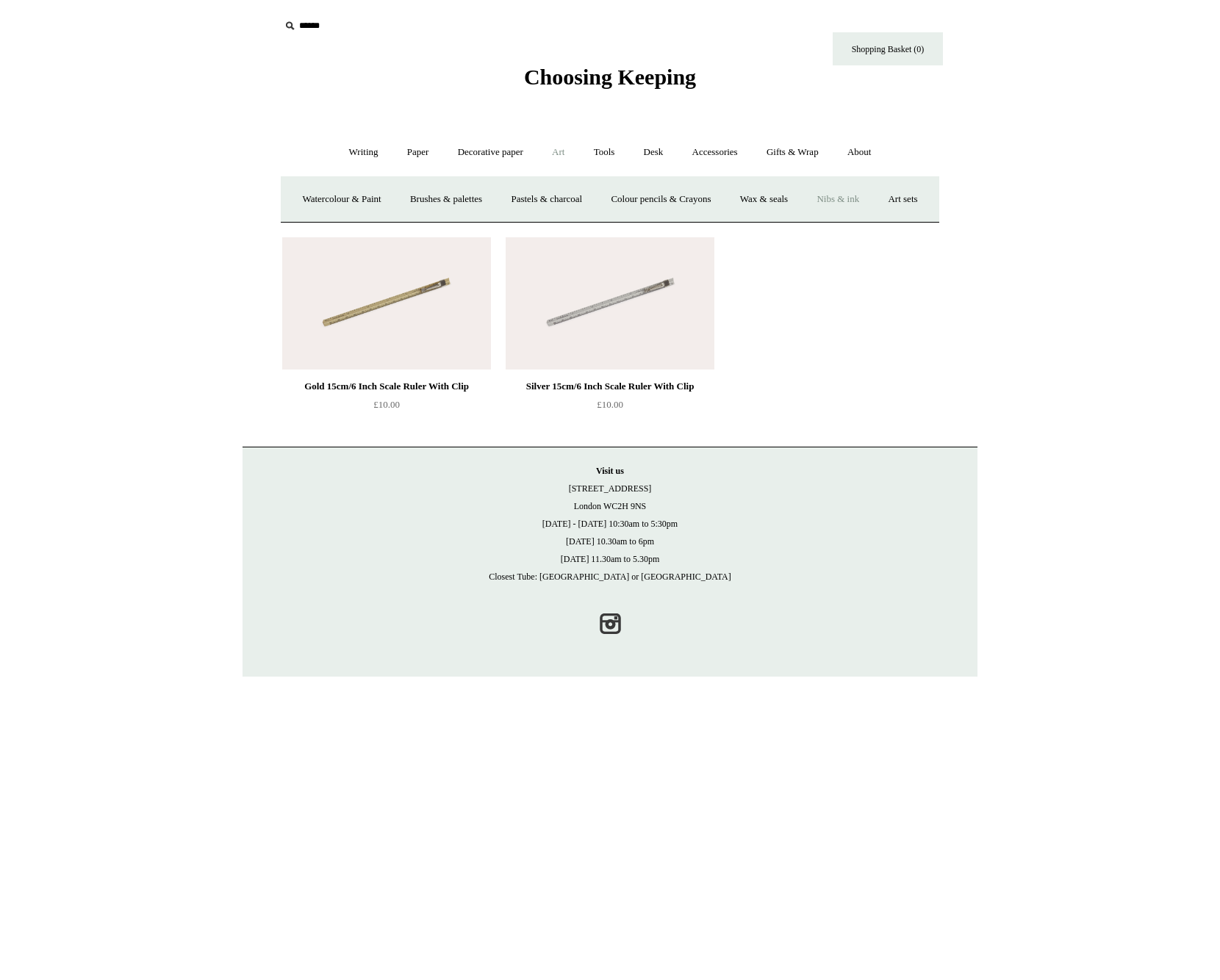
click at [872, 208] on link "Nibs & ink" at bounding box center [837, 199] width 69 height 39
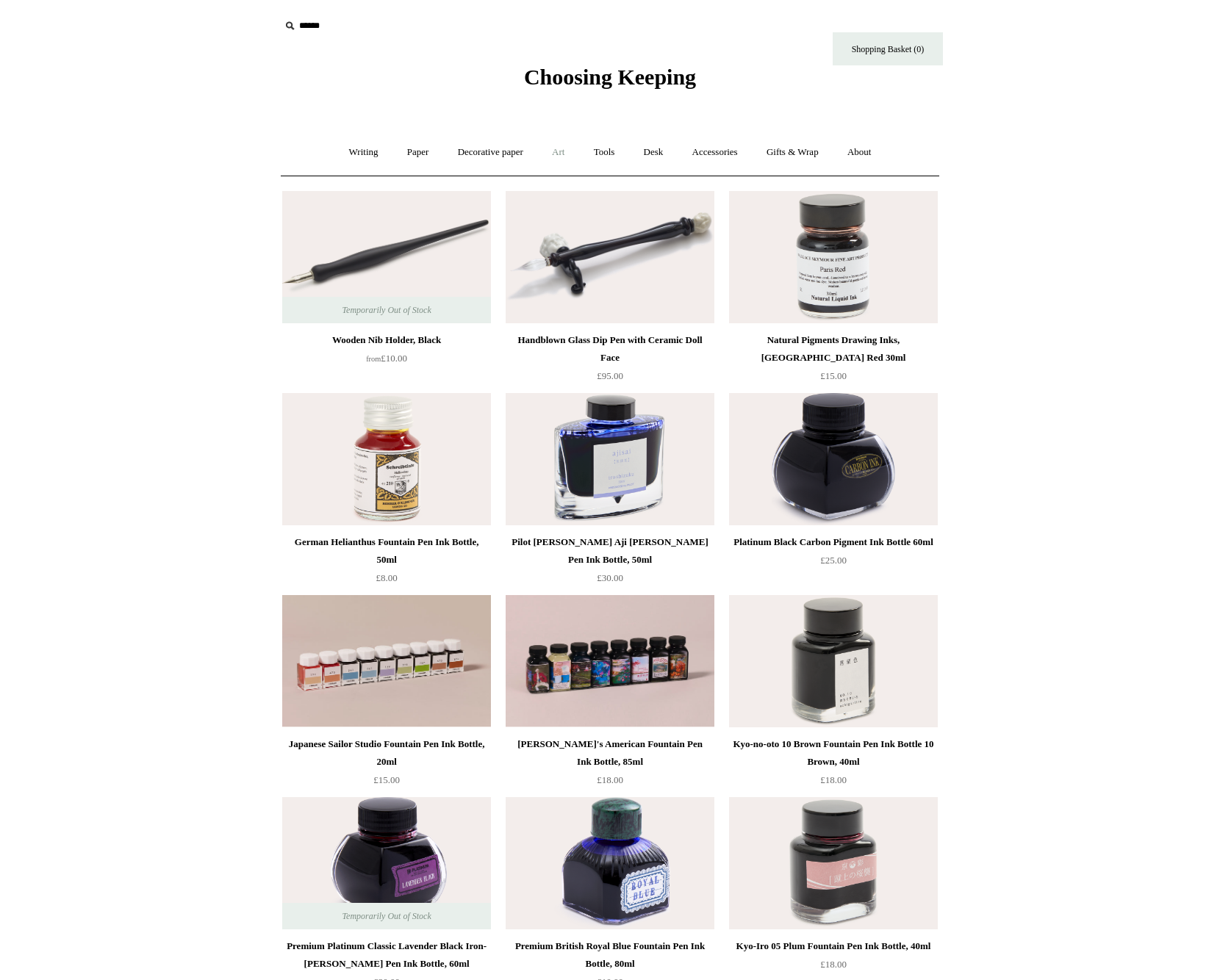
click at [557, 149] on link "Art +" at bounding box center [557, 152] width 39 height 39
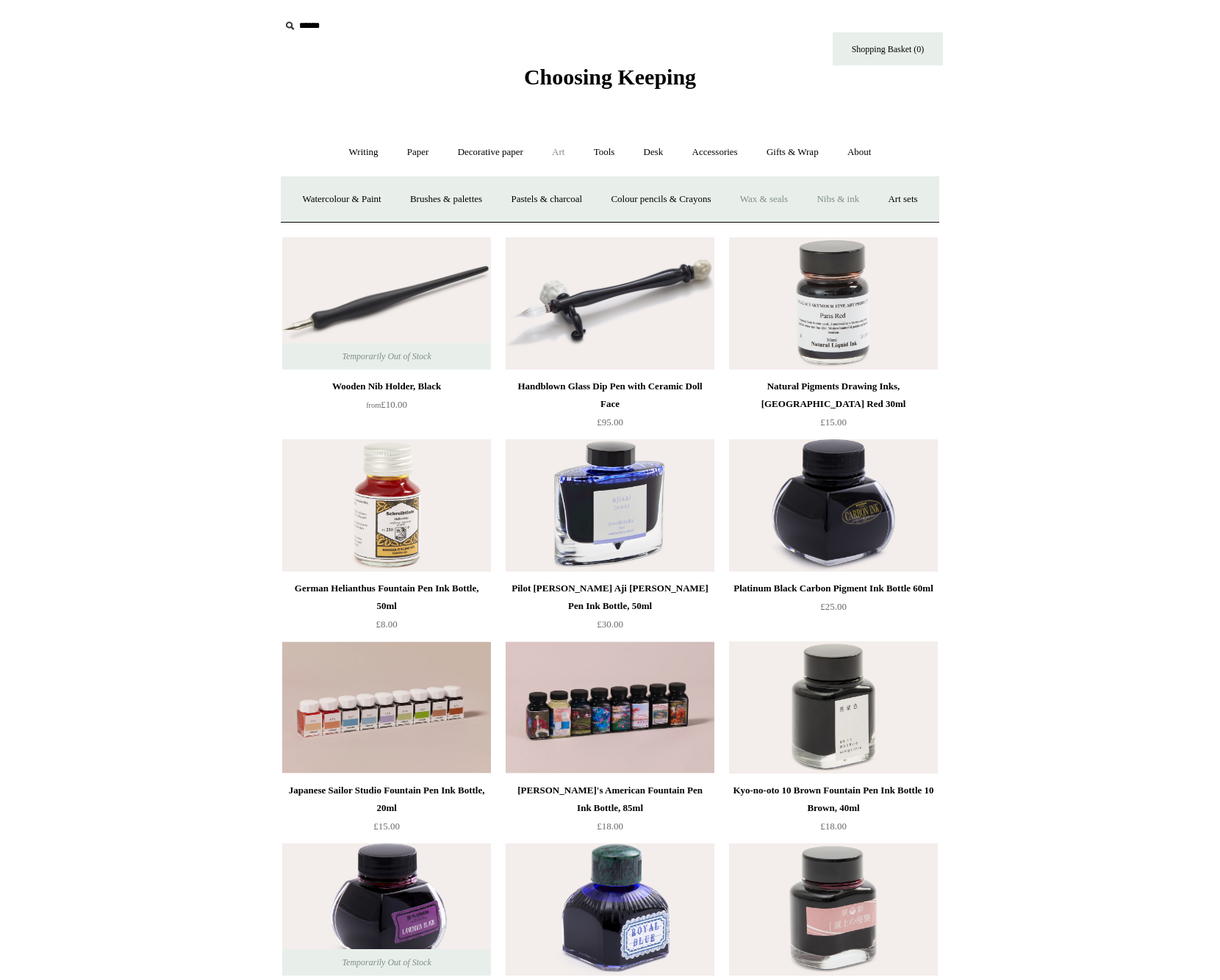
click at [795, 200] on link "Wax & seals" at bounding box center [763, 199] width 74 height 39
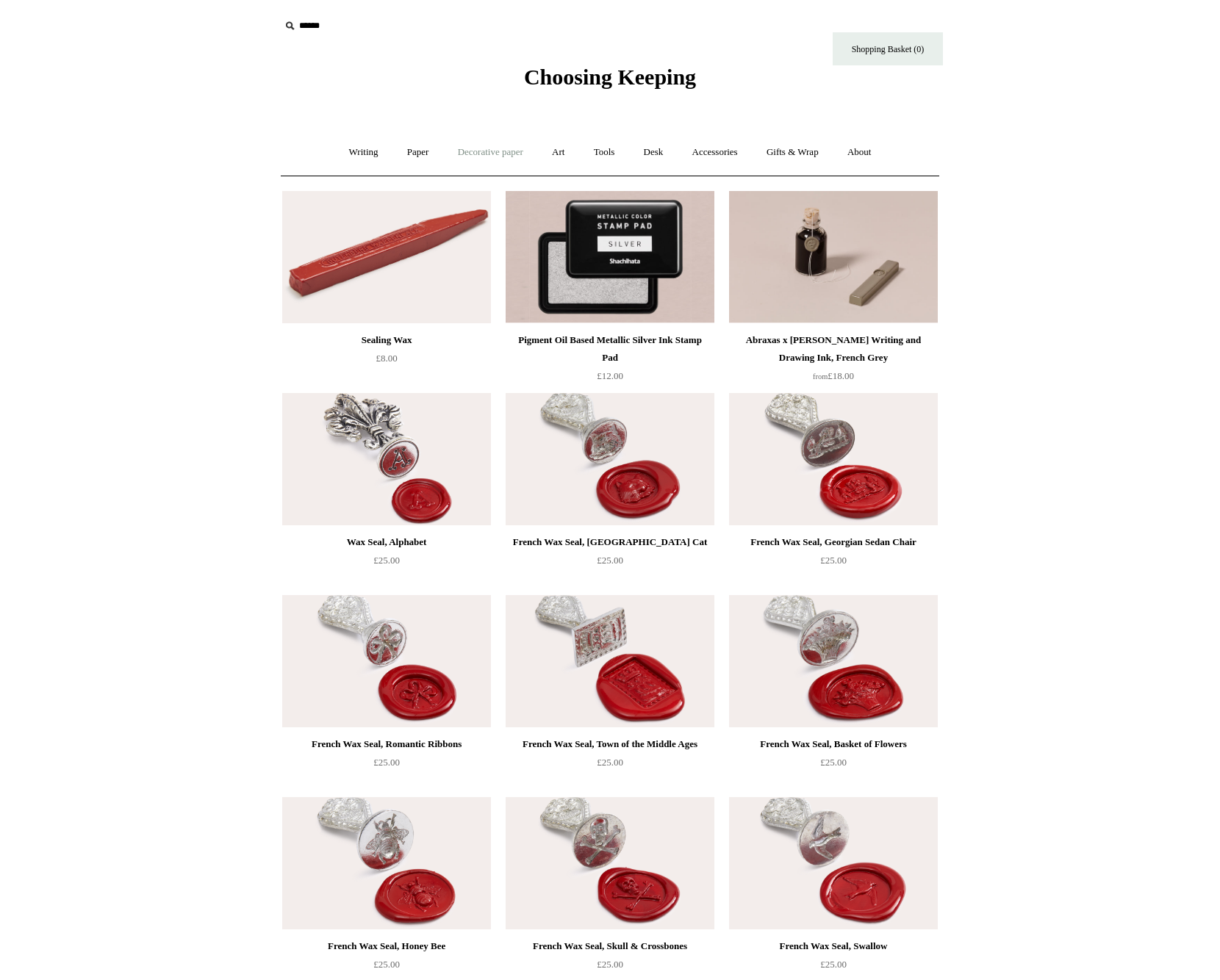
click at [504, 150] on link "Decorative paper +" at bounding box center [490, 152] width 92 height 39
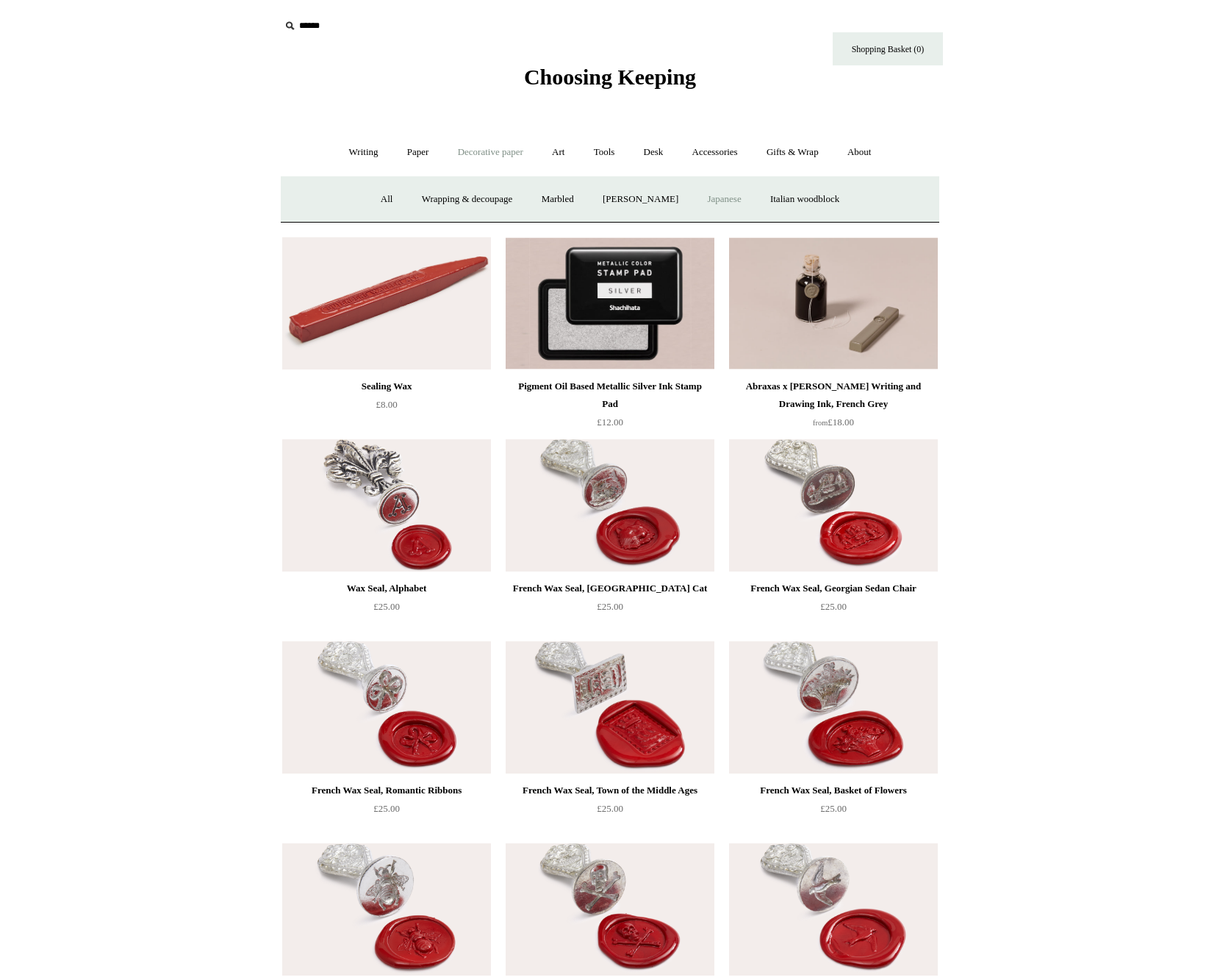
click at [734, 203] on link "Japanese" at bounding box center [723, 199] width 61 height 39
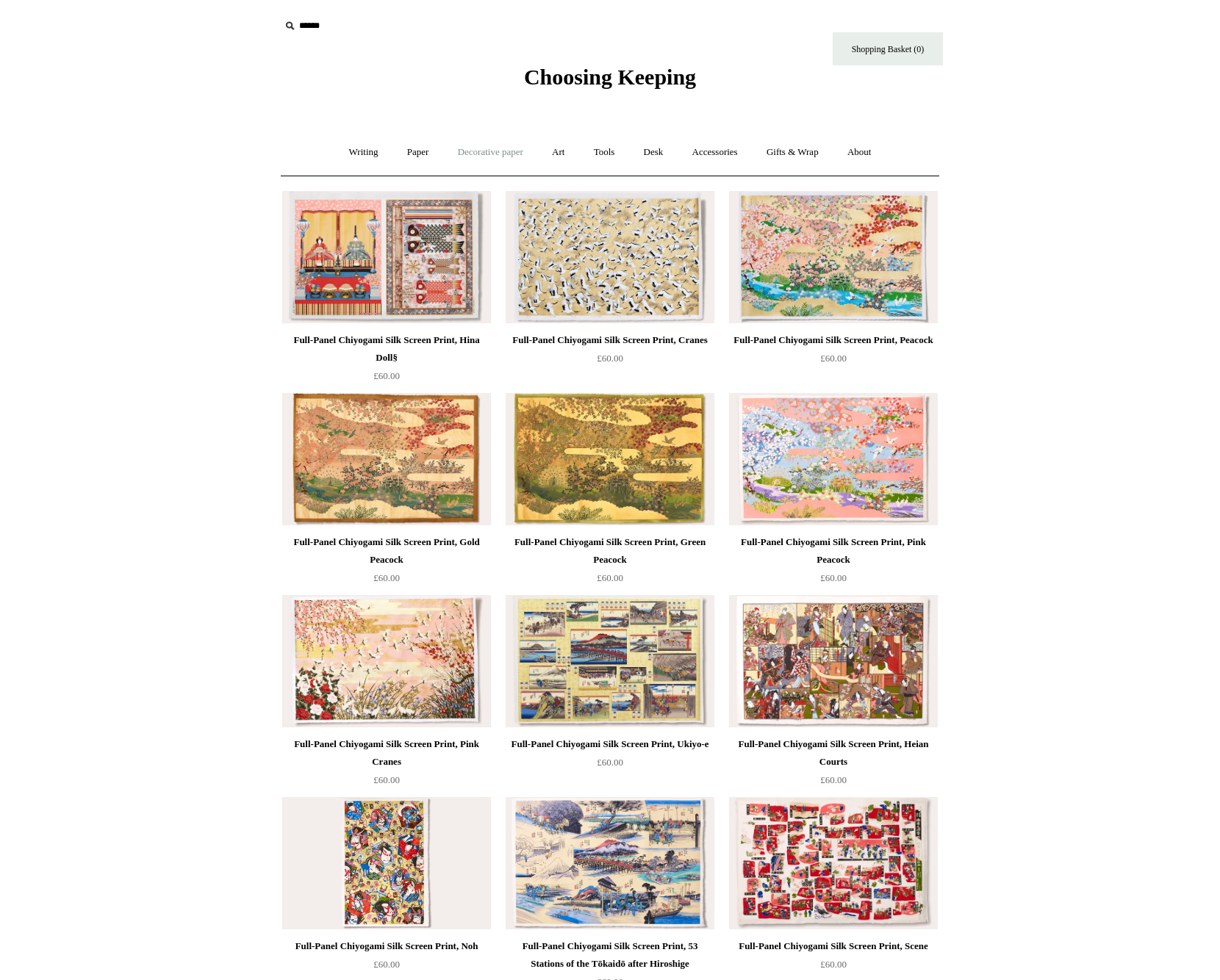
click at [497, 151] on link "Decorative paper +" at bounding box center [490, 152] width 92 height 39
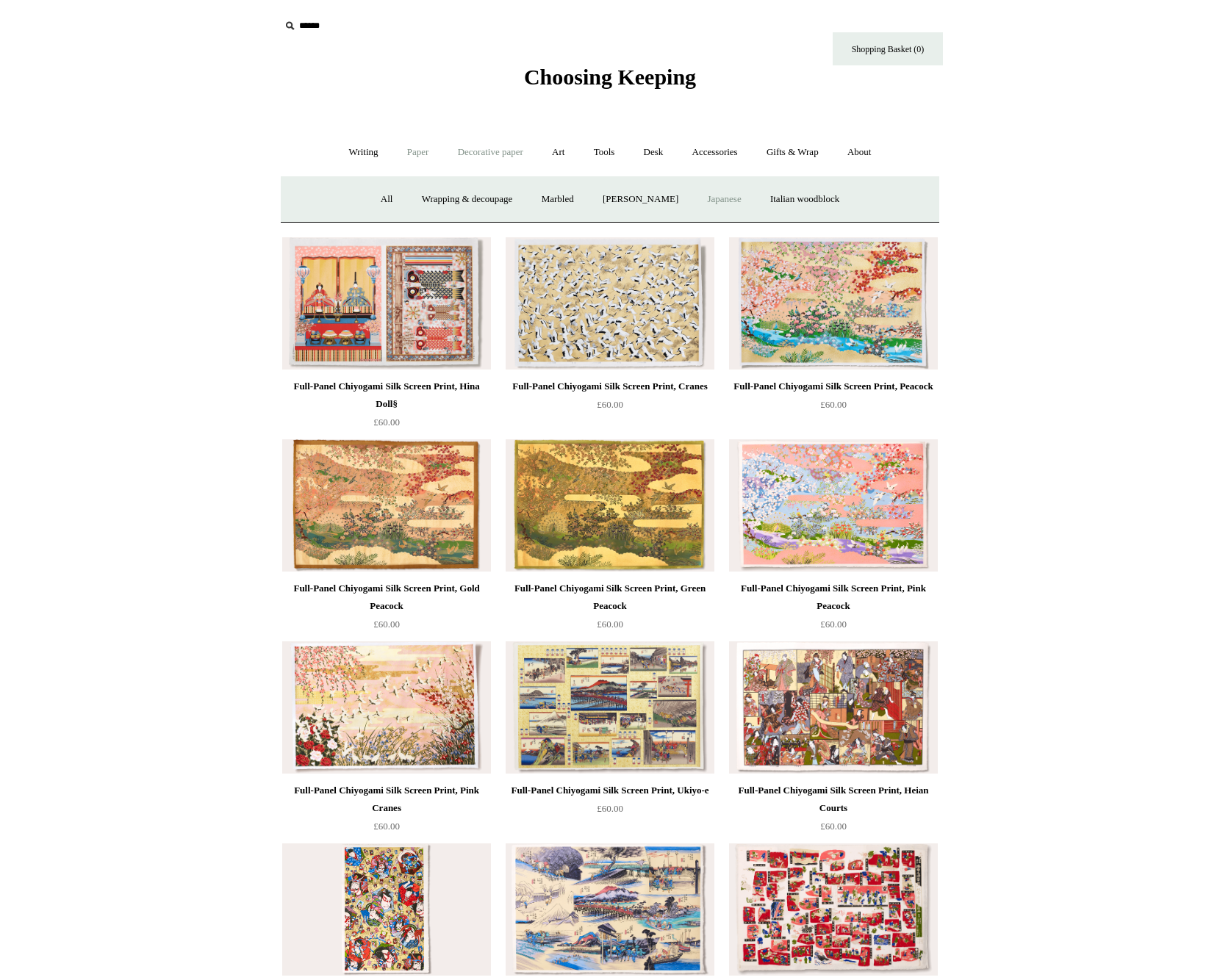
click at [414, 150] on link "Paper +" at bounding box center [418, 152] width 48 height 39
click at [486, 196] on link "📆 Dated Diaries 📆" at bounding box center [494, 199] width 107 height 39
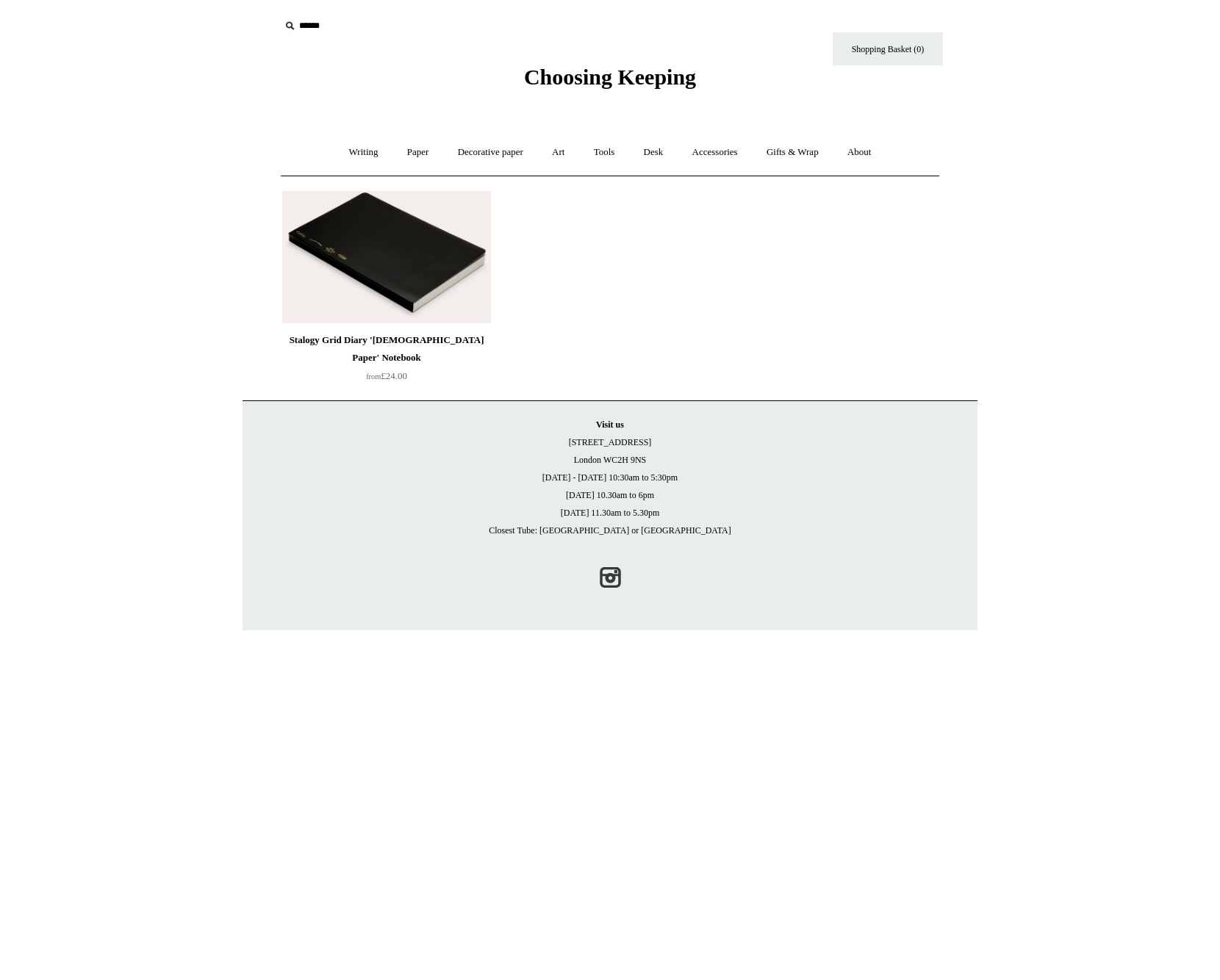
click at [416, 279] on img at bounding box center [386, 256] width 209 height 132
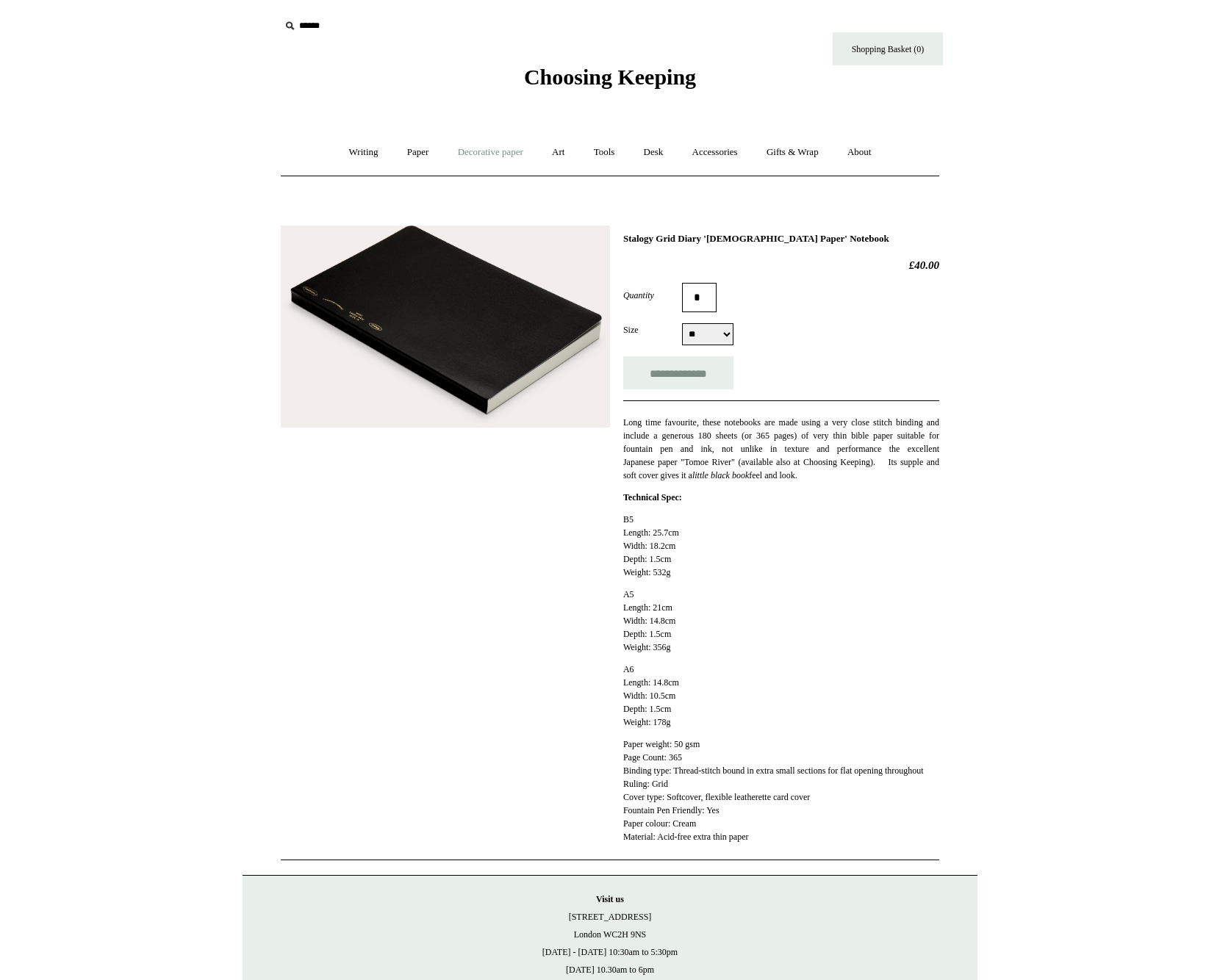
click at [501, 157] on link "Decorative paper +" at bounding box center [490, 152] width 92 height 39
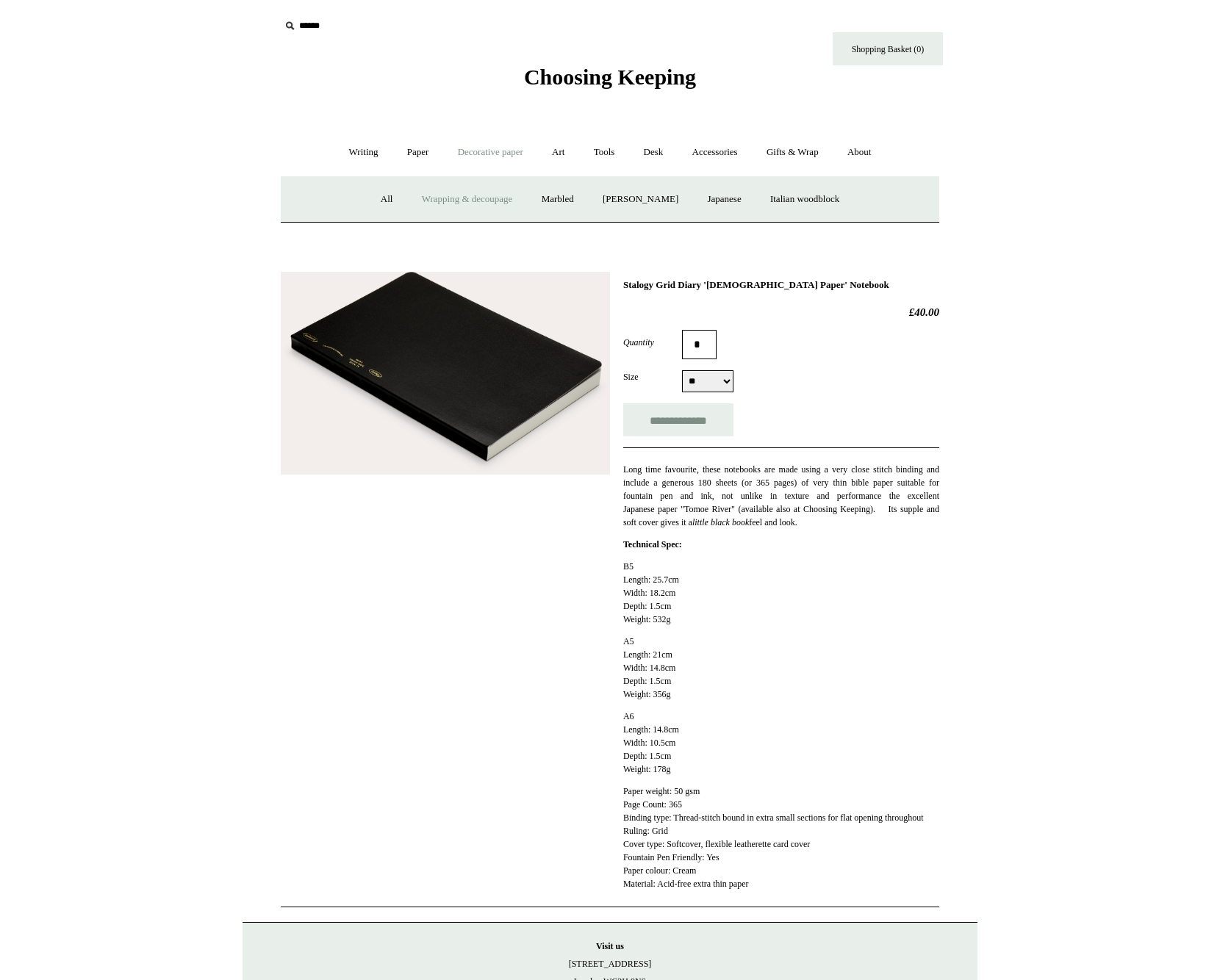
click at [452, 199] on link "Wrapping & decoupage" at bounding box center [468, 199] width 118 height 39
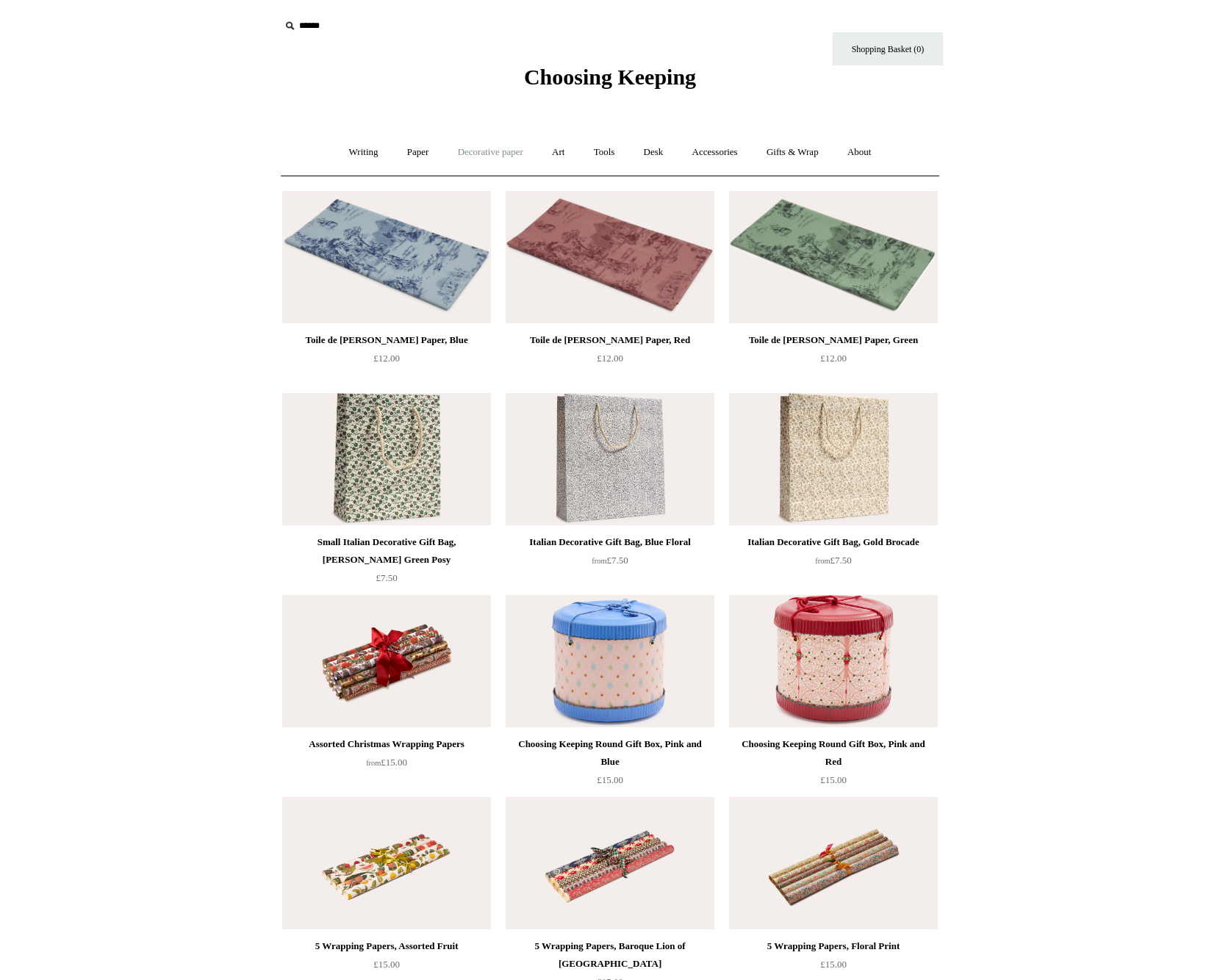
click at [479, 159] on link "Decorative paper +" at bounding box center [490, 152] width 92 height 39
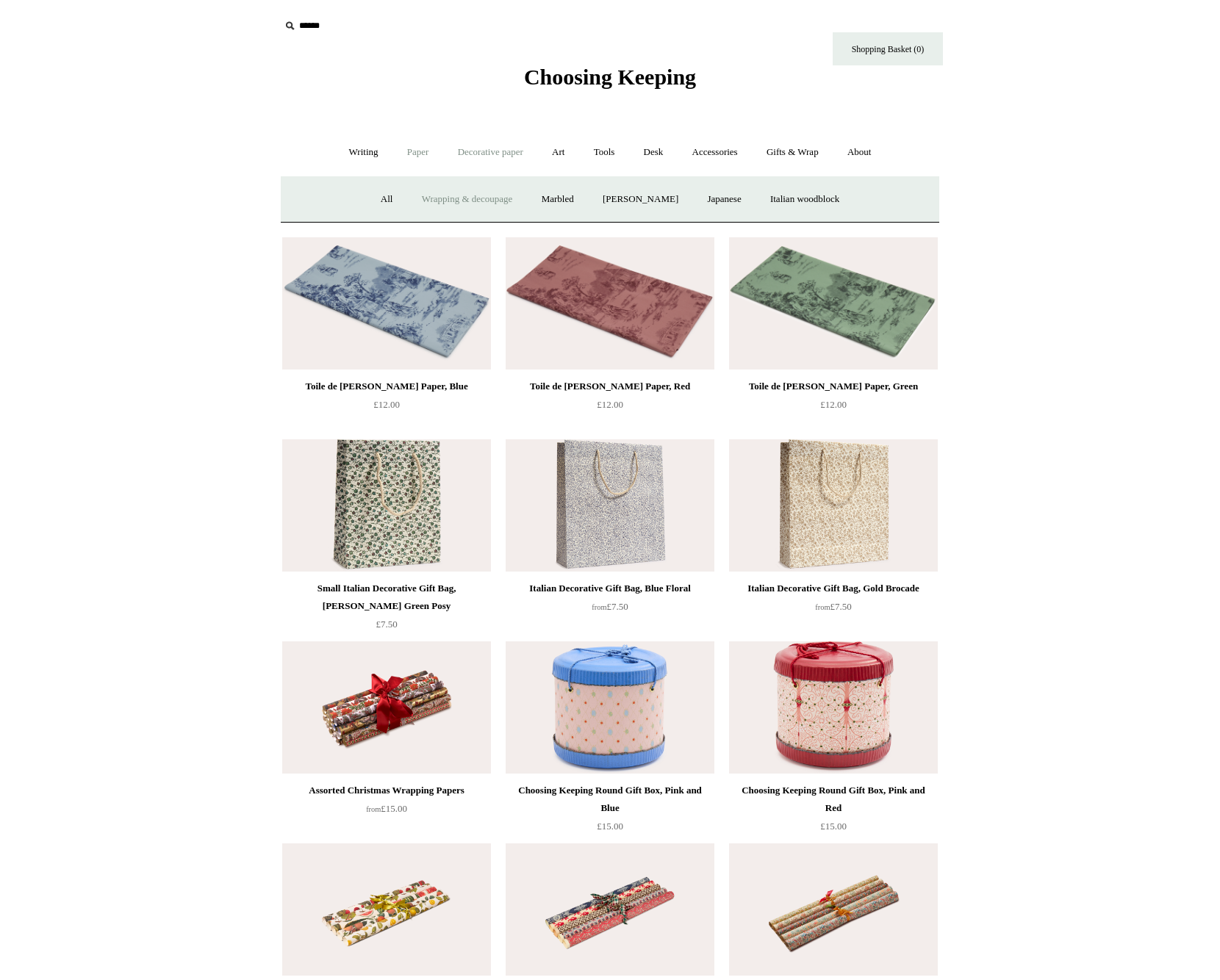
click at [416, 153] on link "Paper +" at bounding box center [418, 152] width 48 height 39
click at [395, 201] on link "Notebooks +" at bounding box center [404, 199] width 68 height 39
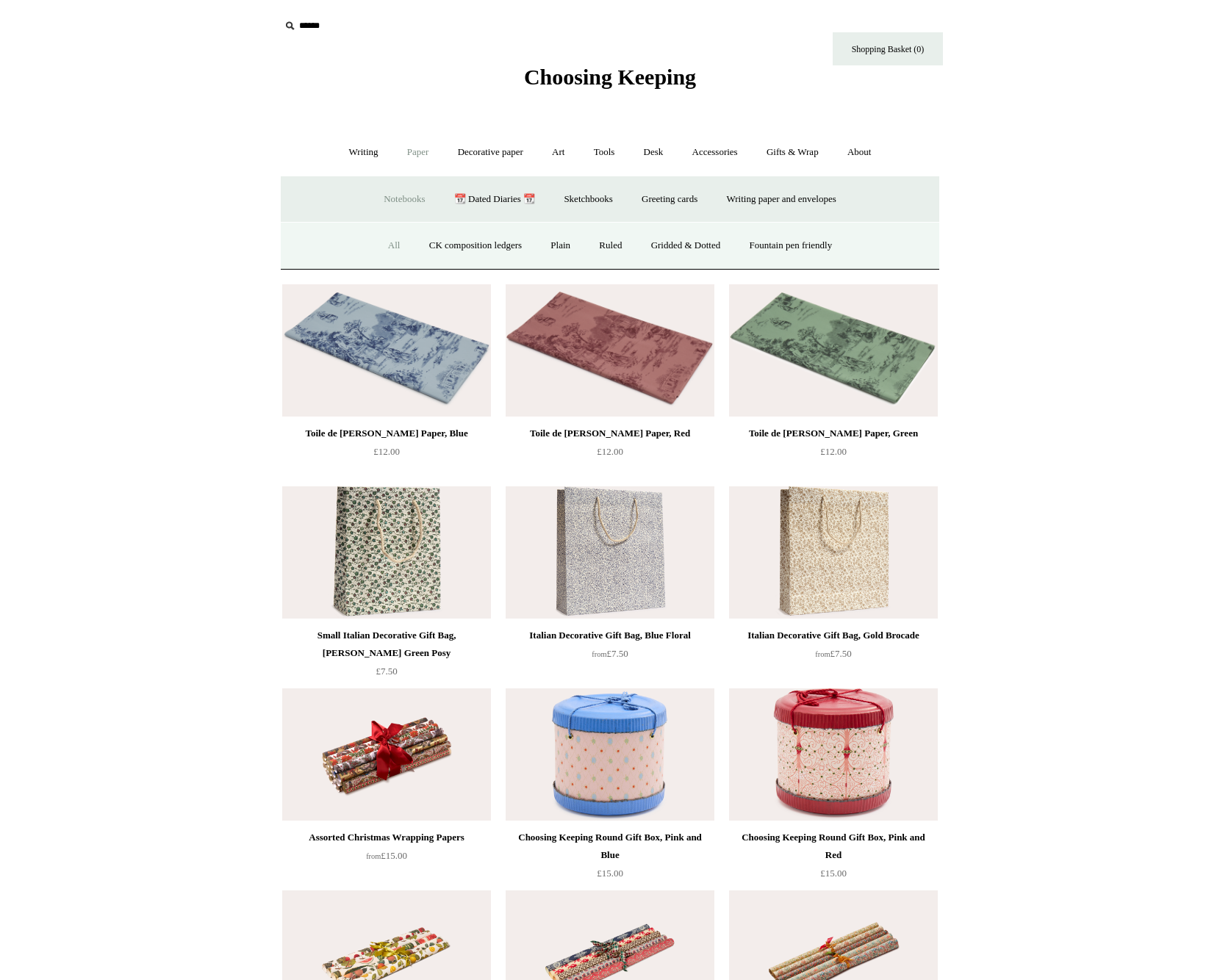
click at [388, 241] on link "All" at bounding box center [394, 245] width 39 height 39
click at [359, 147] on link "Writing +" at bounding box center [363, 152] width 56 height 39
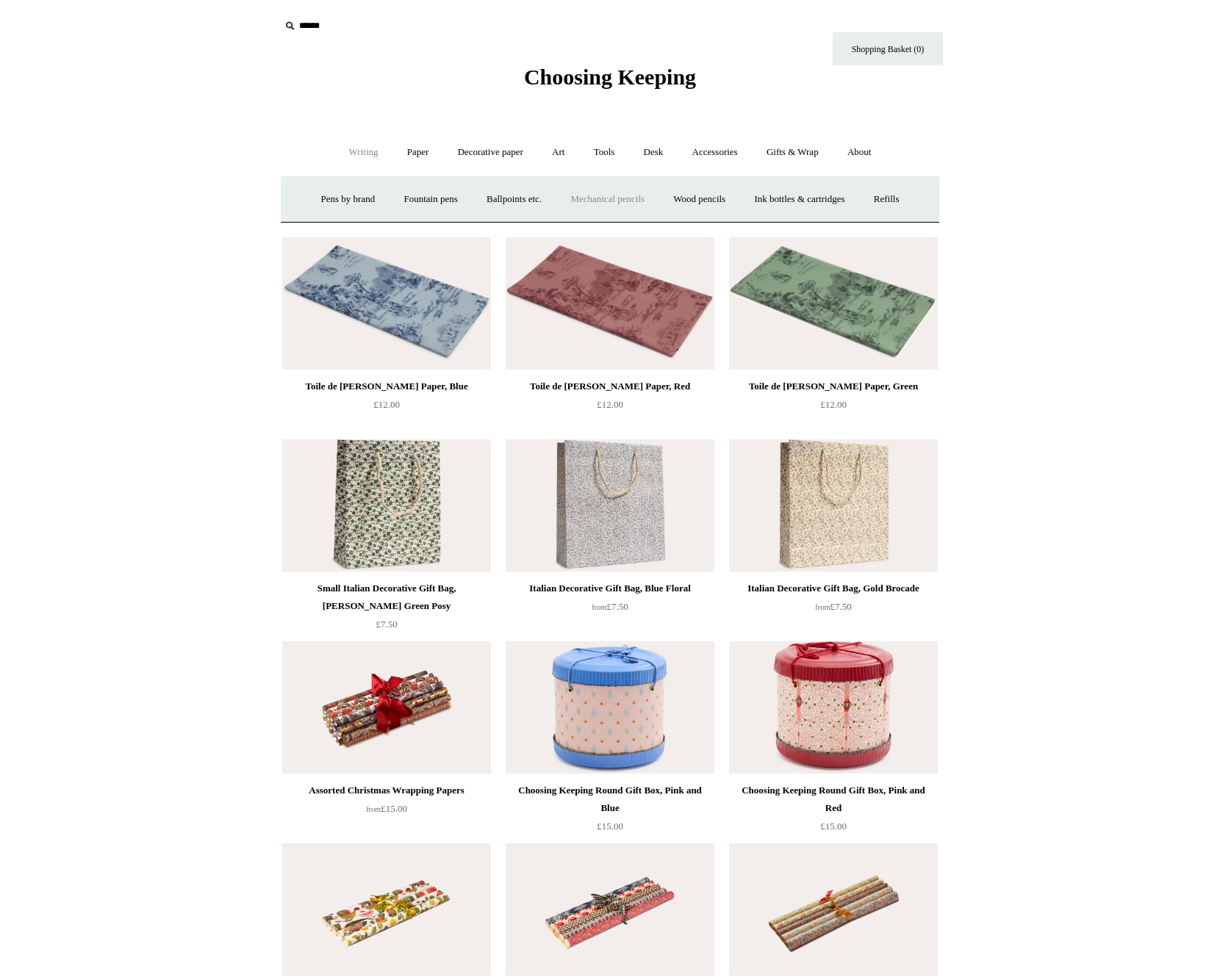
click at [604, 201] on link "Mechanical pencils +" at bounding box center [606, 199] width 100 height 39
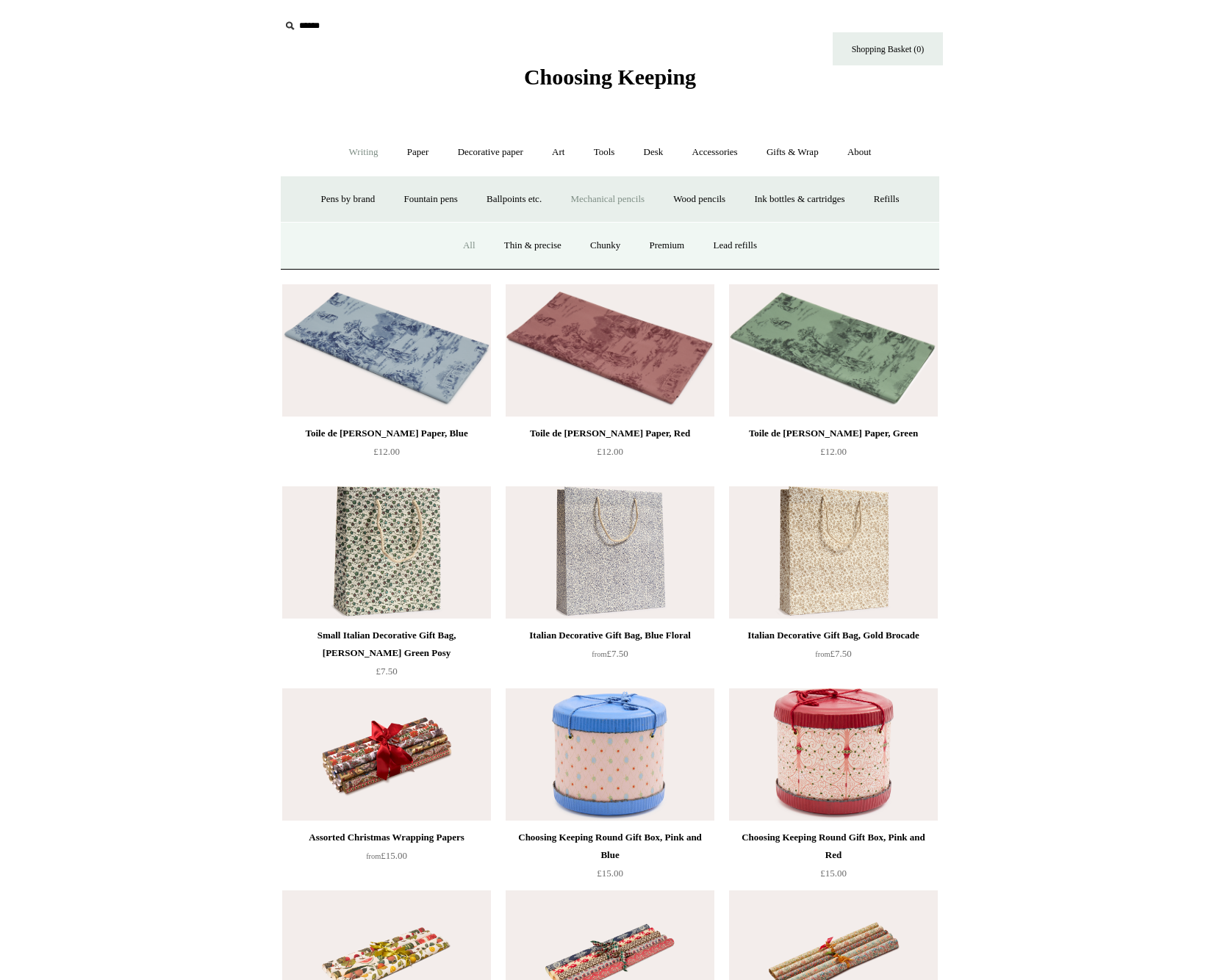
click at [467, 243] on link "All" at bounding box center [469, 245] width 39 height 39
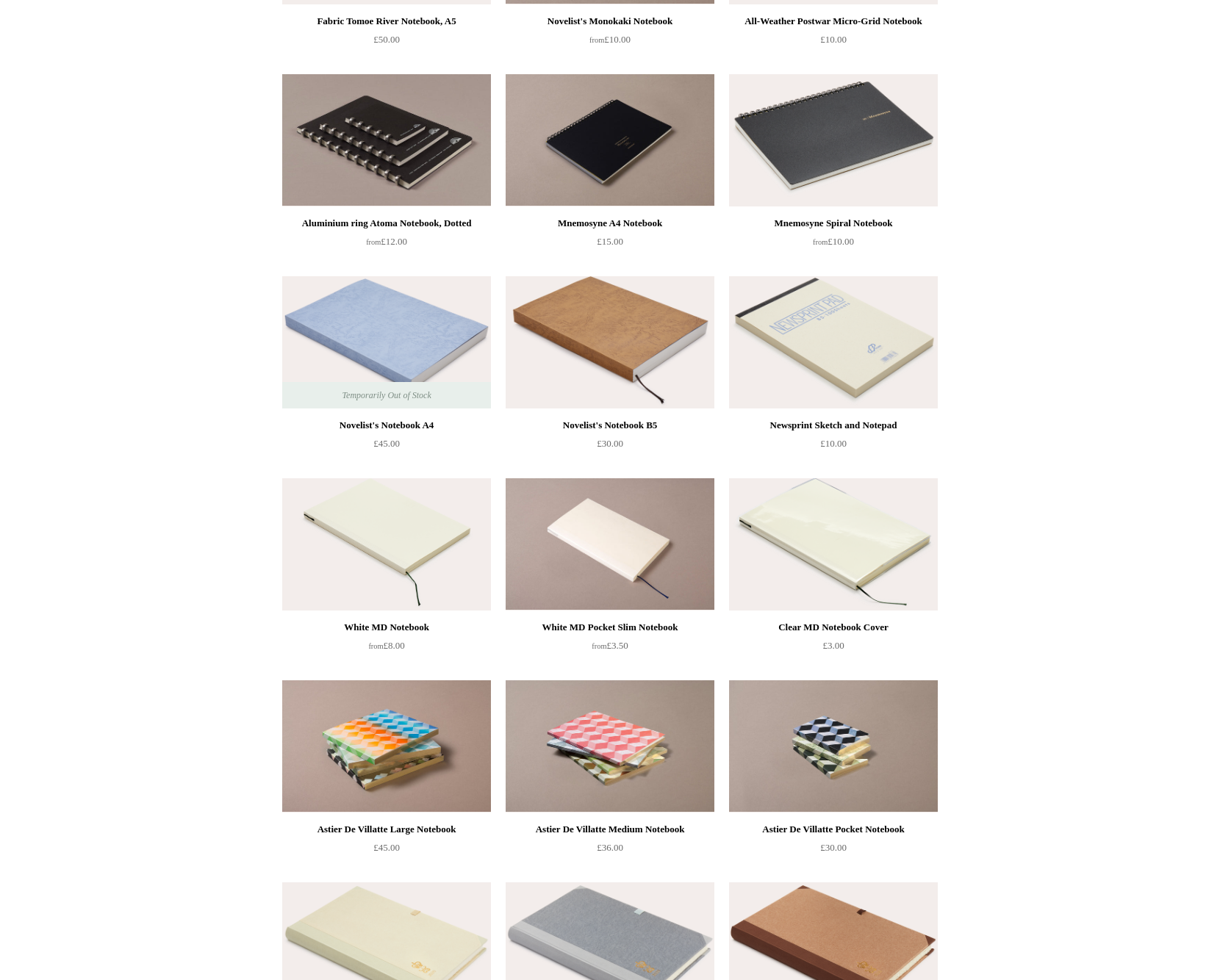
scroll to position [3408, 0]
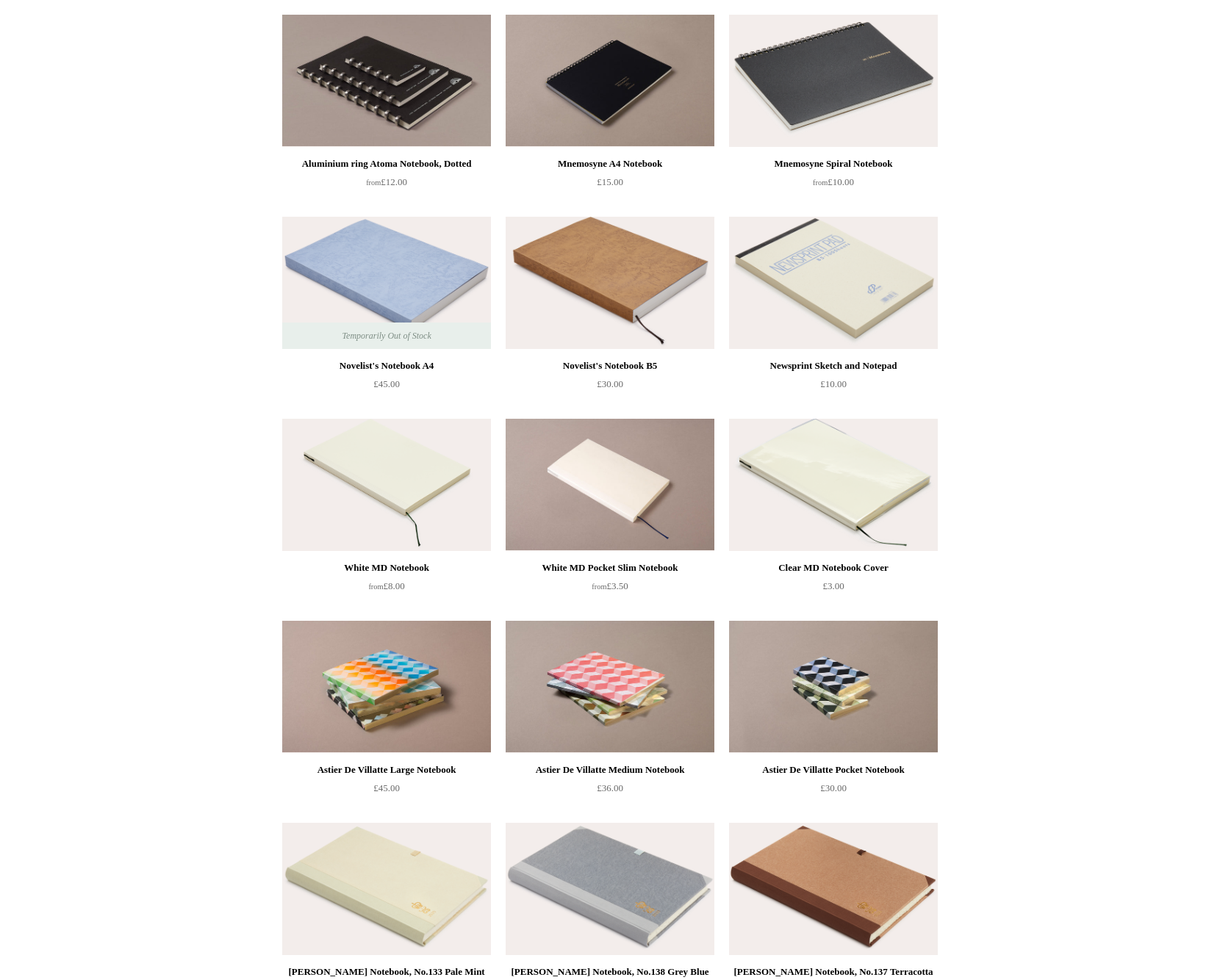
click at [608, 274] on img at bounding box center [610, 282] width 209 height 132
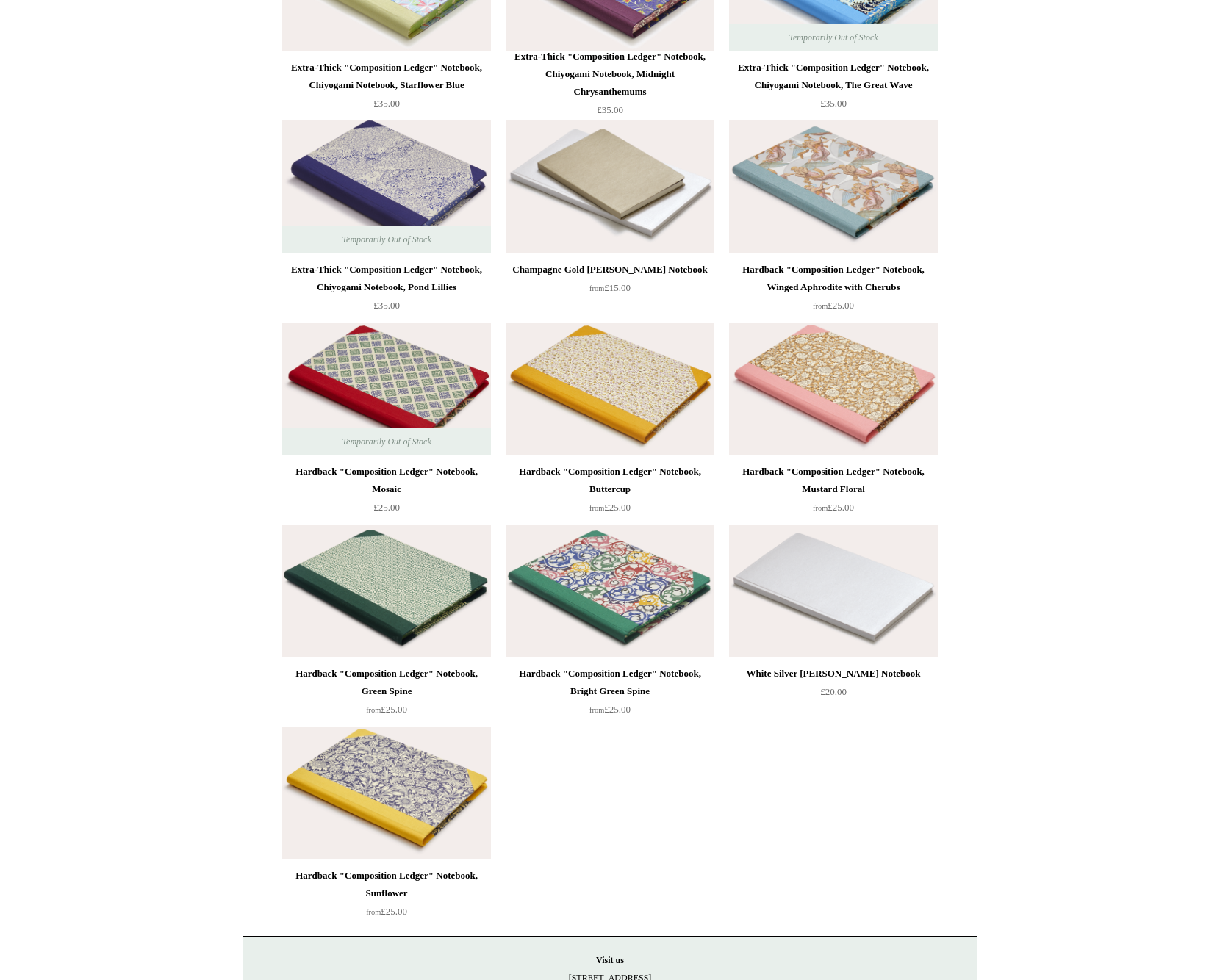
scroll to position [10200, 0]
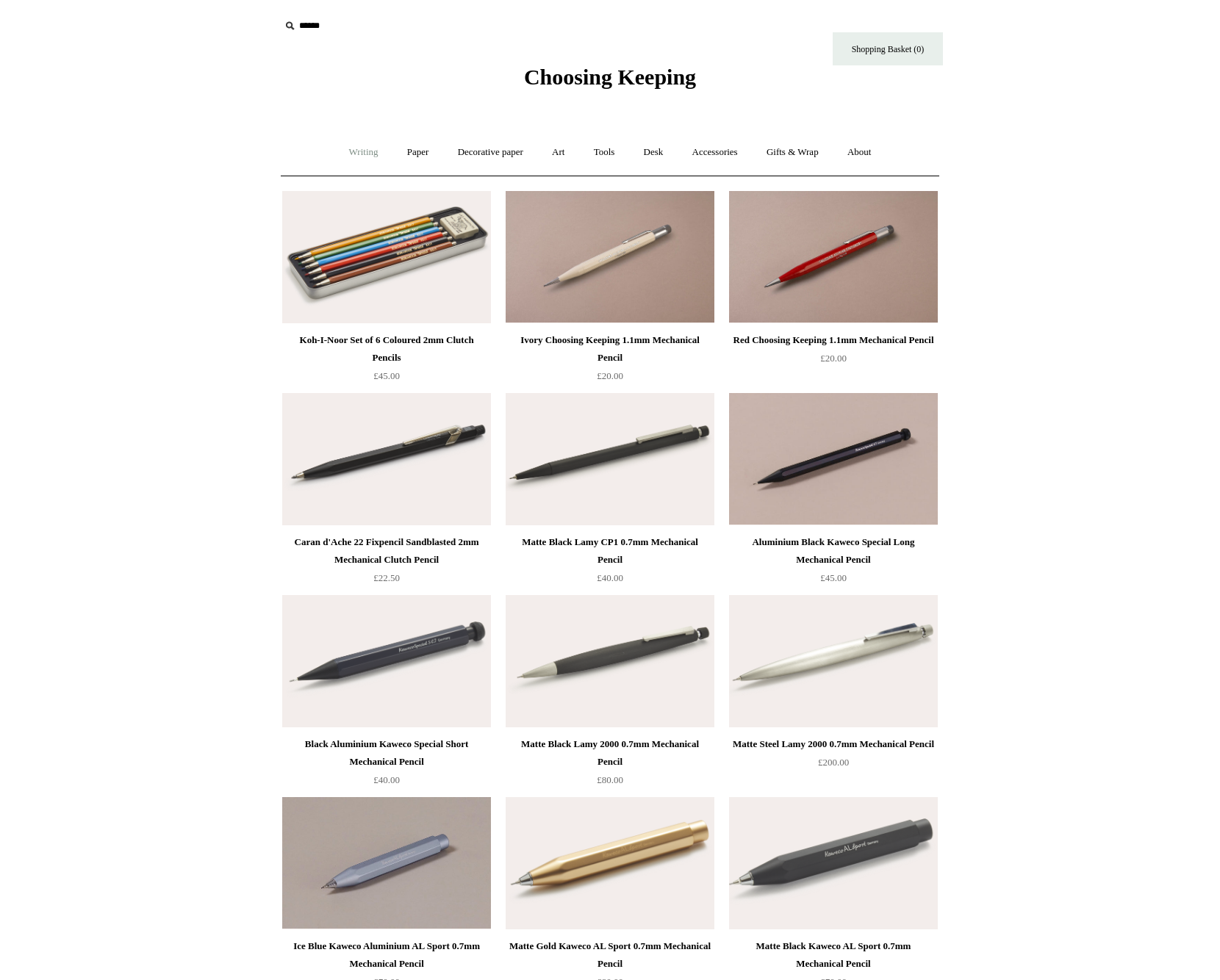
click at [371, 150] on link "Writing +" at bounding box center [363, 152] width 56 height 39
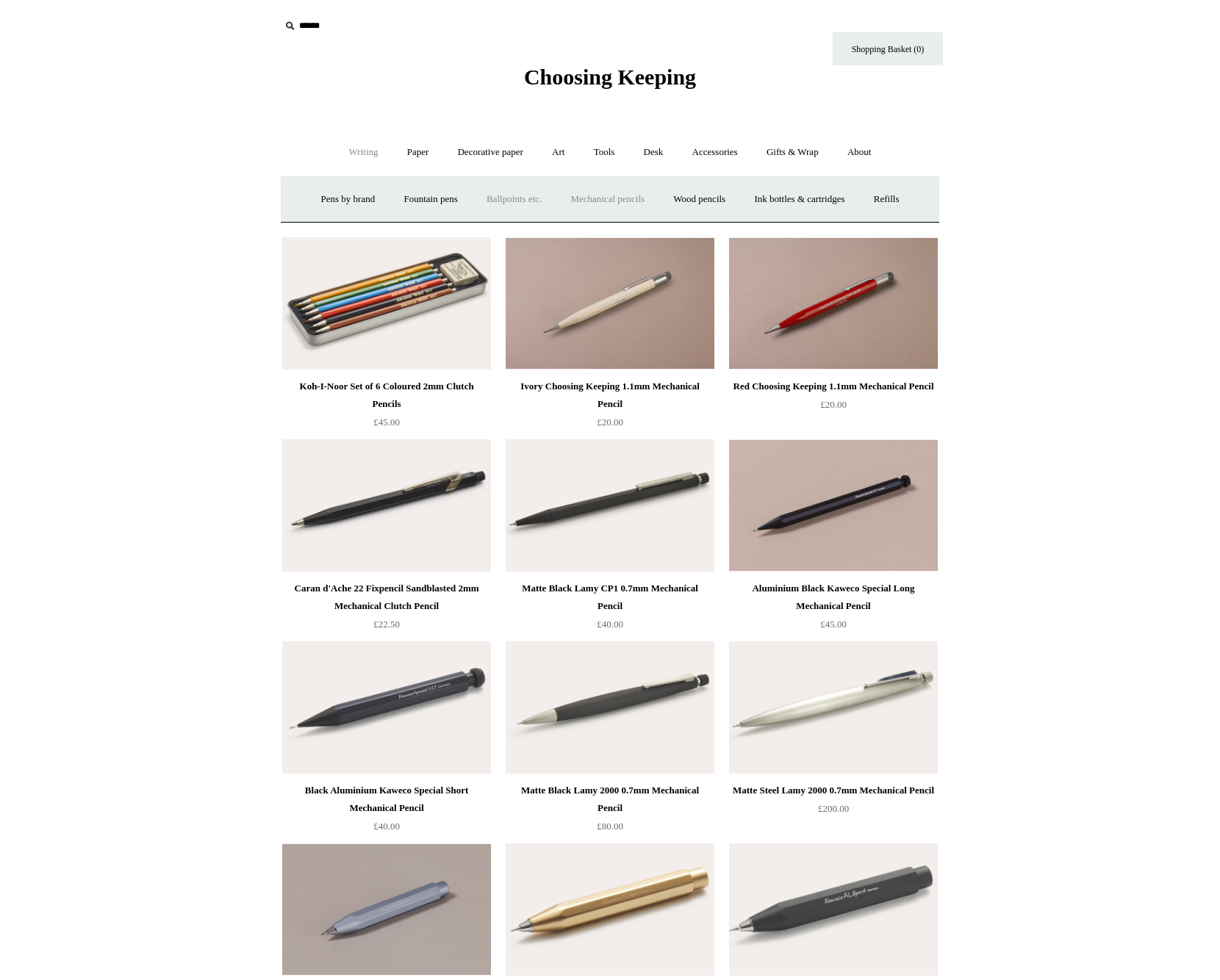
click at [503, 196] on link "Ballpoints etc. +" at bounding box center [514, 199] width 81 height 39
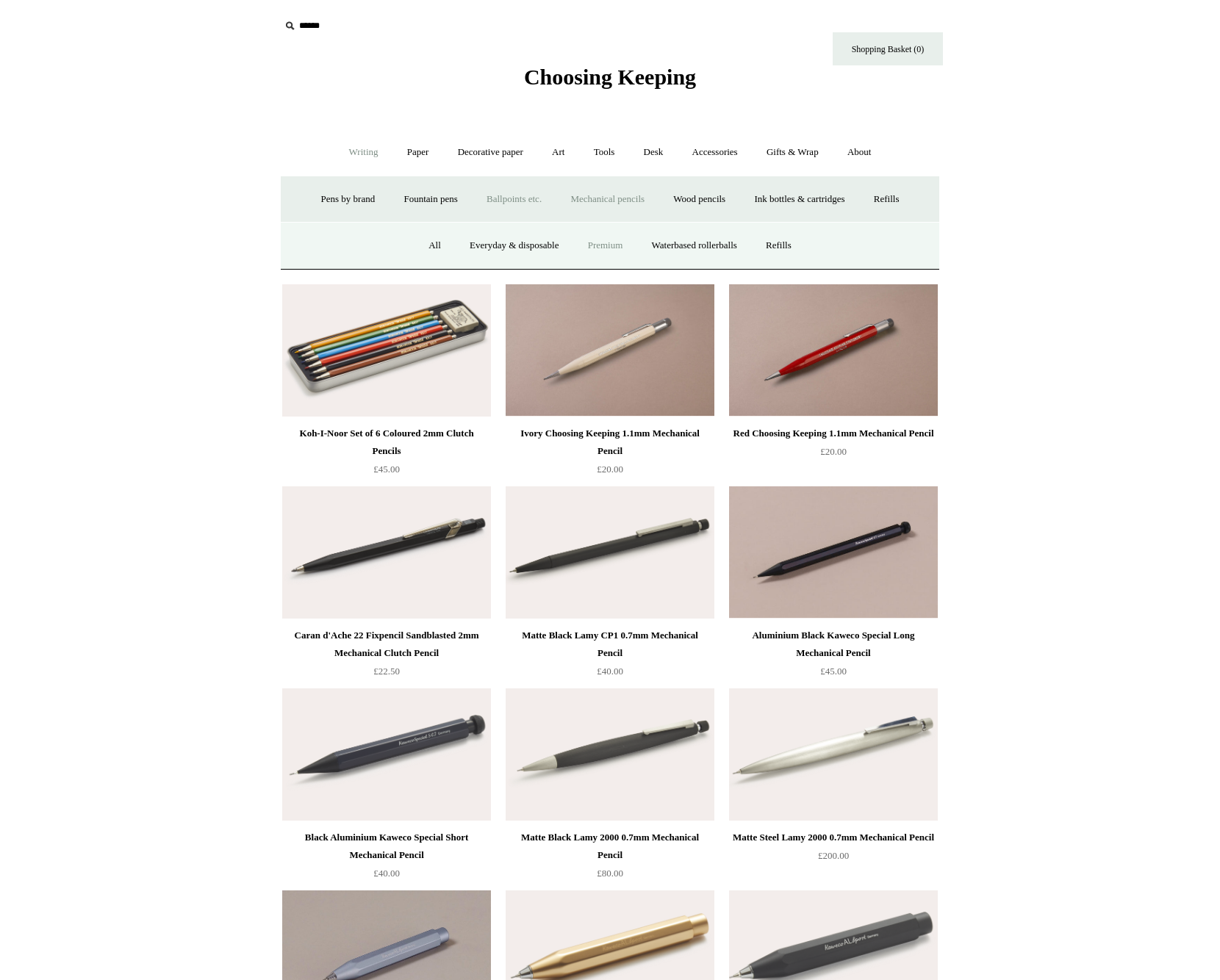
click at [602, 250] on link "Premium" at bounding box center [605, 245] width 61 height 39
click at [801, 199] on link "Ink bottles & cartridges +" at bounding box center [799, 199] width 117 height 39
click at [647, 246] on link "Bottled ink" at bounding box center [659, 245] width 69 height 39
click at [576, 247] on link "Japanese brands" at bounding box center [579, 245] width 88 height 39
click at [492, 241] on link "Lamy" at bounding box center [508, 245] width 48 height 39
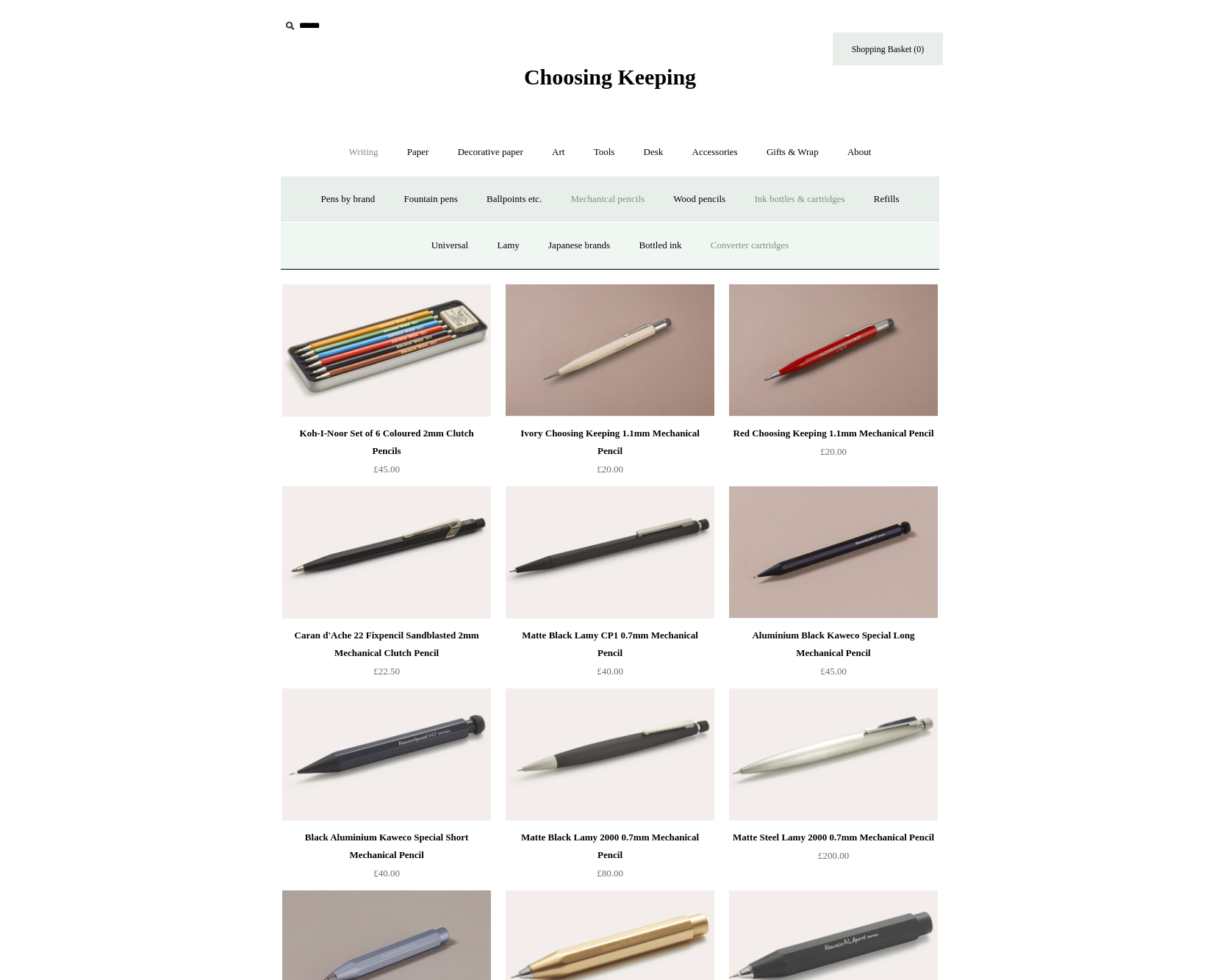
click at [782, 242] on link "Converter cartridges" at bounding box center [750, 245] width 105 height 39
click at [336, 196] on link "Pens by brand +" at bounding box center [348, 199] width 80 height 39
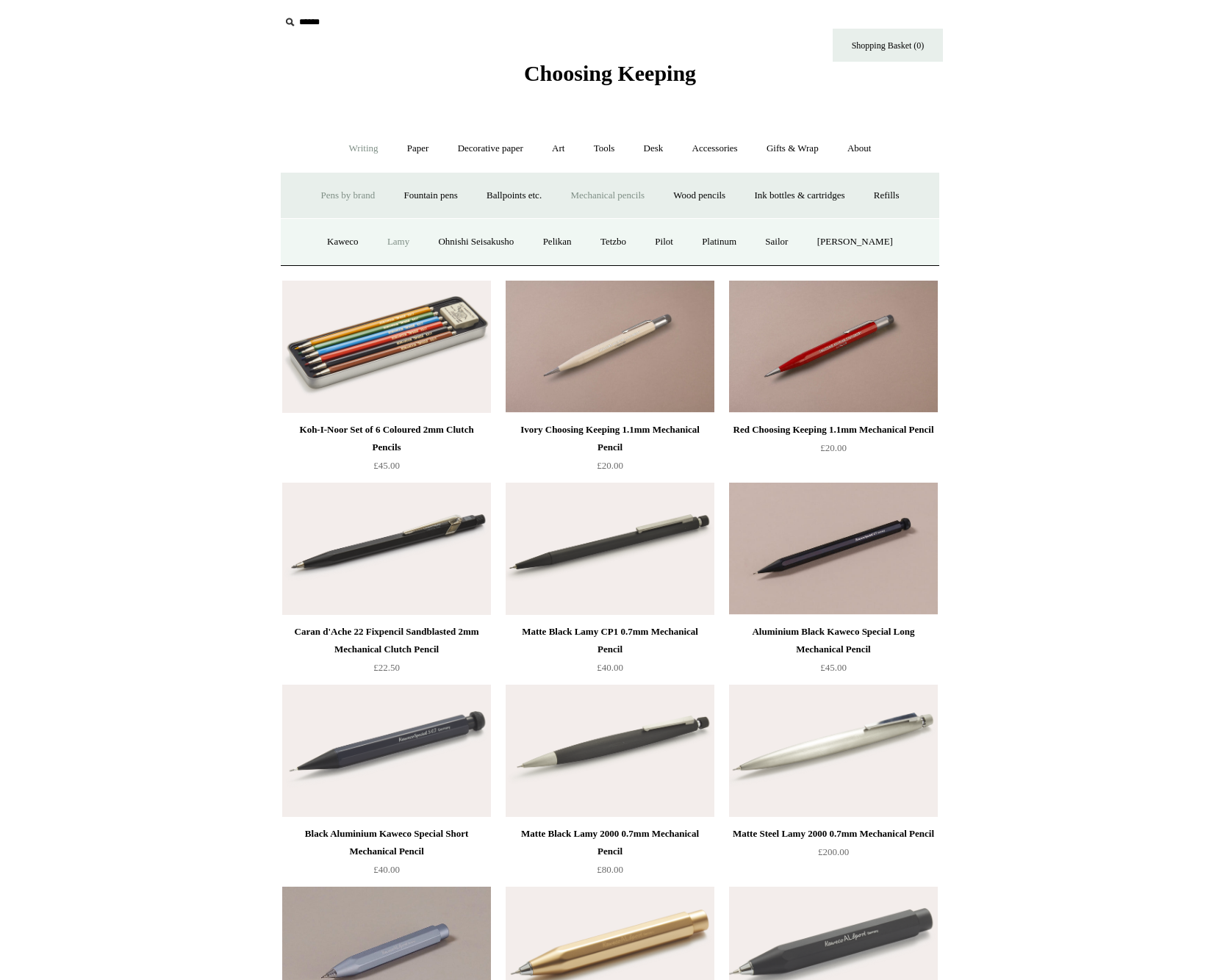
click at [401, 253] on link "Lamy" at bounding box center [398, 241] width 48 height 39
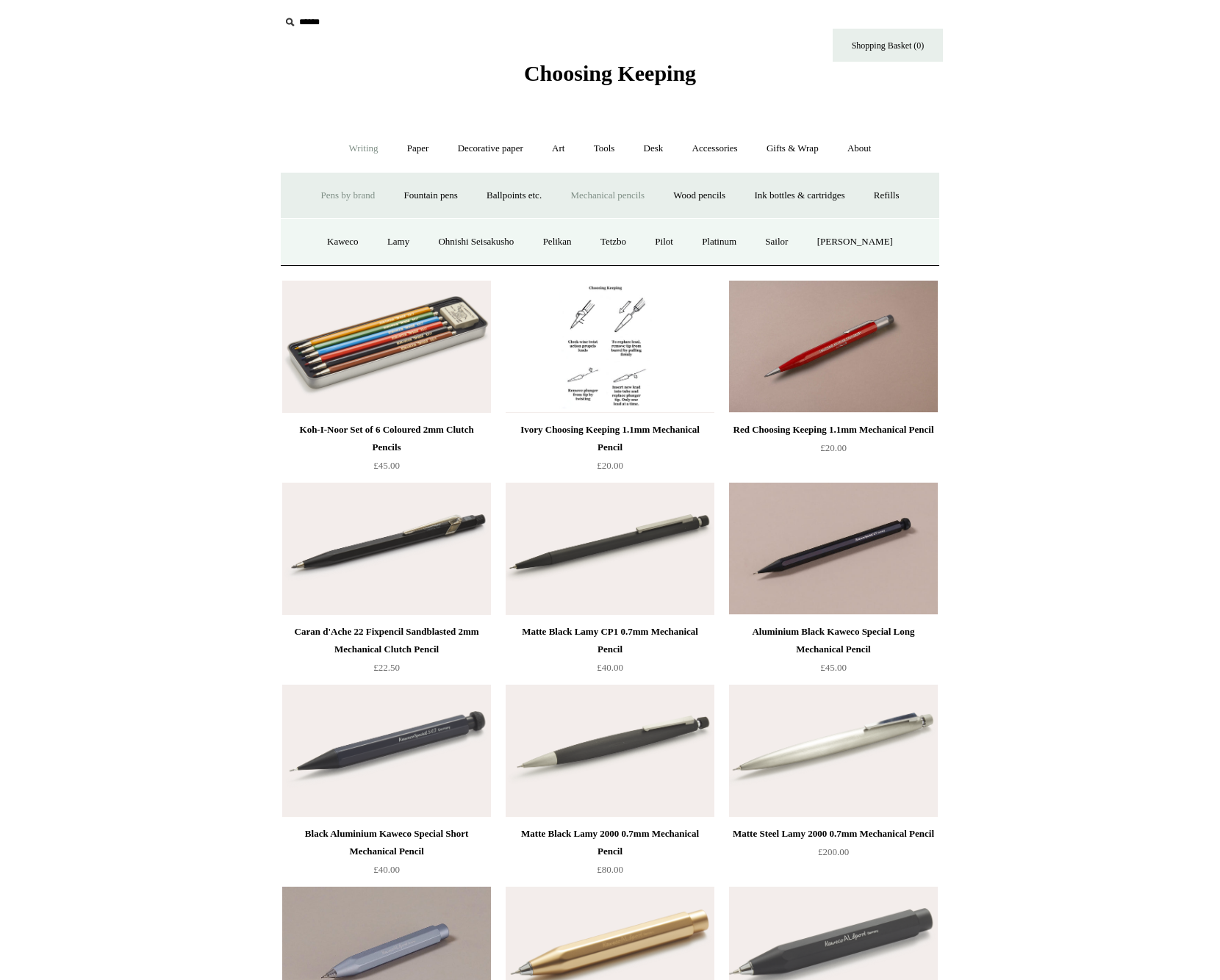
scroll to position [0, 0]
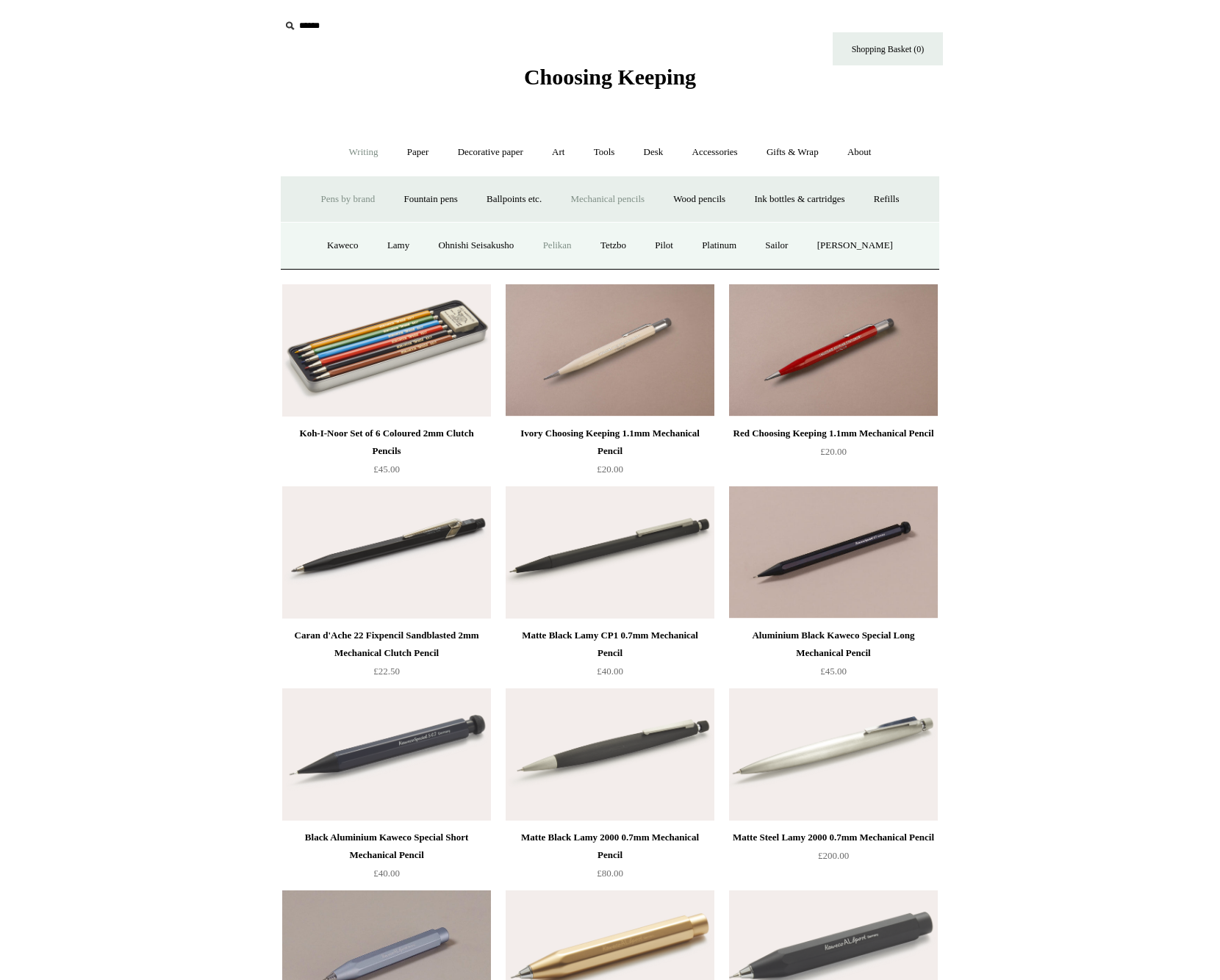
click at [563, 248] on link "Pelikan" at bounding box center [557, 245] width 55 height 39
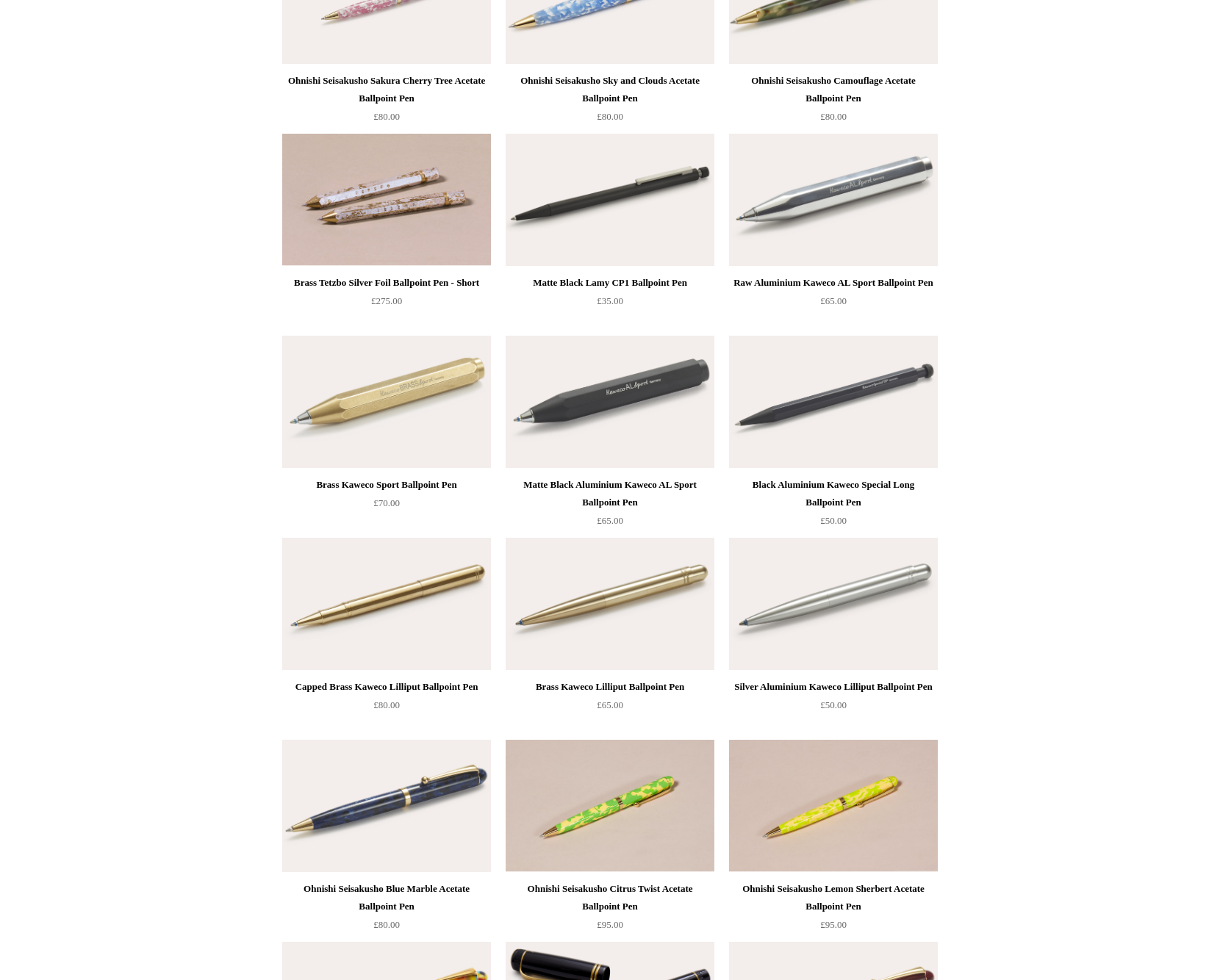
scroll to position [263, 0]
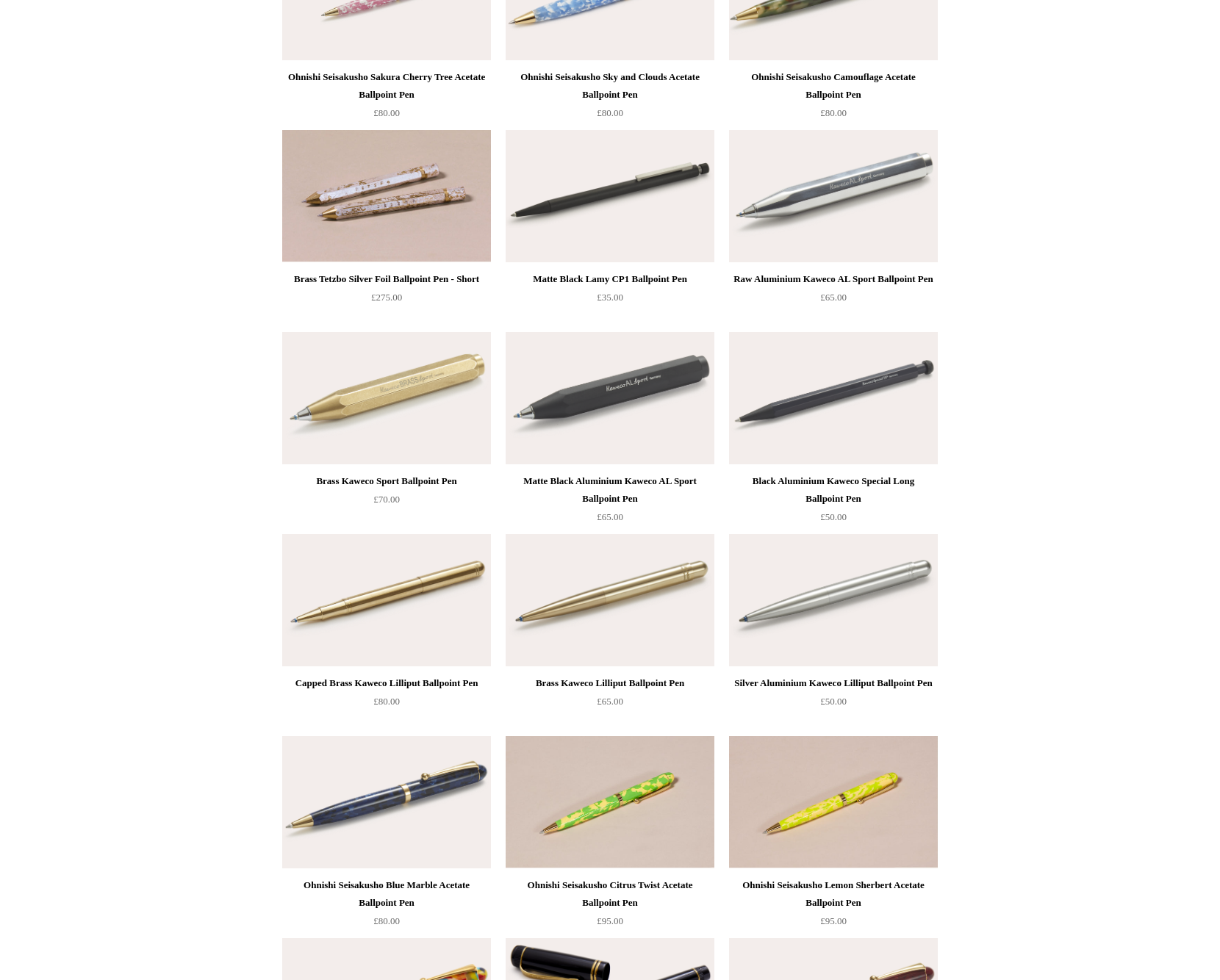
click at [568, 387] on img at bounding box center [610, 397] width 209 height 132
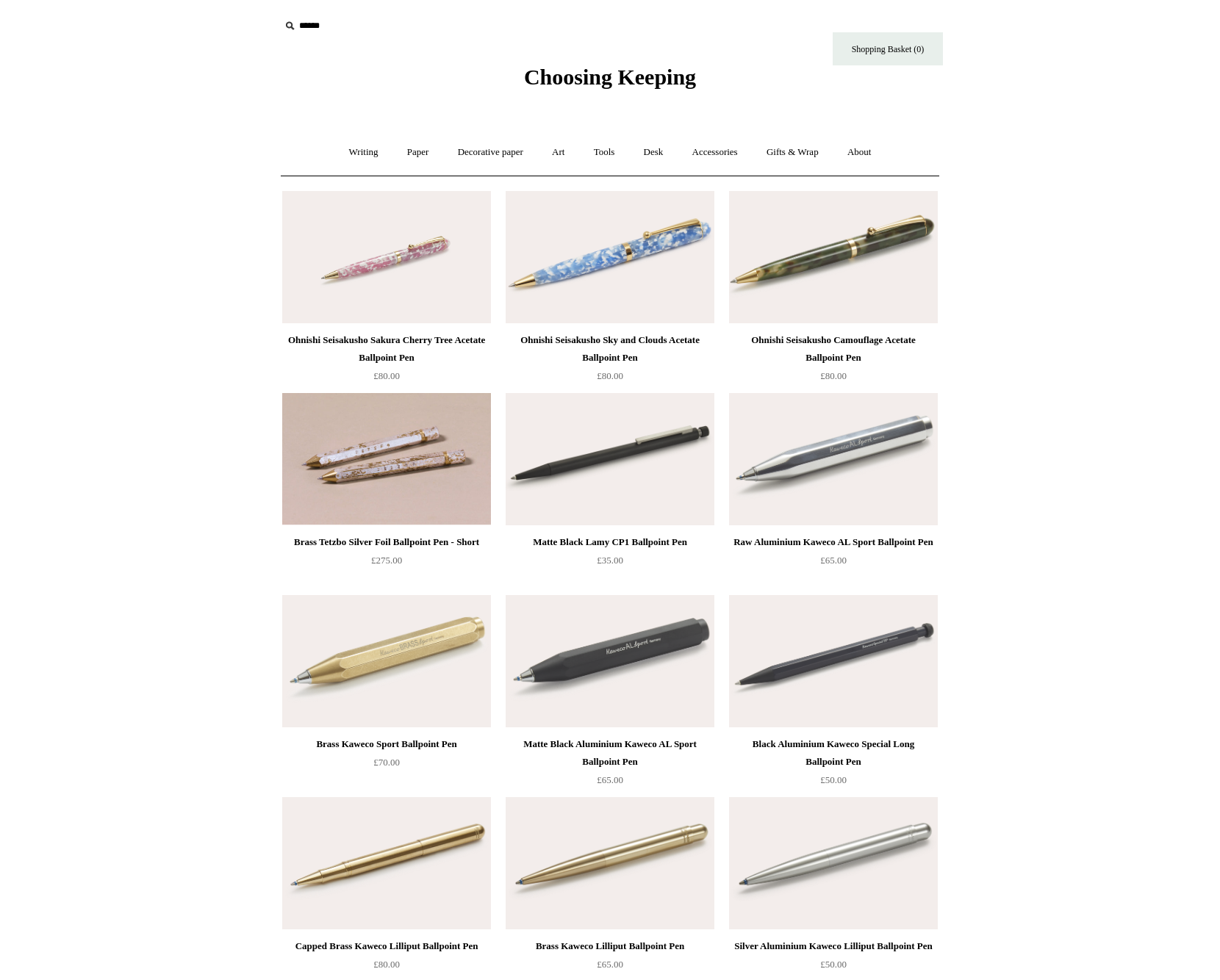
scroll to position [0, 0]
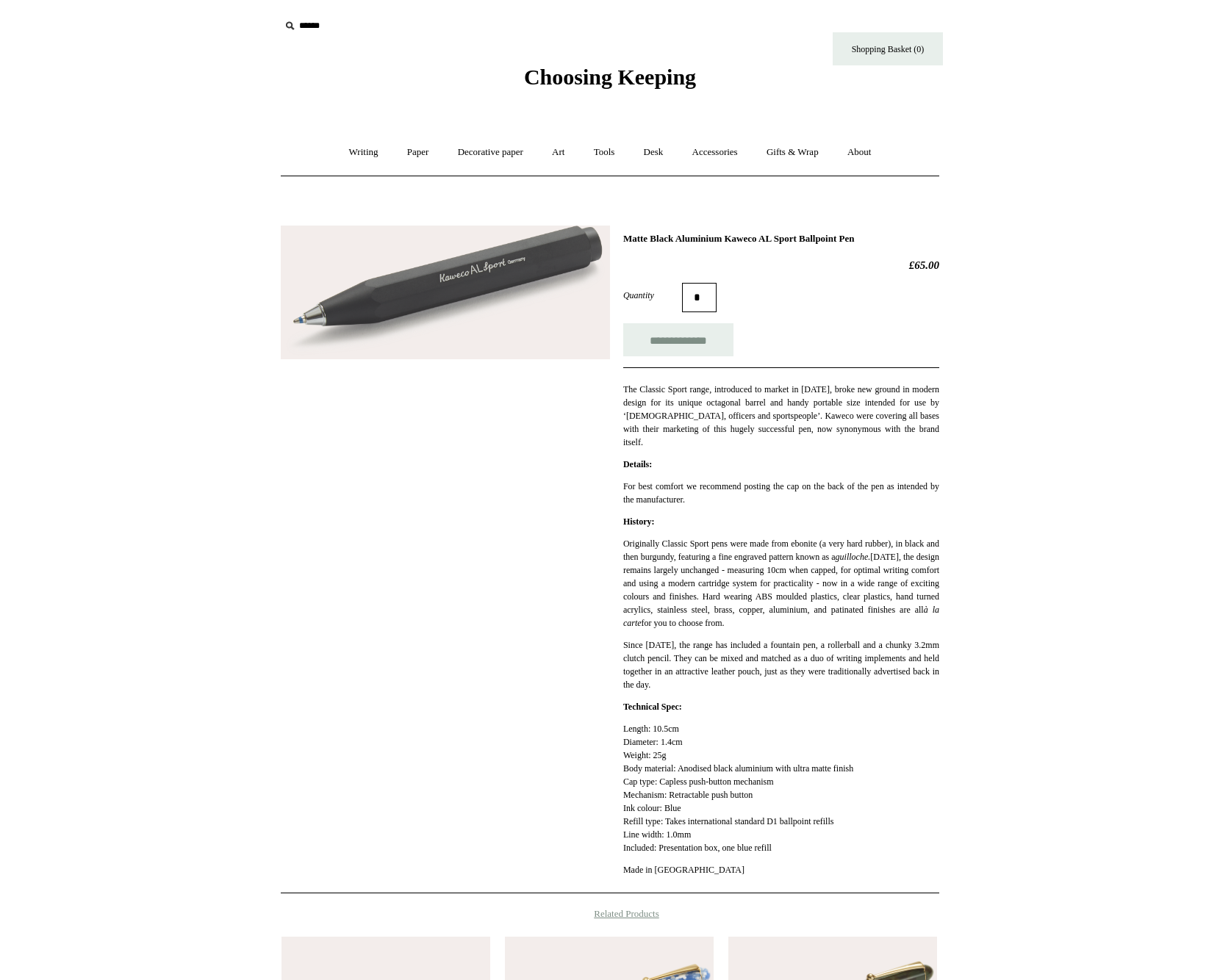
scroll to position [115, 0]
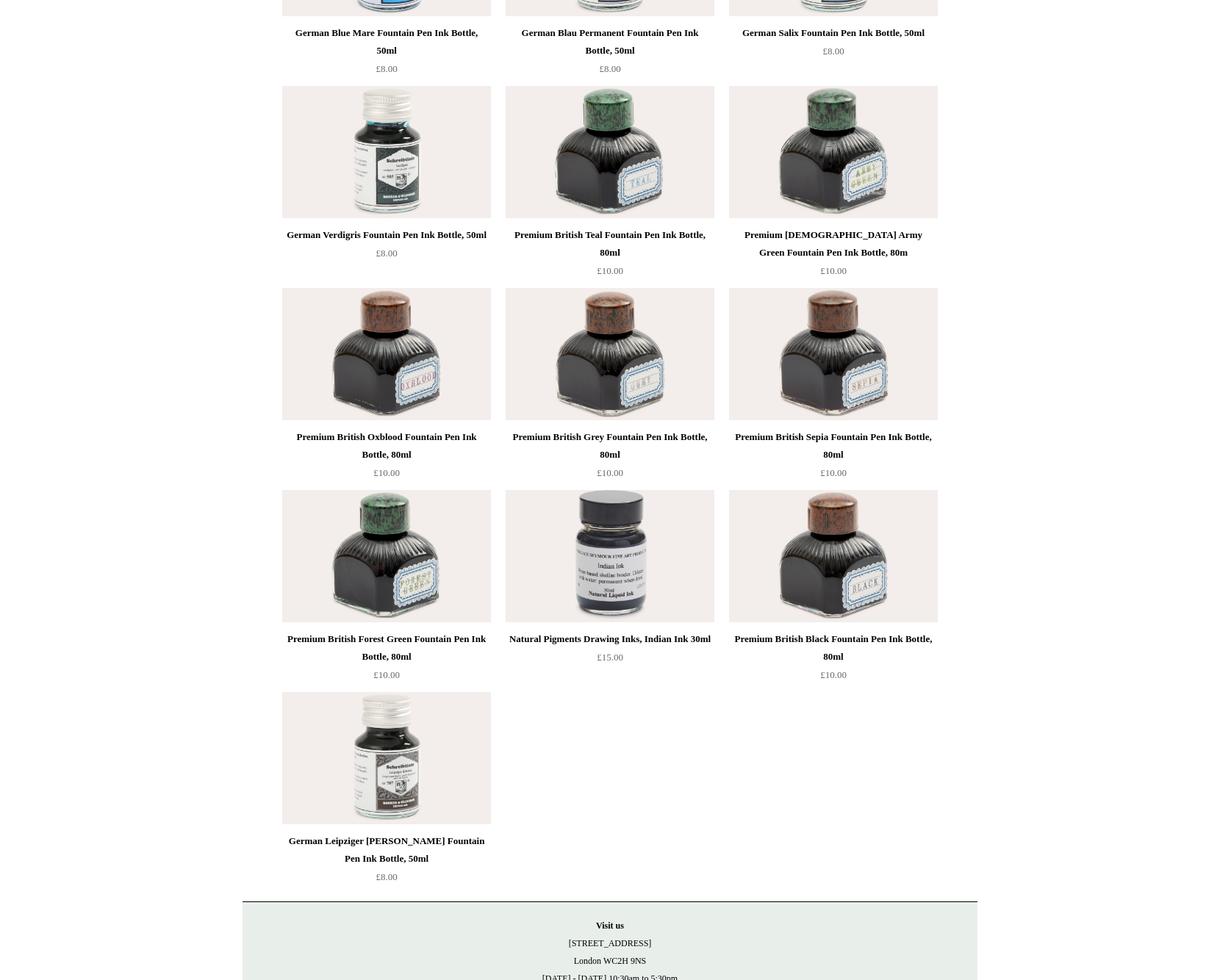
scroll to position [5388, 0]
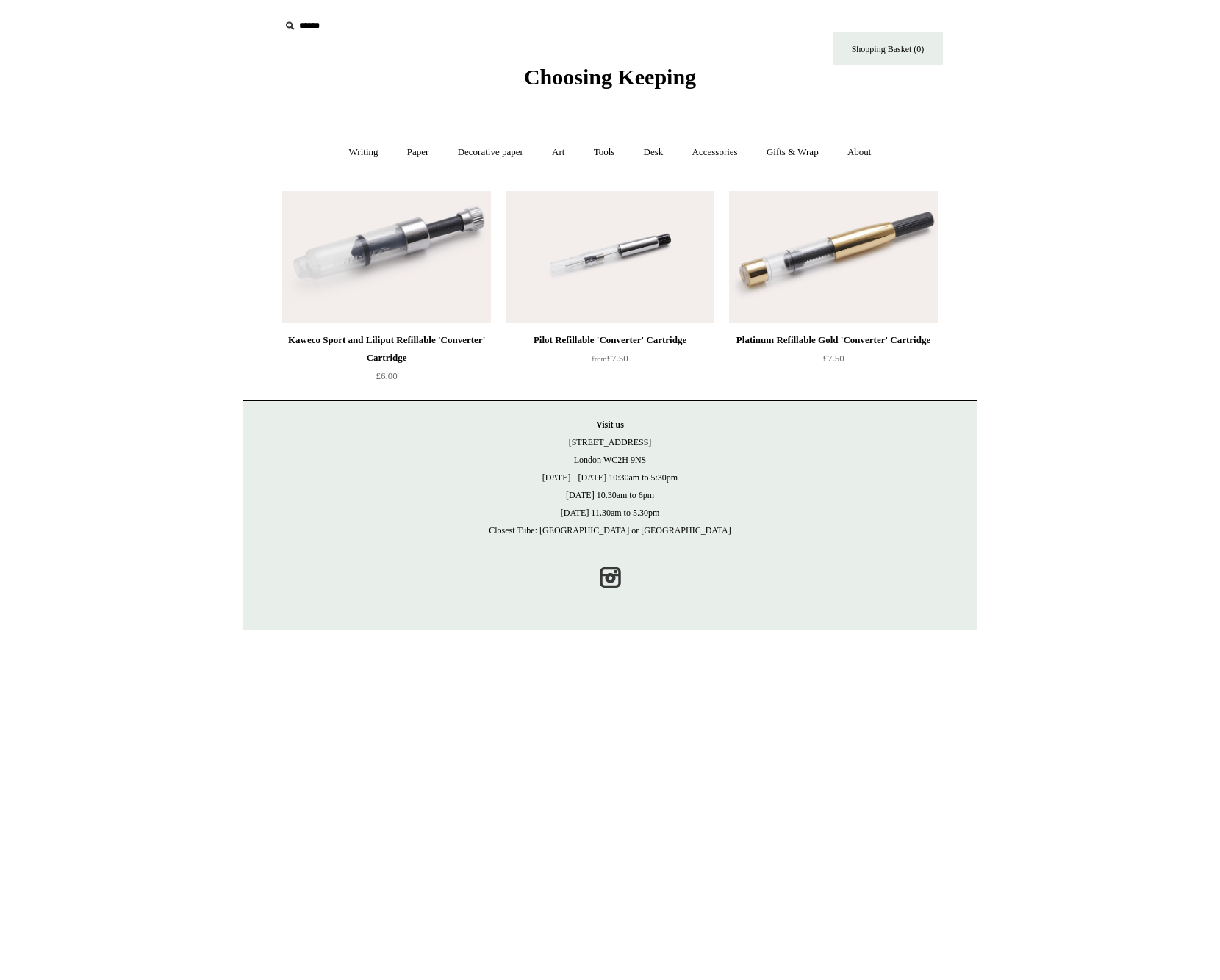
click at [618, 342] on div "Pilot Refillable 'Converter' Cartridge" at bounding box center [610, 340] width 202 height 17
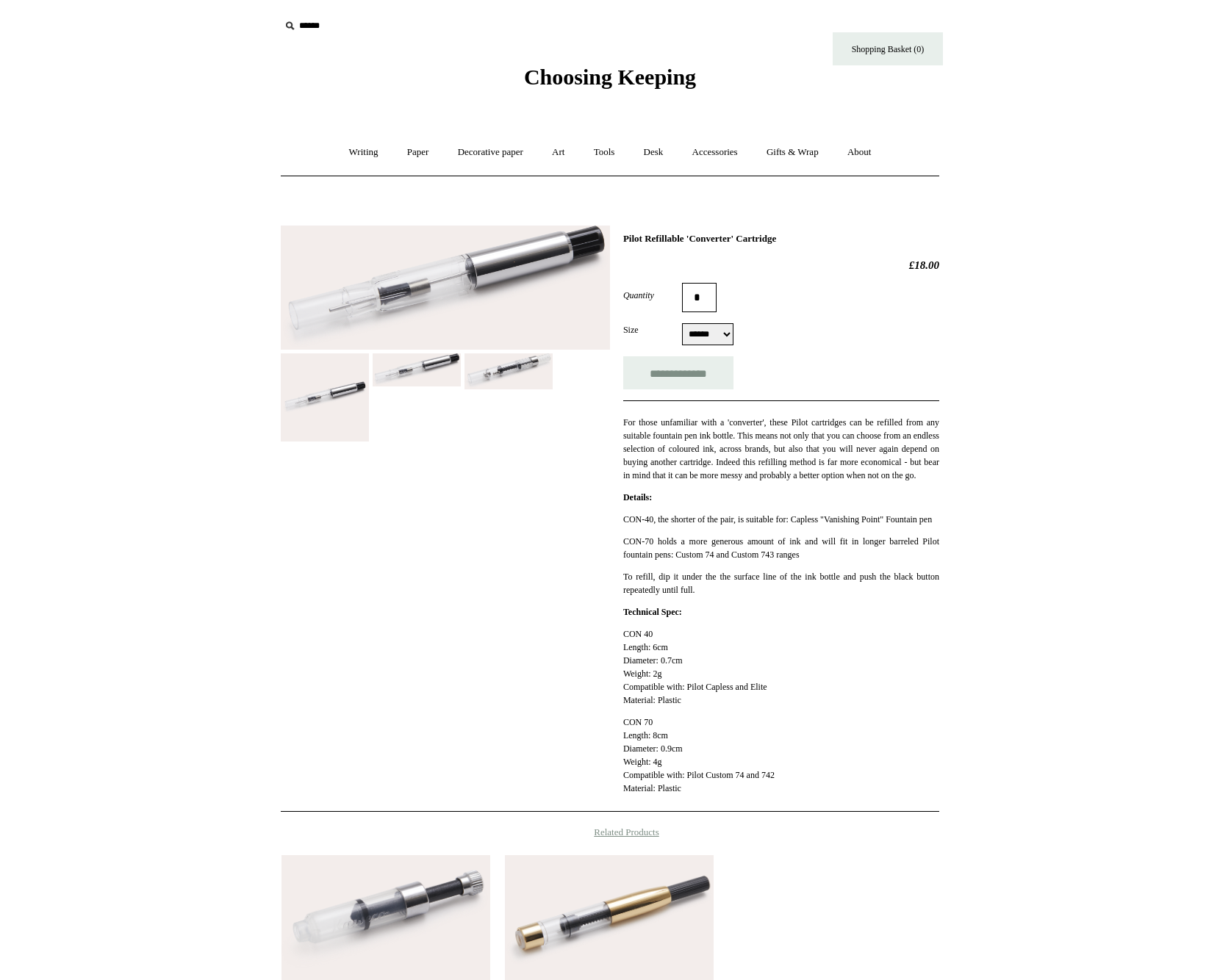
select select "******"
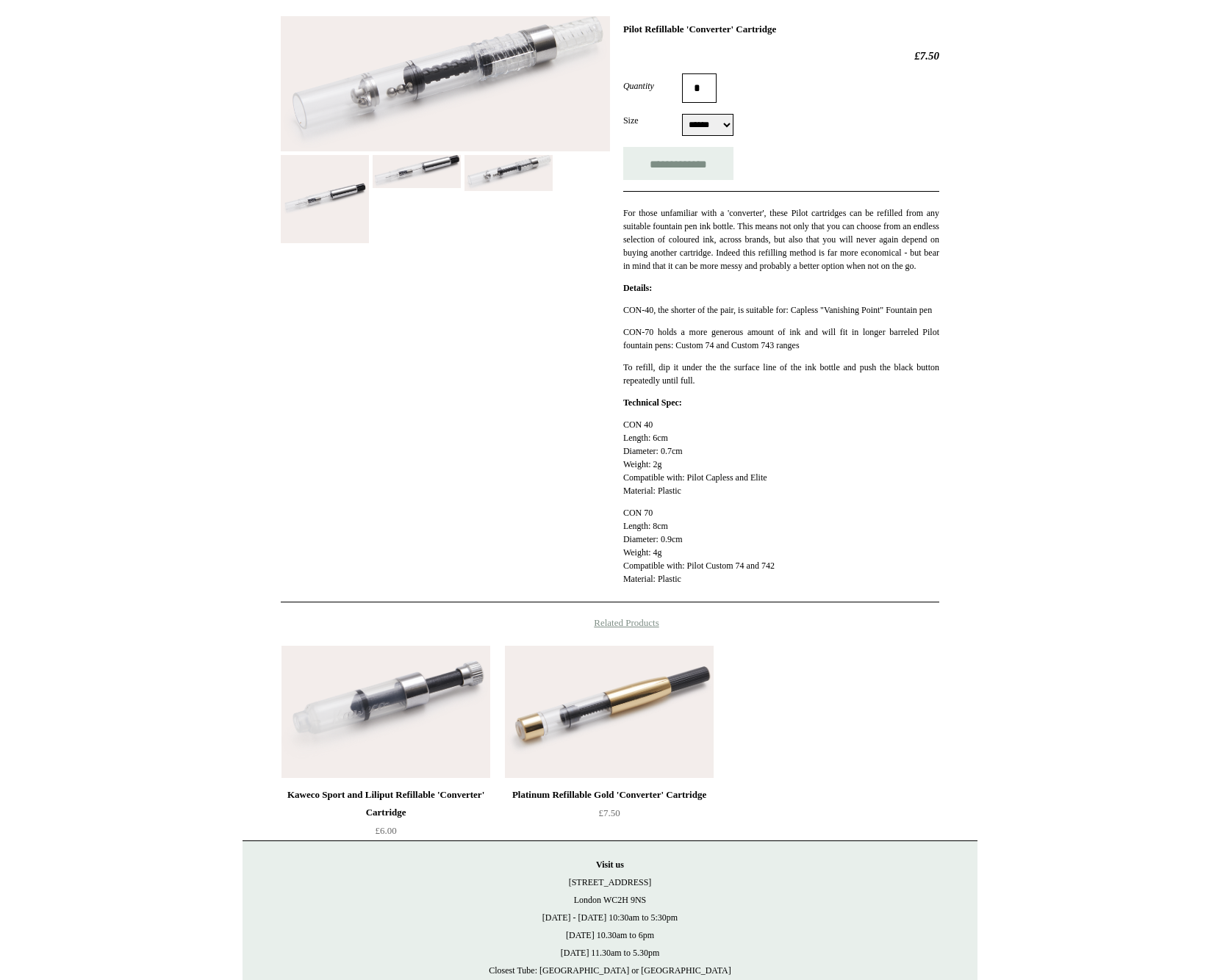
scroll to position [251, 0]
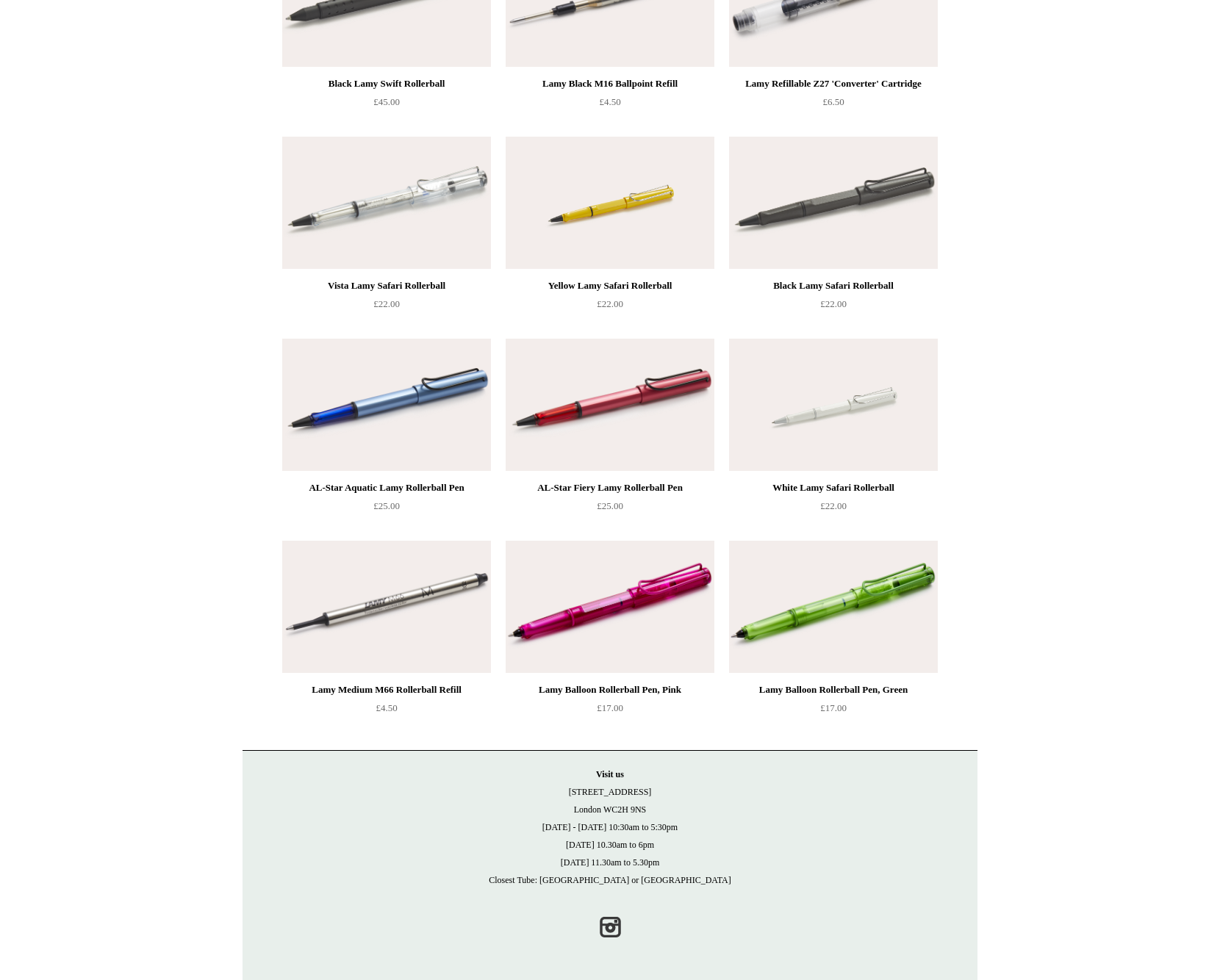
scroll to position [1871, 0]
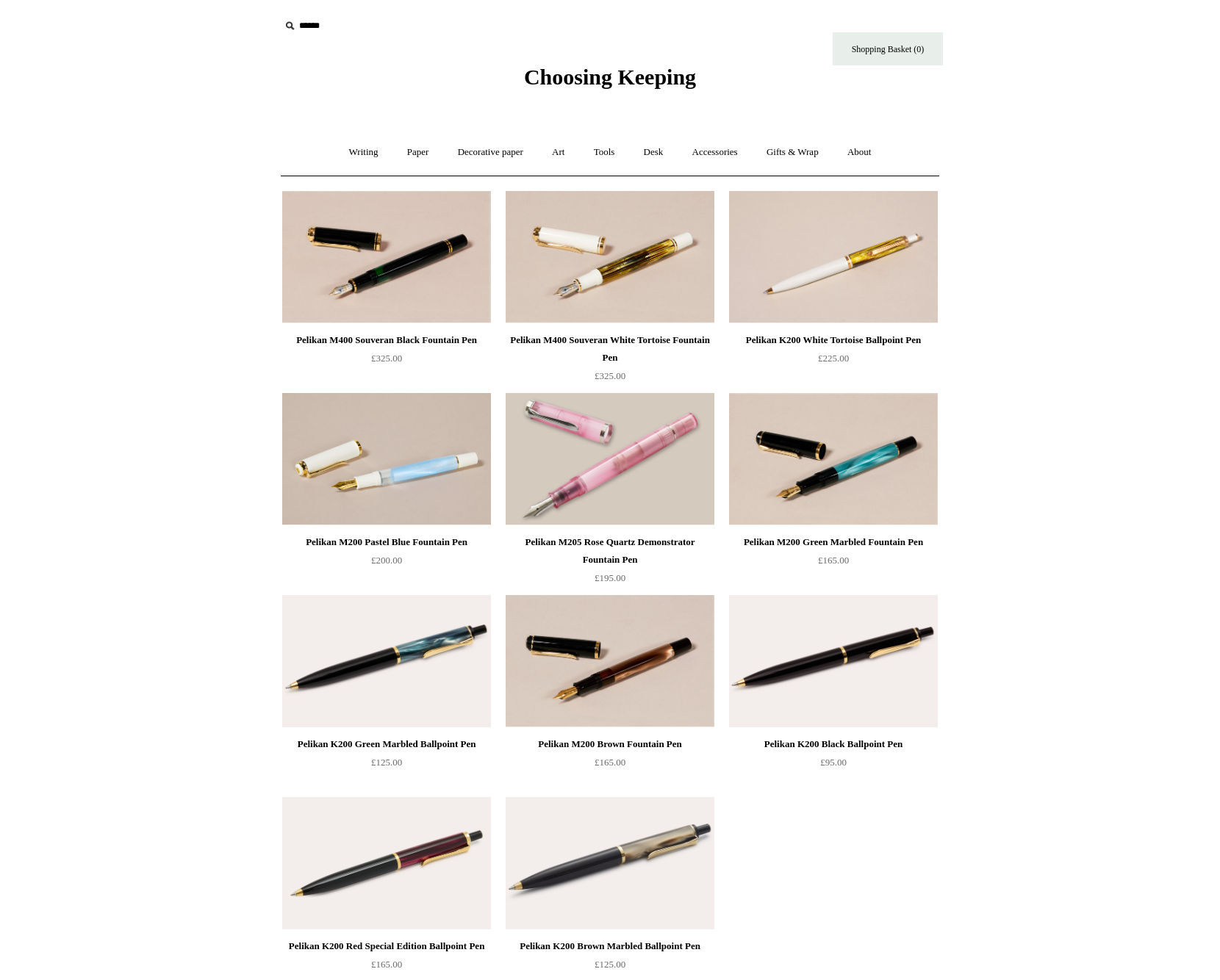
click at [834, 543] on div "Pelikan M200 Green Marbled Fountain Pen" at bounding box center [833, 541] width 202 height 17
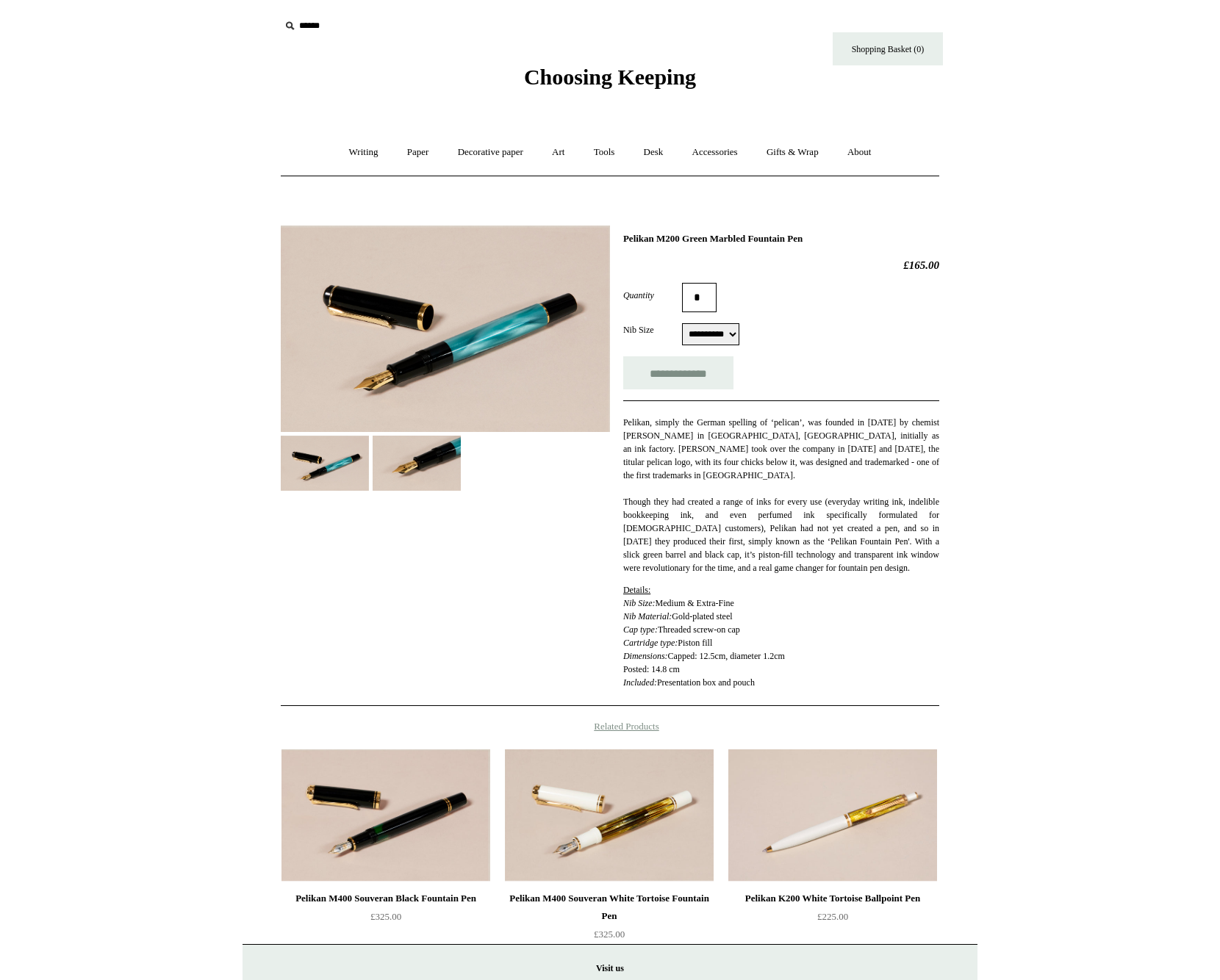
click at [492, 345] on img at bounding box center [445, 328] width 329 height 206
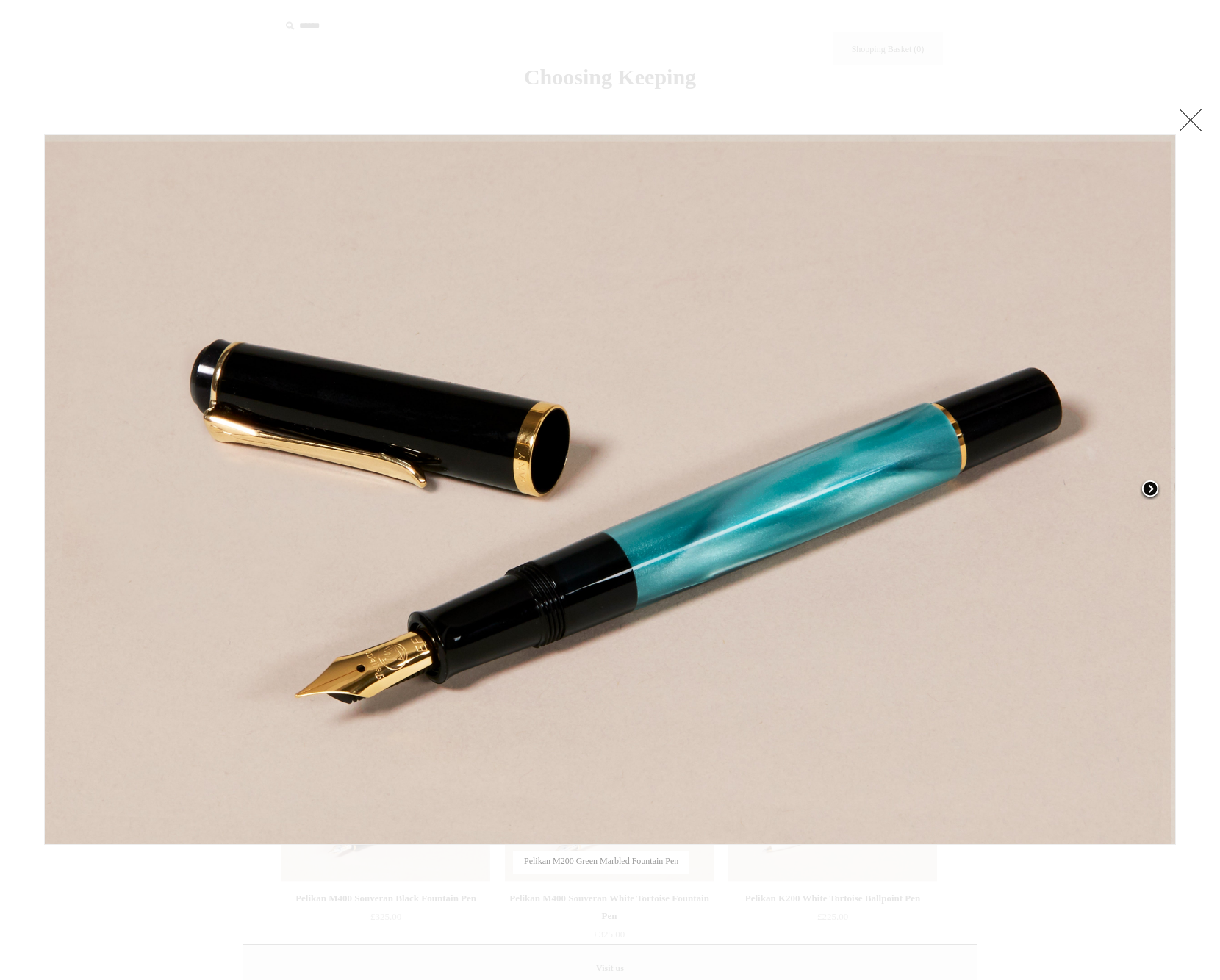
click at [1149, 486] on span at bounding box center [1150, 490] width 22 height 22
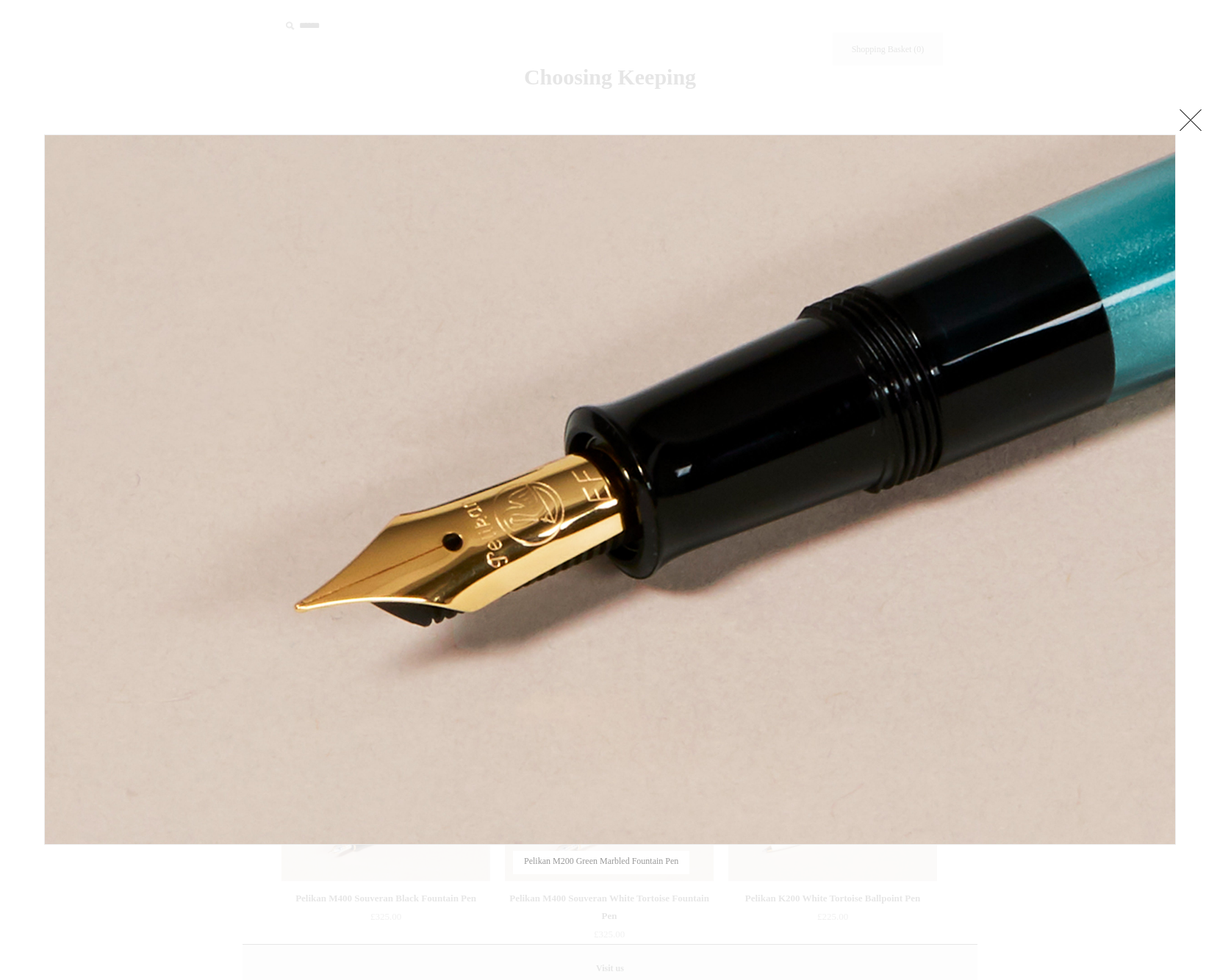
click at [1187, 106] on link at bounding box center [1189, 119] width 29 height 29
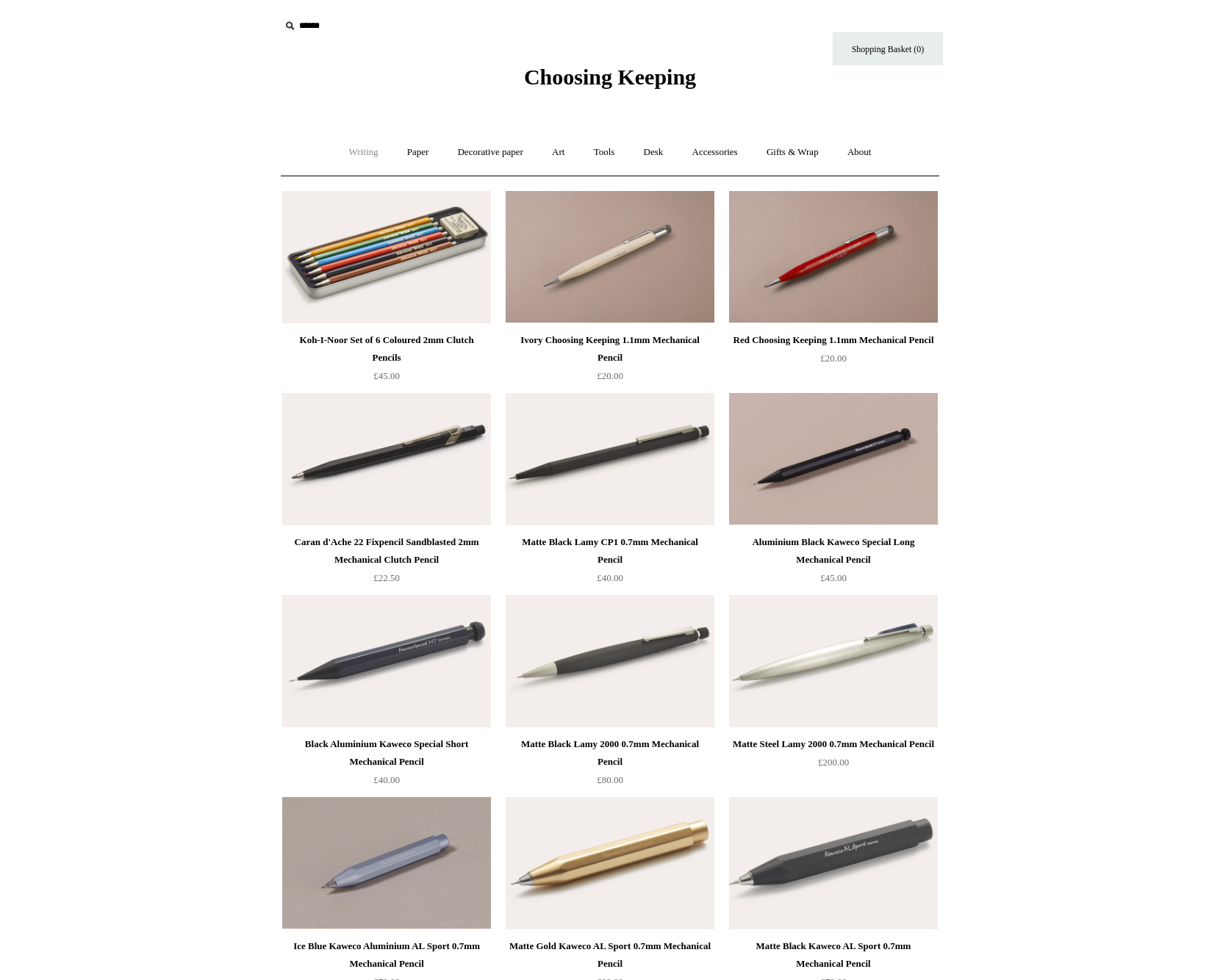
click at [348, 154] on link "Writing +" at bounding box center [363, 152] width 56 height 39
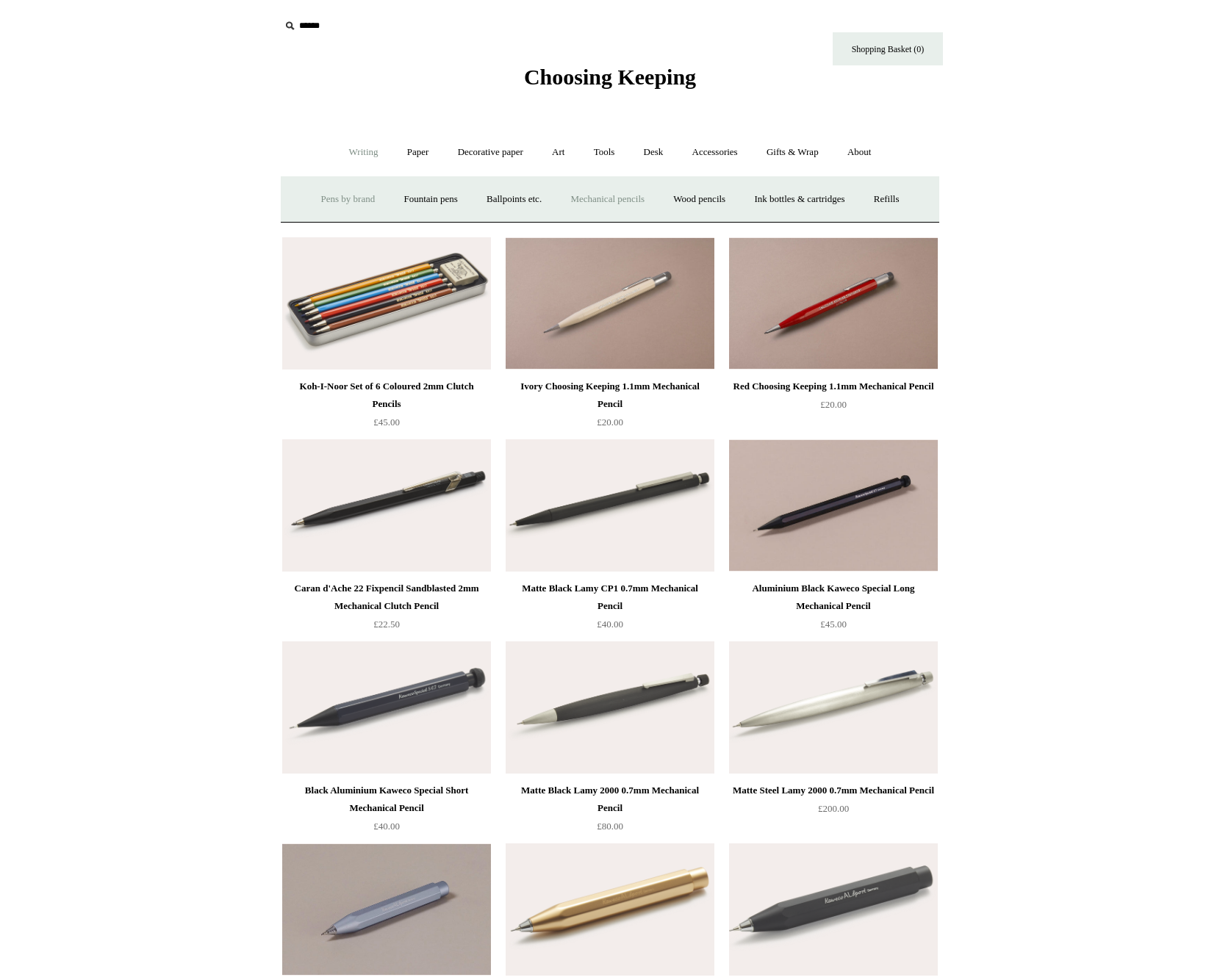
click at [308, 196] on link "Pens by brand +" at bounding box center [348, 199] width 80 height 39
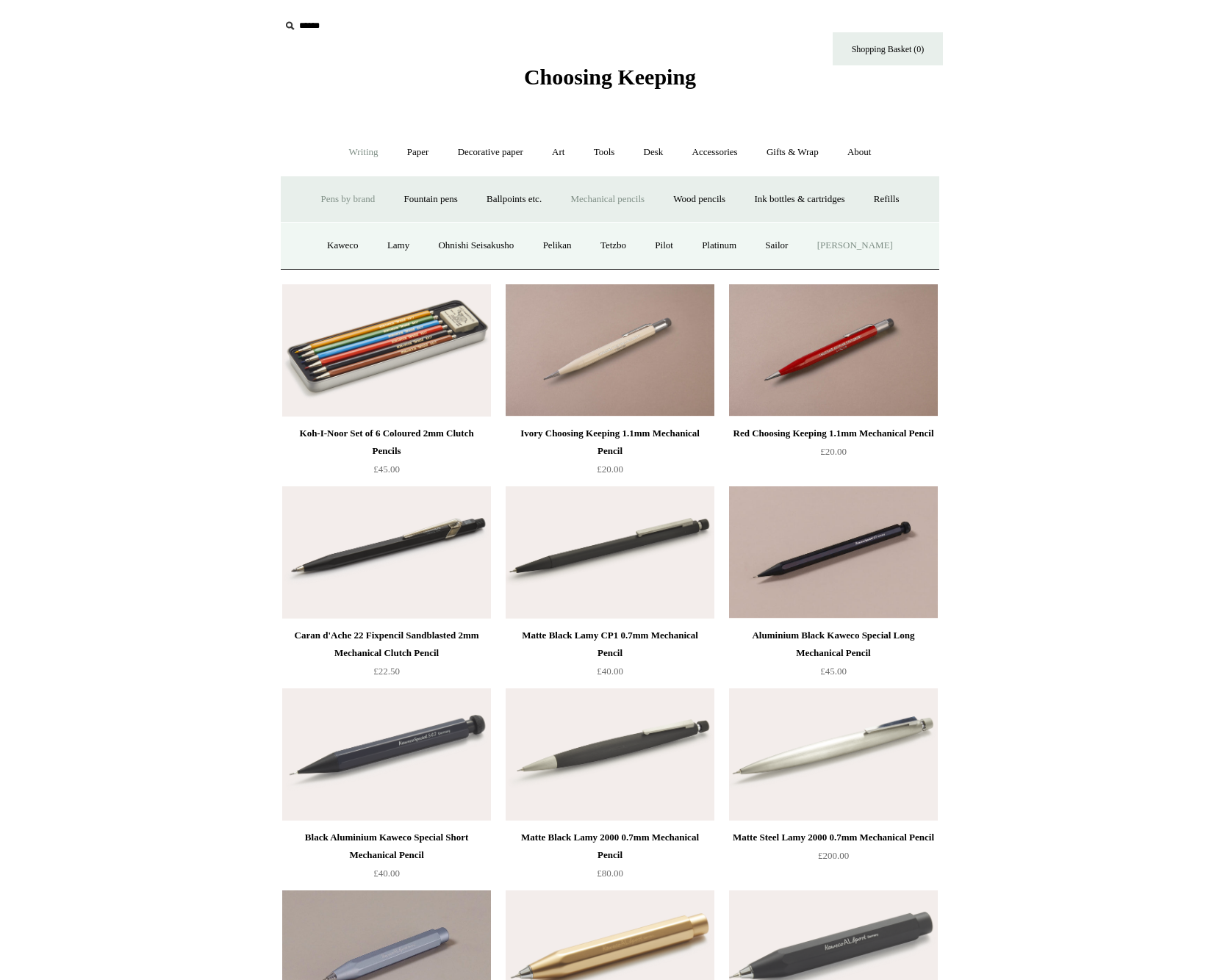
click at [854, 250] on link "[PERSON_NAME]" at bounding box center [854, 245] width 102 height 39
click at [790, 244] on link "Sailor" at bounding box center [775, 245] width 49 height 39
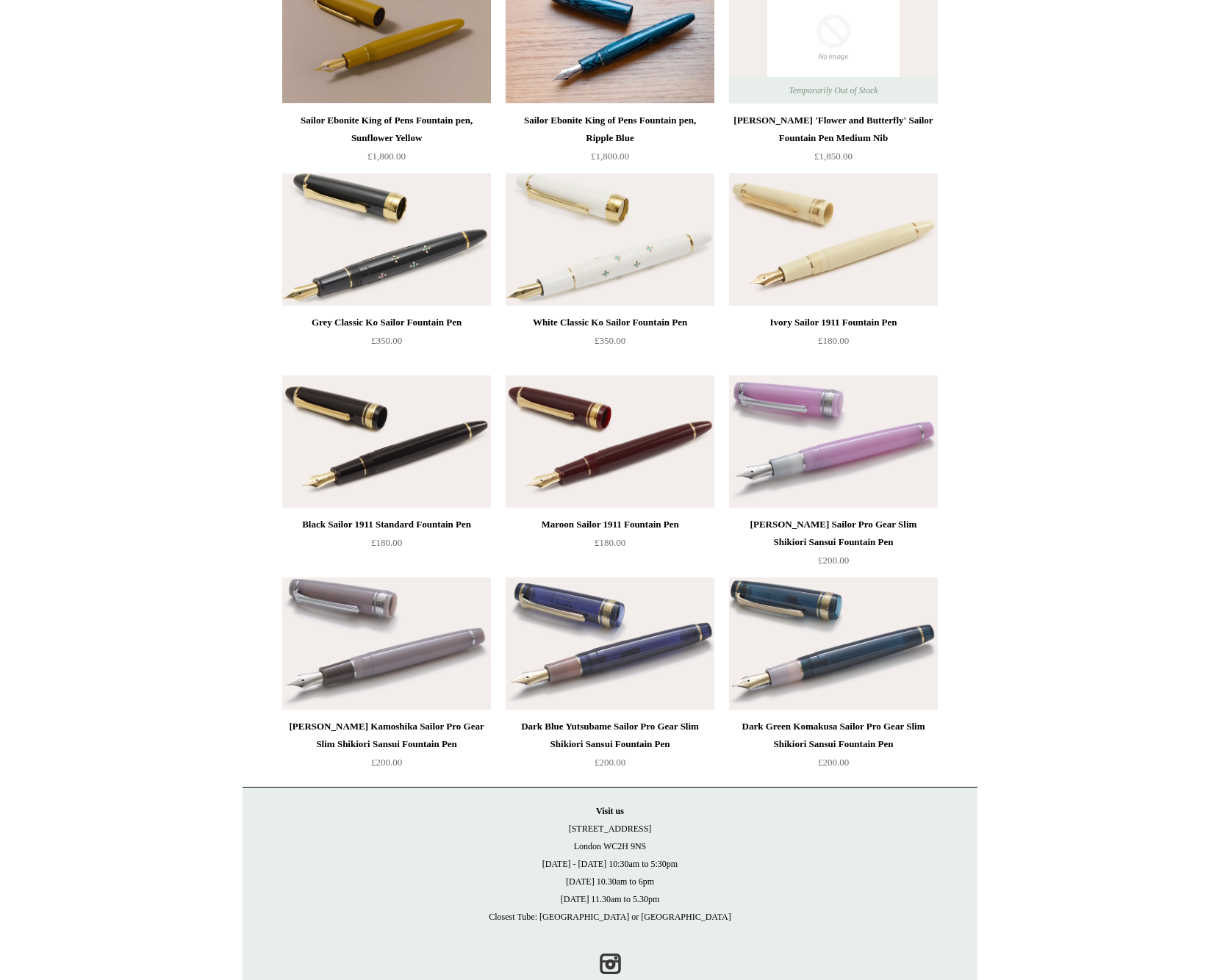
scroll to position [1227, 0]
